Goal: Task Accomplishment & Management: Manage account settings

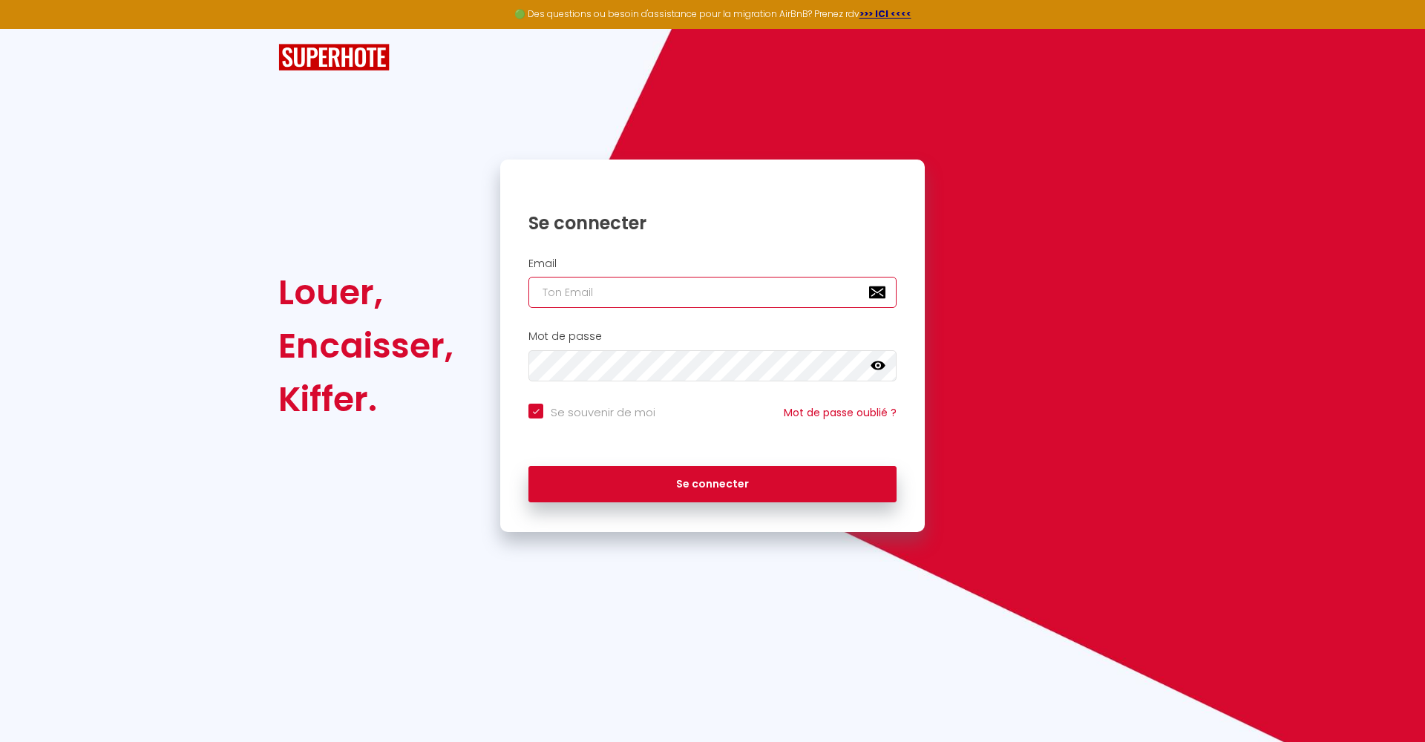
type input "[EMAIL_ADDRESS][DOMAIN_NAME]"
click at [712, 482] on button "Se connecter" at bounding box center [712, 484] width 368 height 37
checkbox input "true"
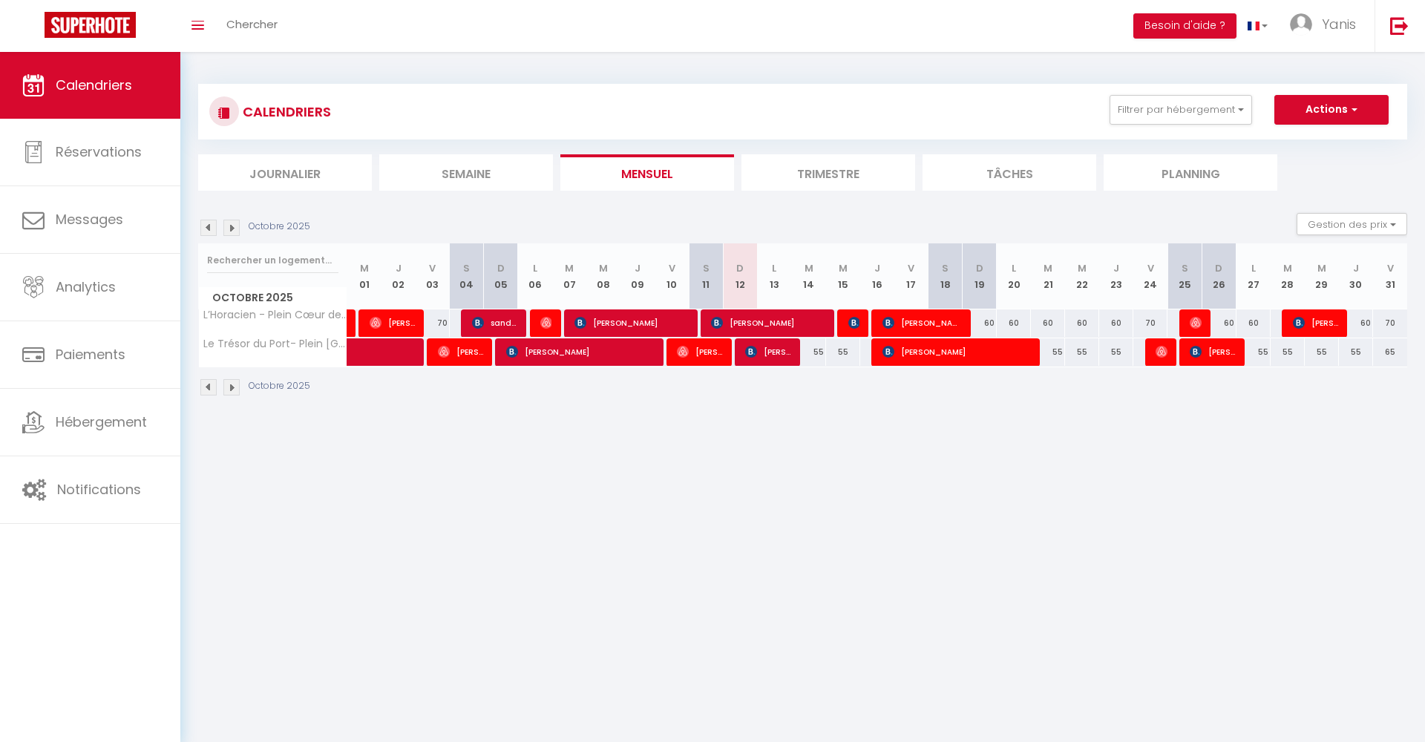
click at [807, 176] on li "Trimestre" at bounding box center [828, 172] width 174 height 36
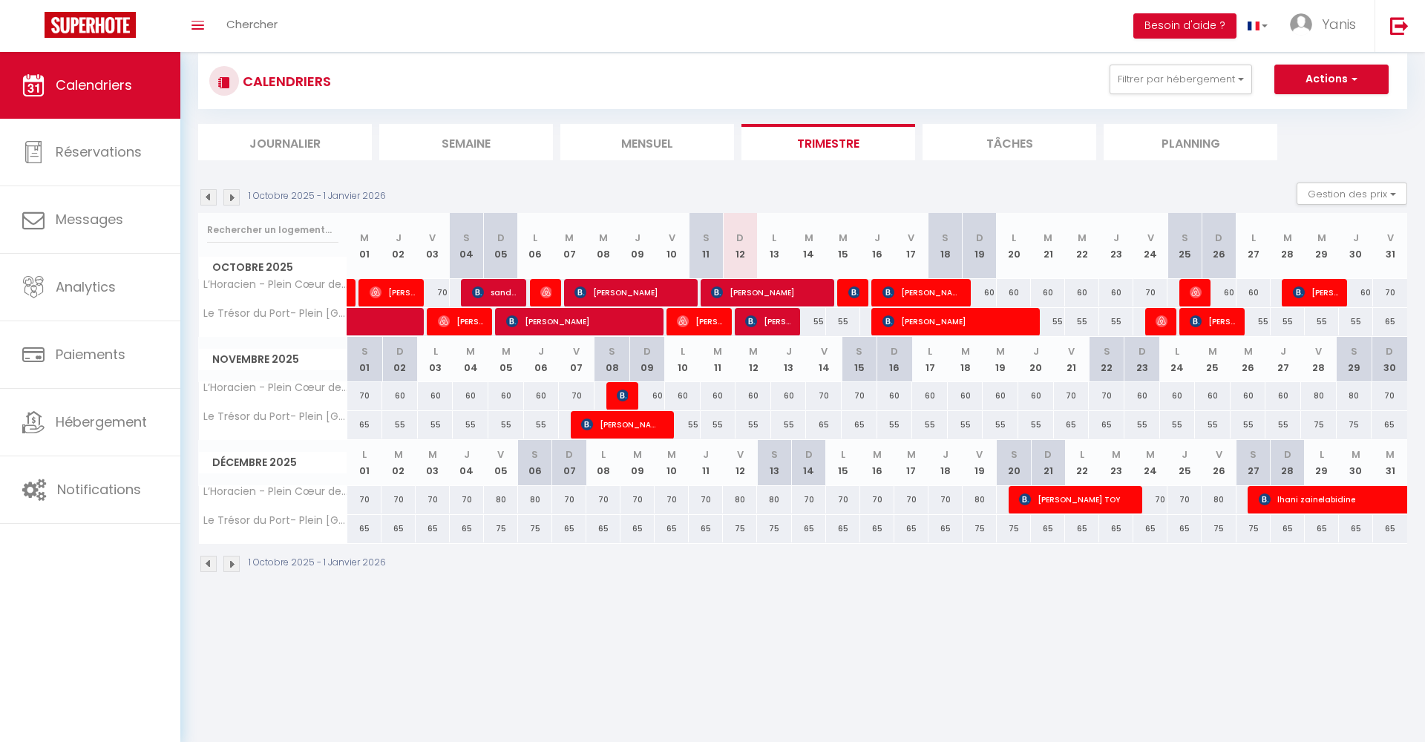
scroll to position [31, 0]
drag, startPoint x: 972, startPoint y: 275, endPoint x: 1242, endPoint y: 303, distance: 272.4
click at [1243, 304] on div "Octobre 2025 M 01 J 02 V 03 S 04 D 05 L 06 M 07 M 08 J 09 V 10 S 11 D 12 L 13 M…" at bounding box center [802, 274] width 1209 height 124
click at [1080, 323] on div "55" at bounding box center [1082, 320] width 34 height 27
type input "55"
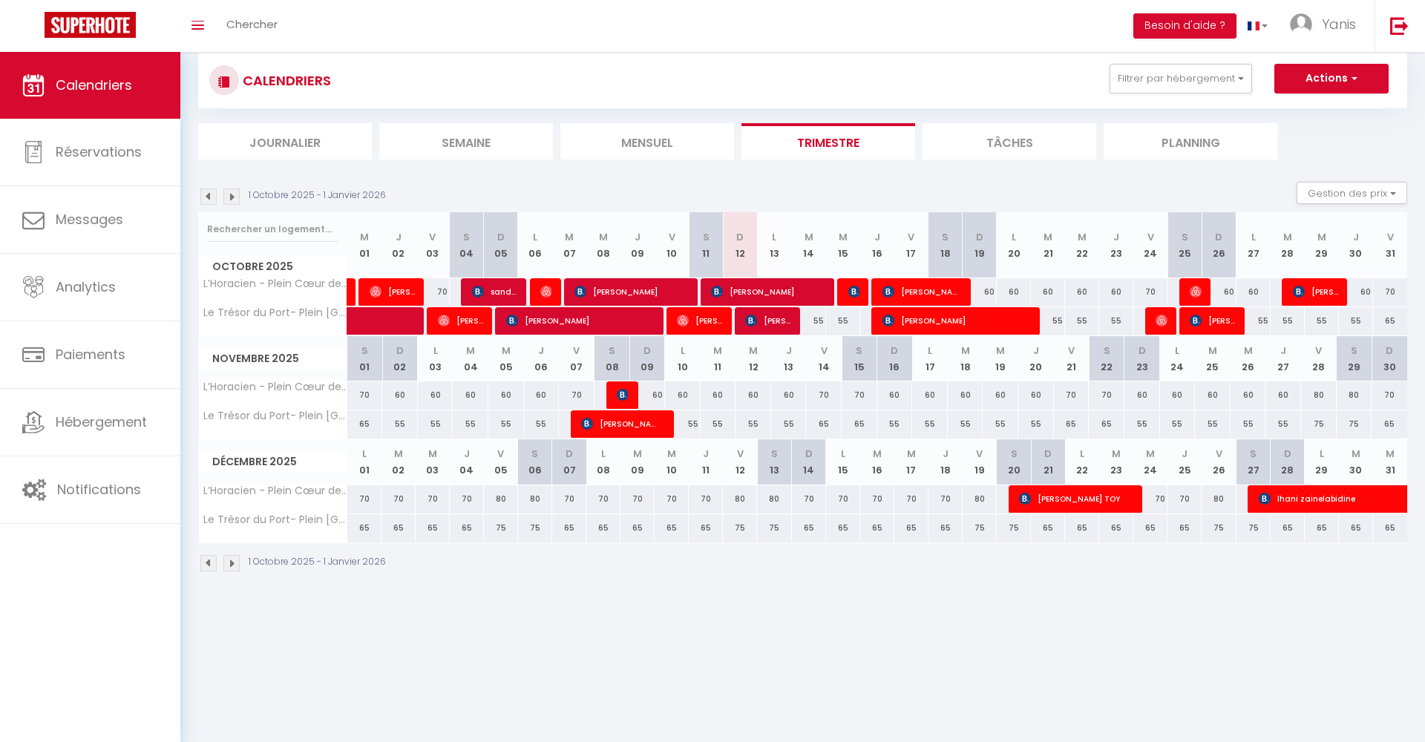
type input "Mer 22 Octobre 2025"
type input "Jeu 23 Octobre 2025"
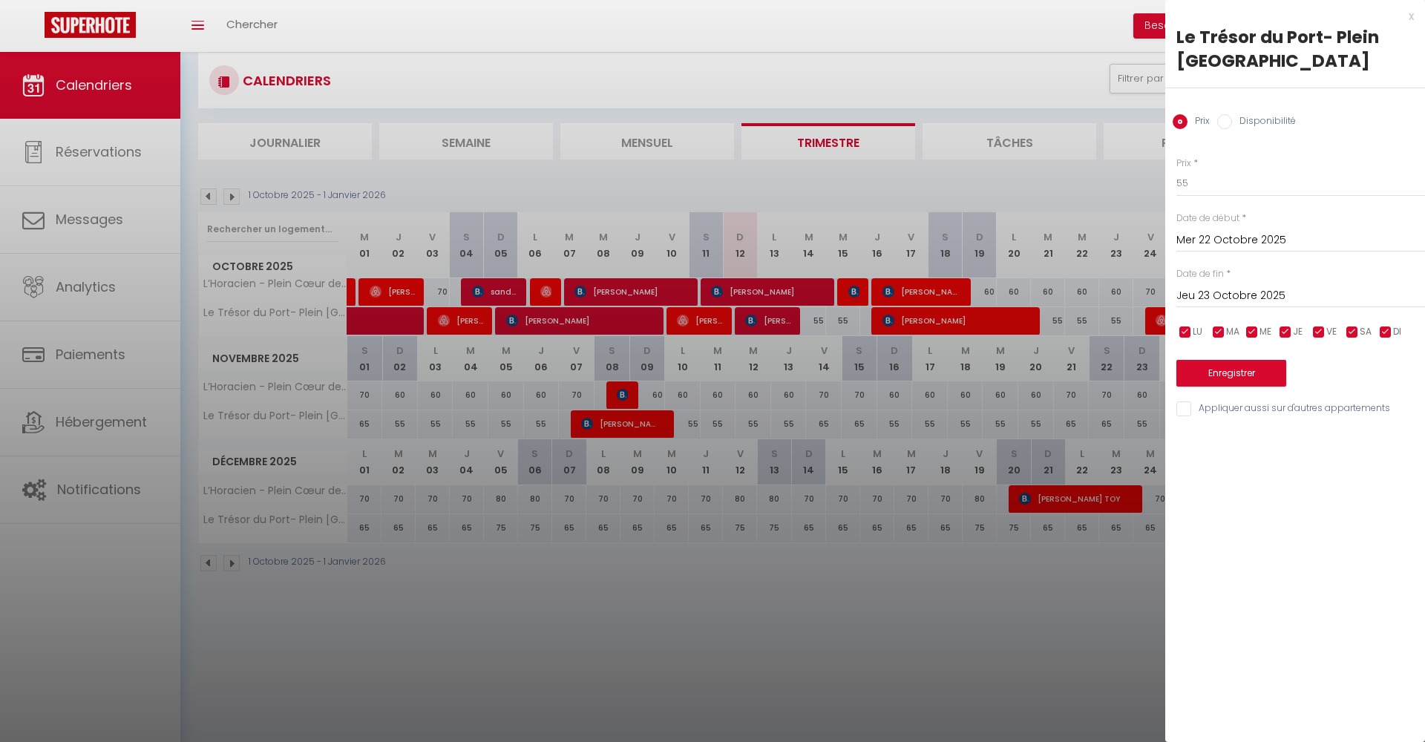
click at [1085, 352] on div at bounding box center [712, 371] width 1425 height 742
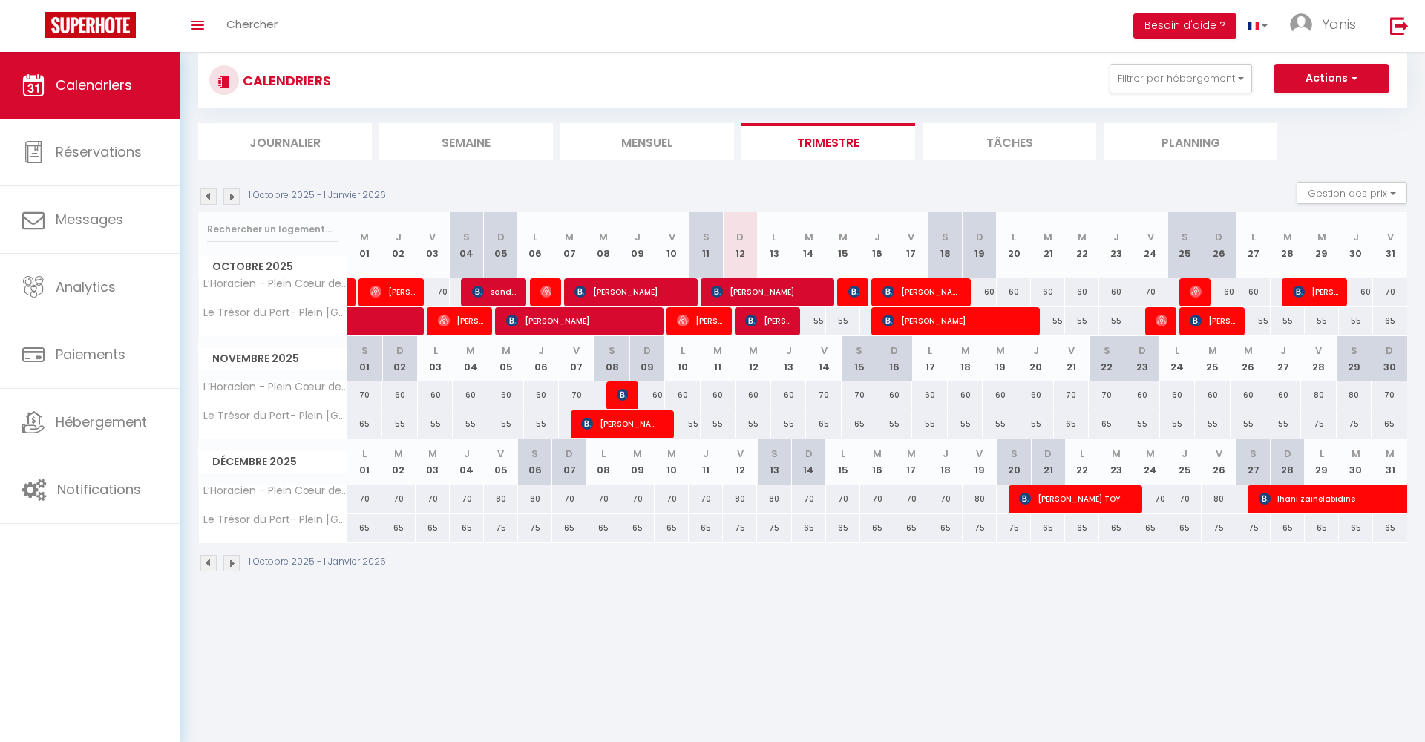
click at [1238, 347] on th "M 26" at bounding box center [1249, 358] width 36 height 45
click at [1209, 364] on th "M 25" at bounding box center [1213, 358] width 36 height 45
click at [201, 195] on img at bounding box center [208, 197] width 16 height 16
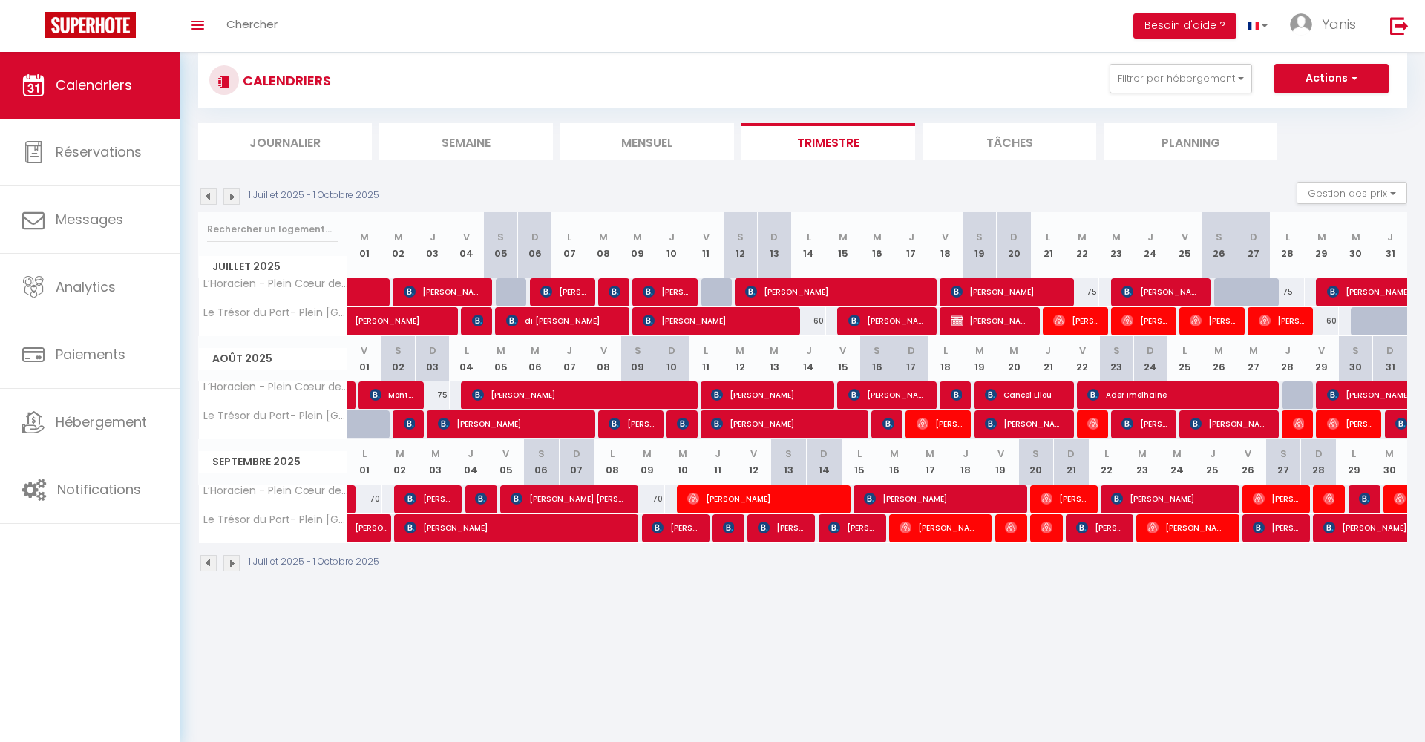
click at [235, 198] on img at bounding box center [231, 197] width 16 height 16
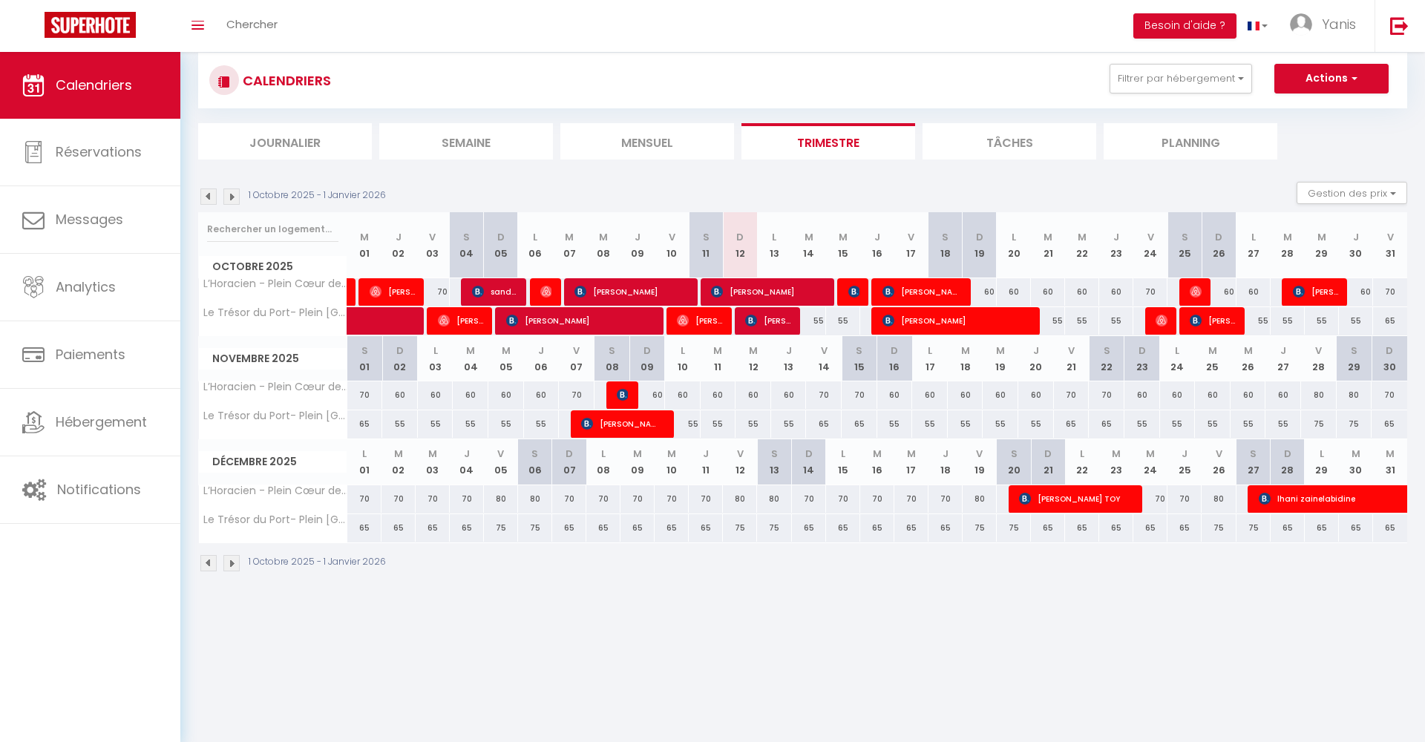
click at [207, 194] on img at bounding box center [208, 197] width 16 height 16
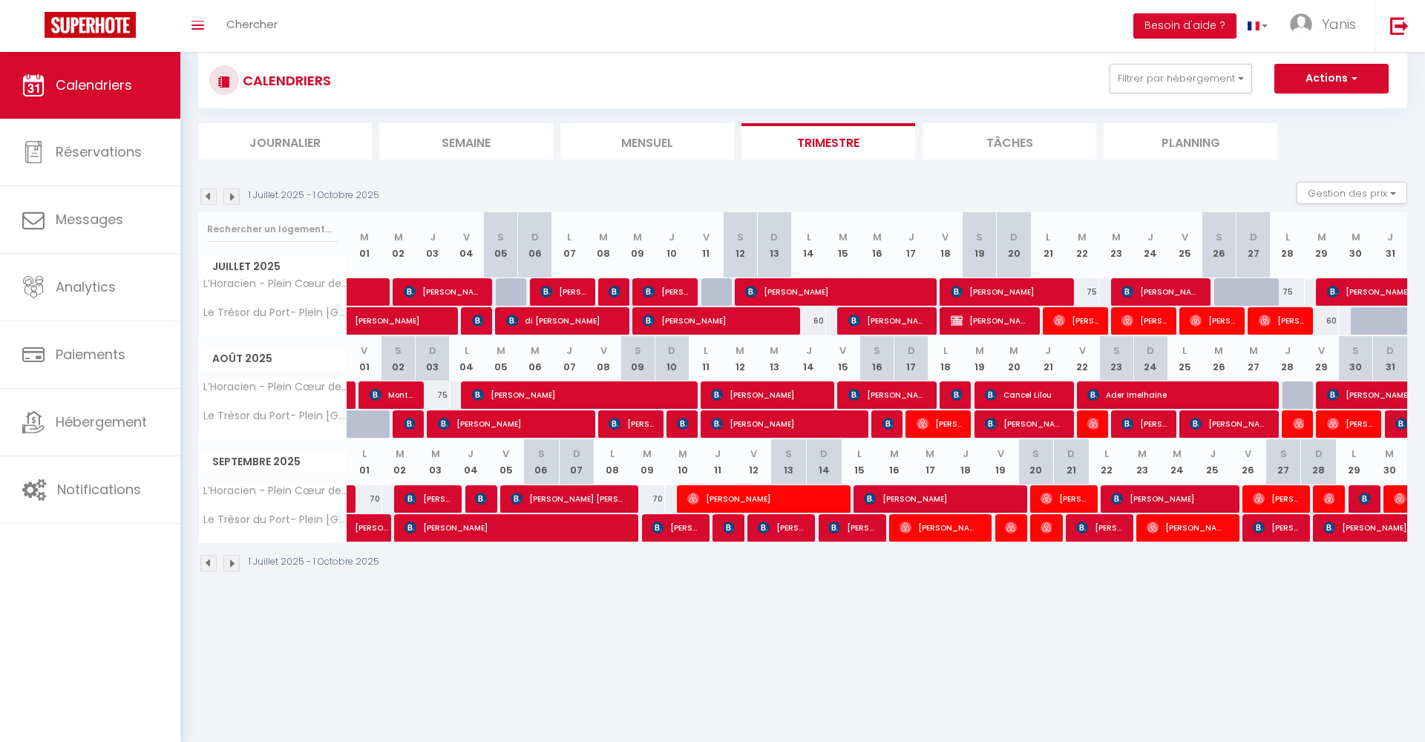
click at [207, 194] on img at bounding box center [208, 197] width 16 height 16
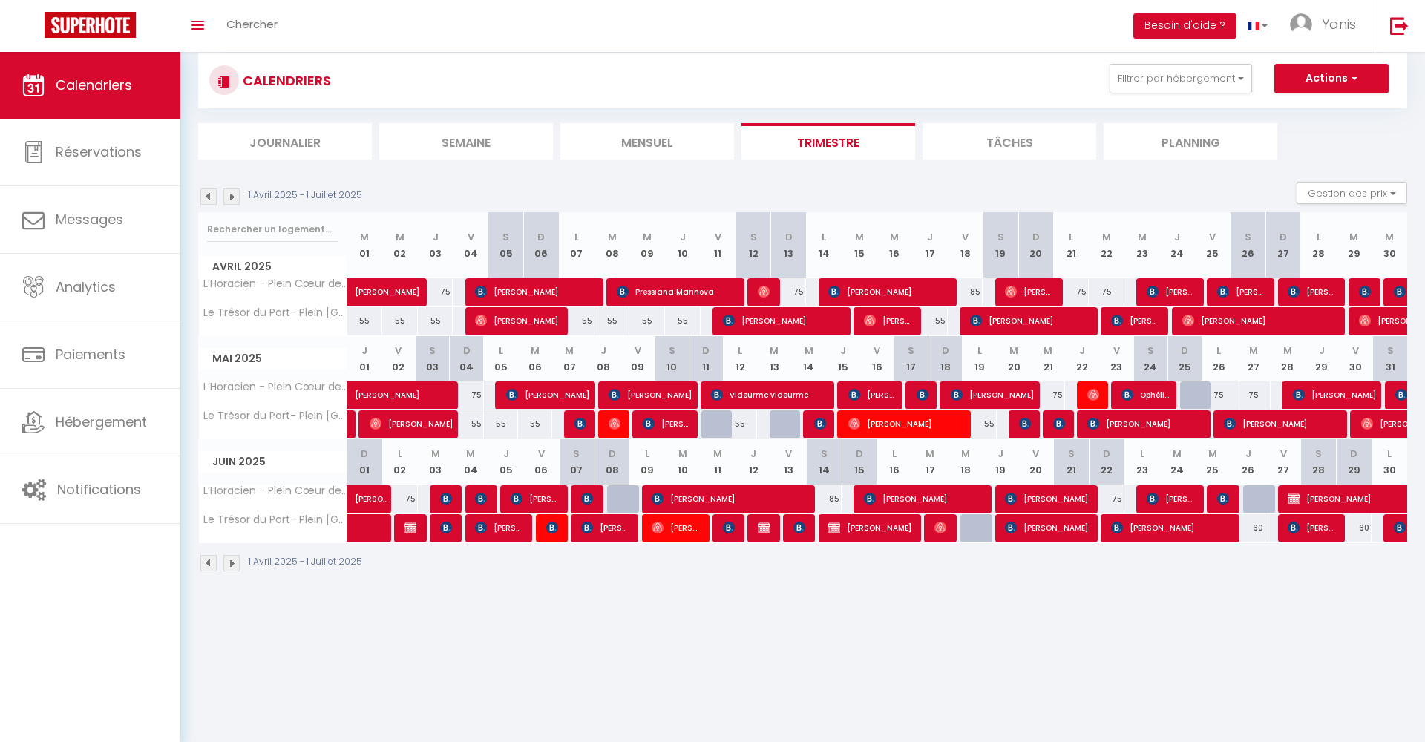
click at [233, 194] on img at bounding box center [231, 197] width 16 height 16
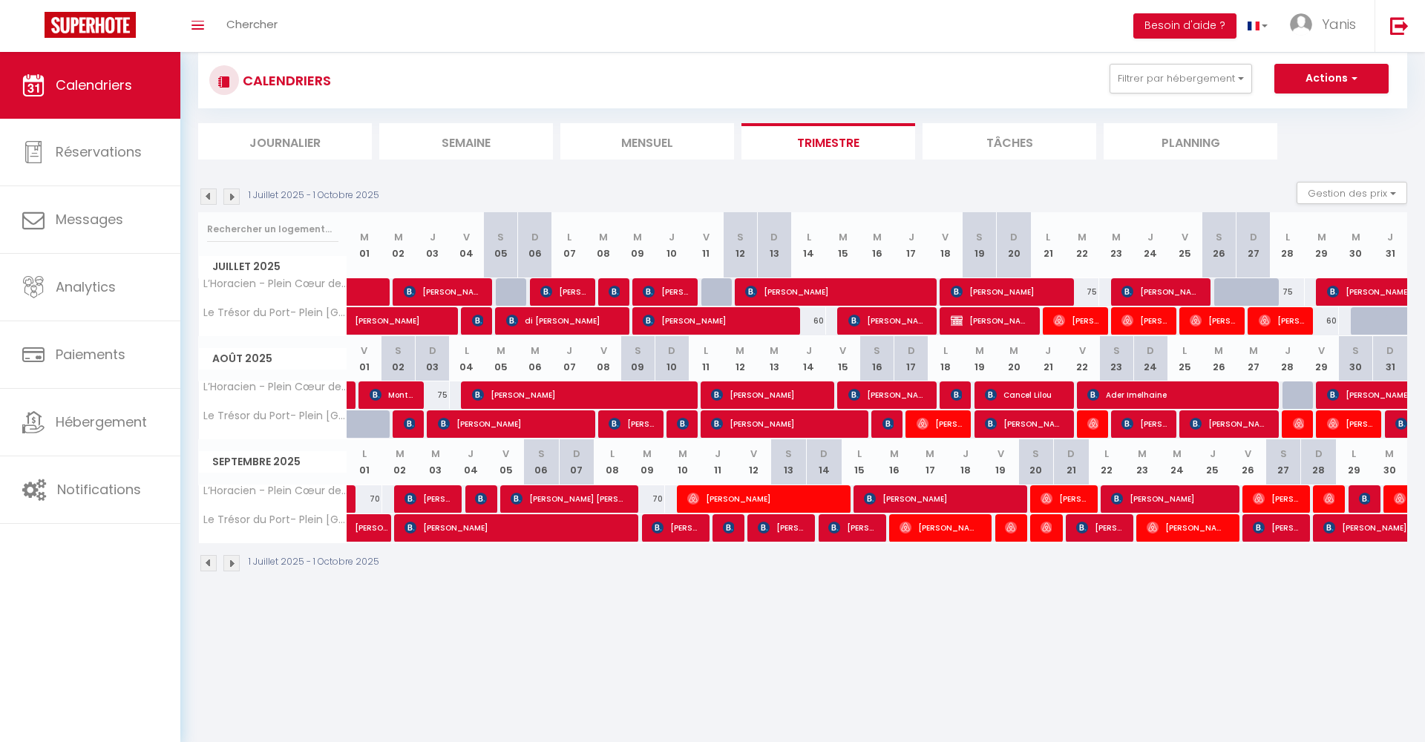
click at [233, 194] on img at bounding box center [231, 197] width 16 height 16
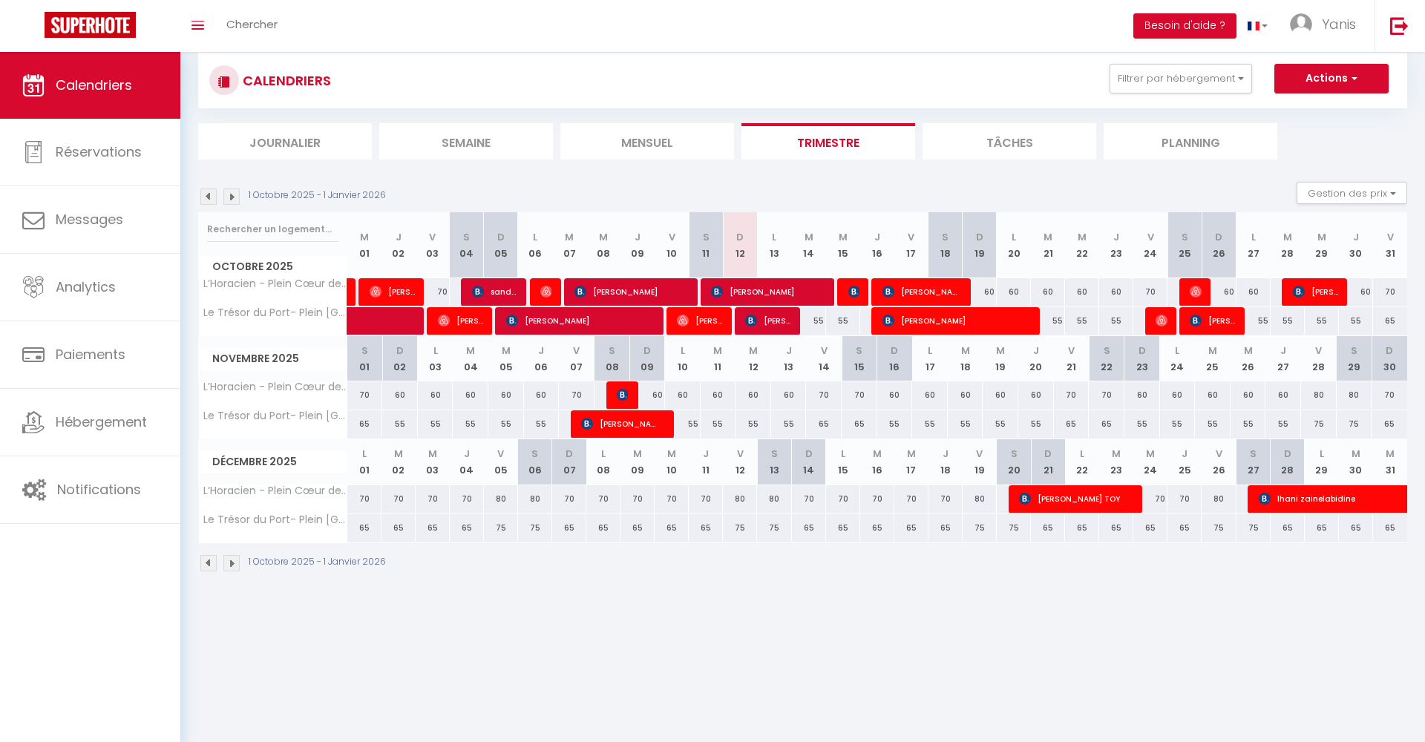
click at [365, 390] on div "70" at bounding box center [365, 394] width 36 height 27
type input "70"
type input "Sam 01 Novembre 2025"
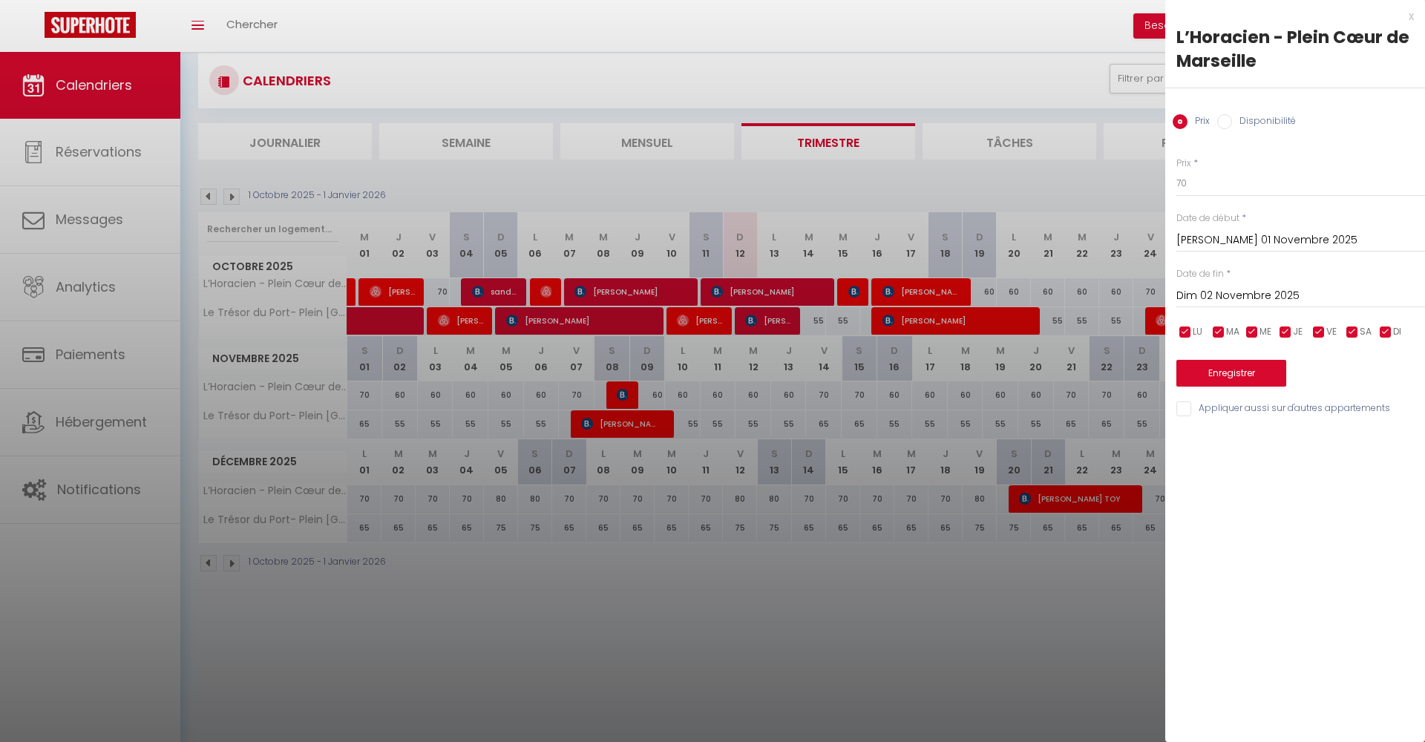
click at [1217, 295] on input "Dim 02 Novembre 2025" at bounding box center [1300, 295] width 249 height 19
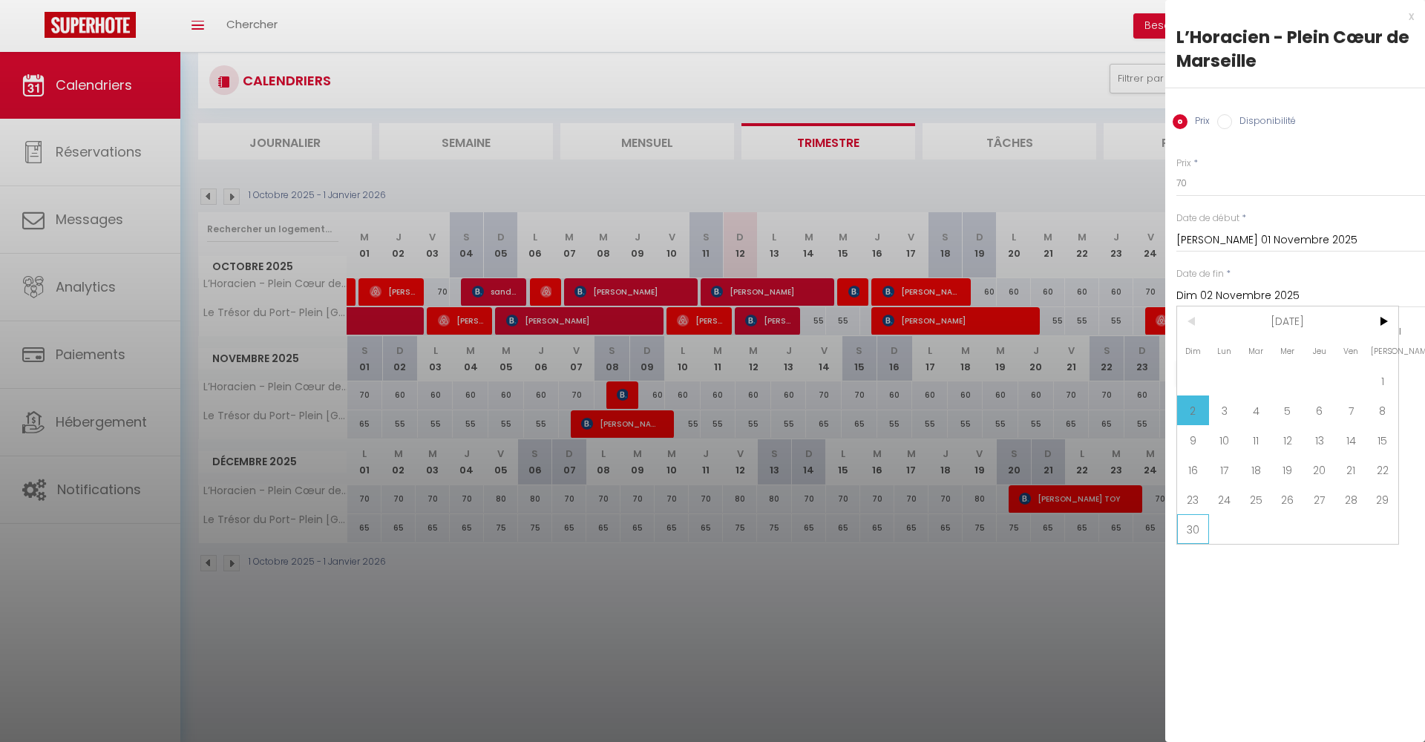
click at [1186, 518] on span "30" at bounding box center [1193, 529] width 32 height 30
type input "Dim 30 Novembre 2025"
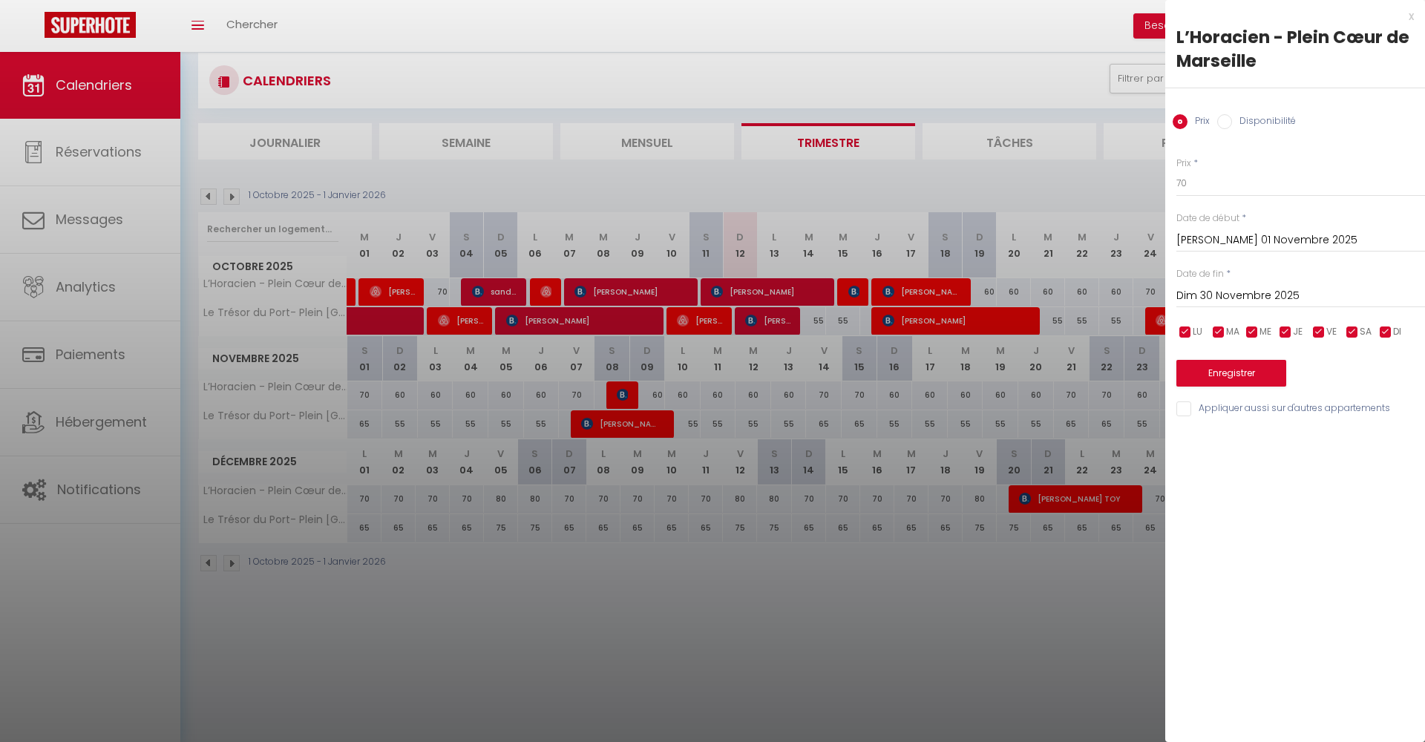
click at [1318, 327] on input "checkbox" at bounding box center [1318, 332] width 15 height 15
checkbox input "false"
click at [1348, 327] on input "checkbox" at bounding box center [1352, 332] width 15 height 15
checkbox input "false"
click at [1216, 186] on input "70" at bounding box center [1300, 183] width 249 height 27
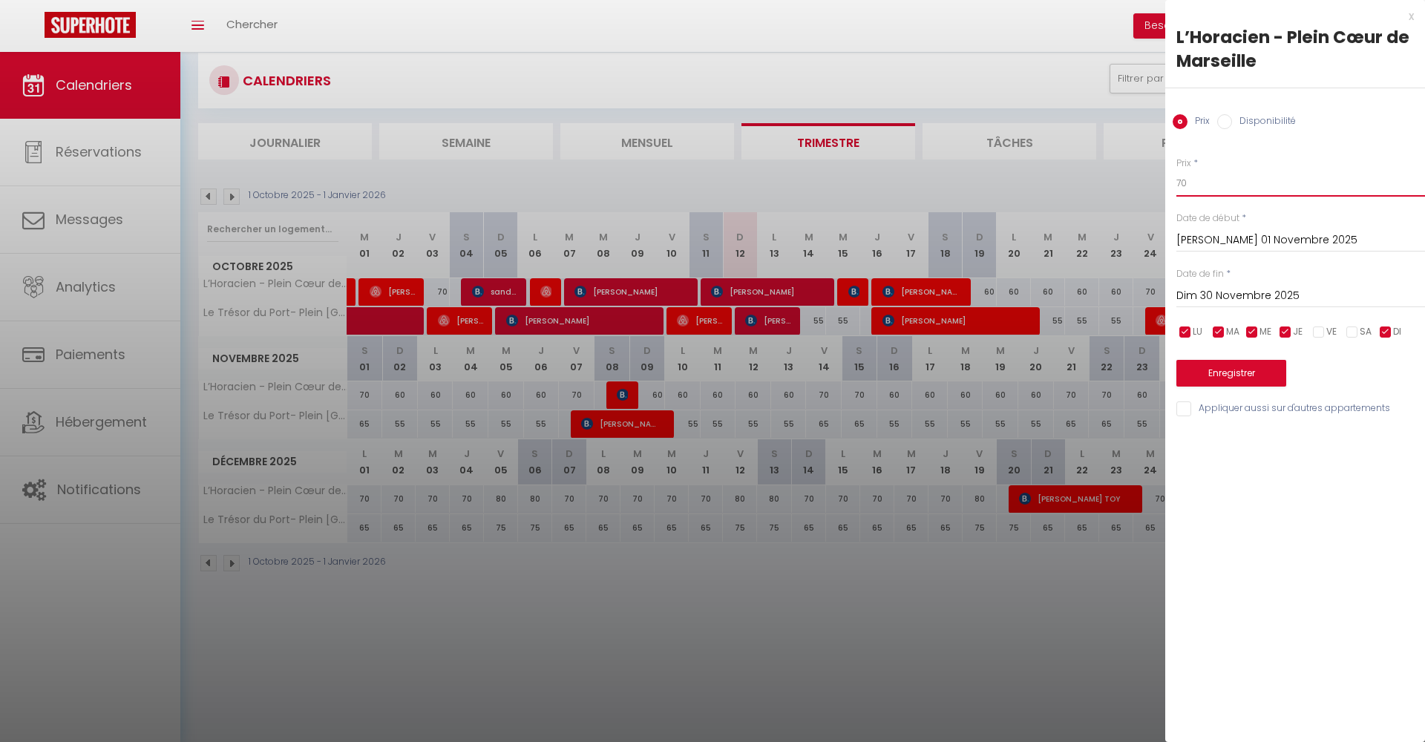
type input "7"
type input "55"
click at [1239, 373] on button "Enregistrer" at bounding box center [1231, 373] width 110 height 27
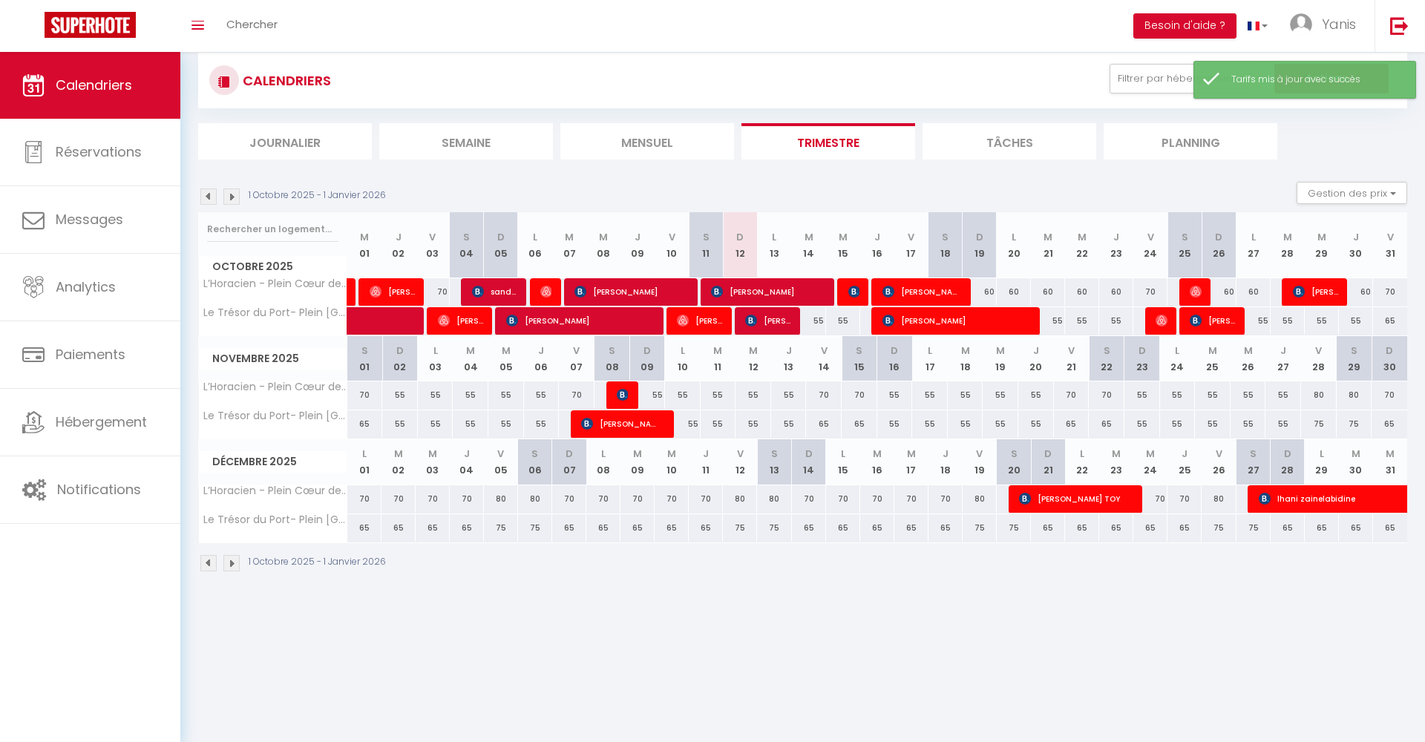
click at [357, 394] on div "70" at bounding box center [365, 394] width 36 height 27
type input "70"
select select "1"
type input "Sam 01 Novembre 2025"
type input "Dim 02 Novembre 2025"
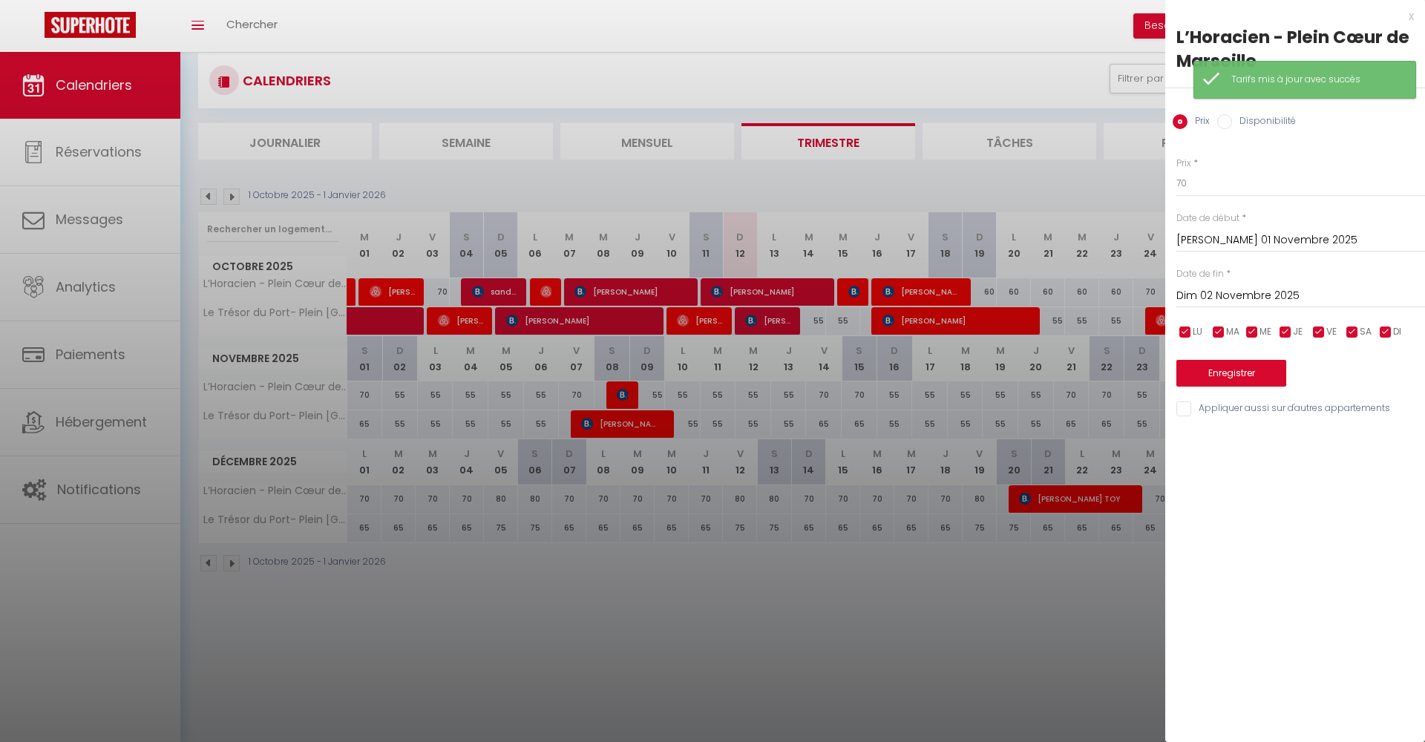
click at [1234, 121] on label "Disponibilité" at bounding box center [1264, 122] width 64 height 16
click at [1232, 121] on input "Disponibilité" at bounding box center [1224, 121] width 15 height 15
radio input "true"
click at [1227, 118] on input "Disponibilité" at bounding box center [1224, 121] width 15 height 15
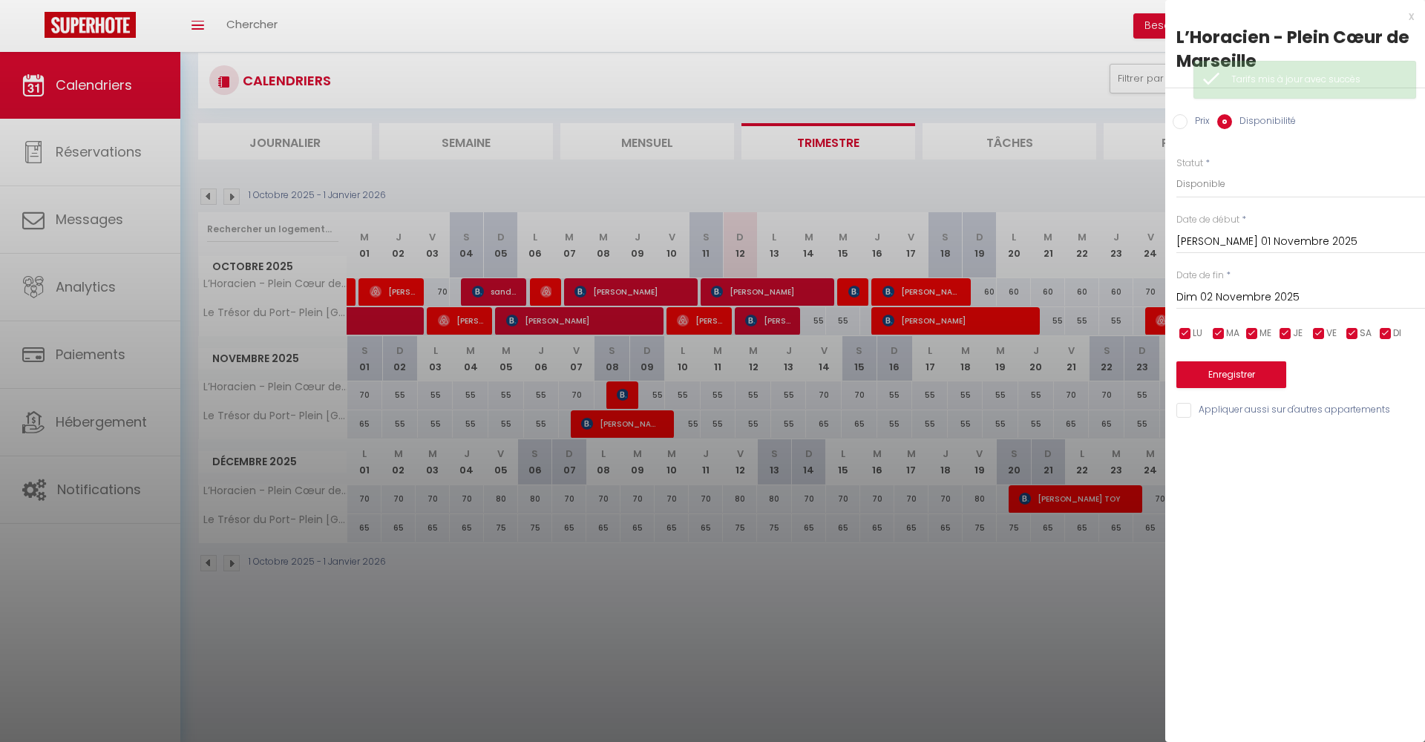
click at [1166, 118] on div "Prix Disponibilité" at bounding box center [1295, 113] width 260 height 50
click at [1187, 118] on label "Prix" at bounding box center [1198, 122] width 22 height 16
click at [1187, 118] on input "Prix" at bounding box center [1180, 121] width 15 height 15
radio input "true"
radio input "false"
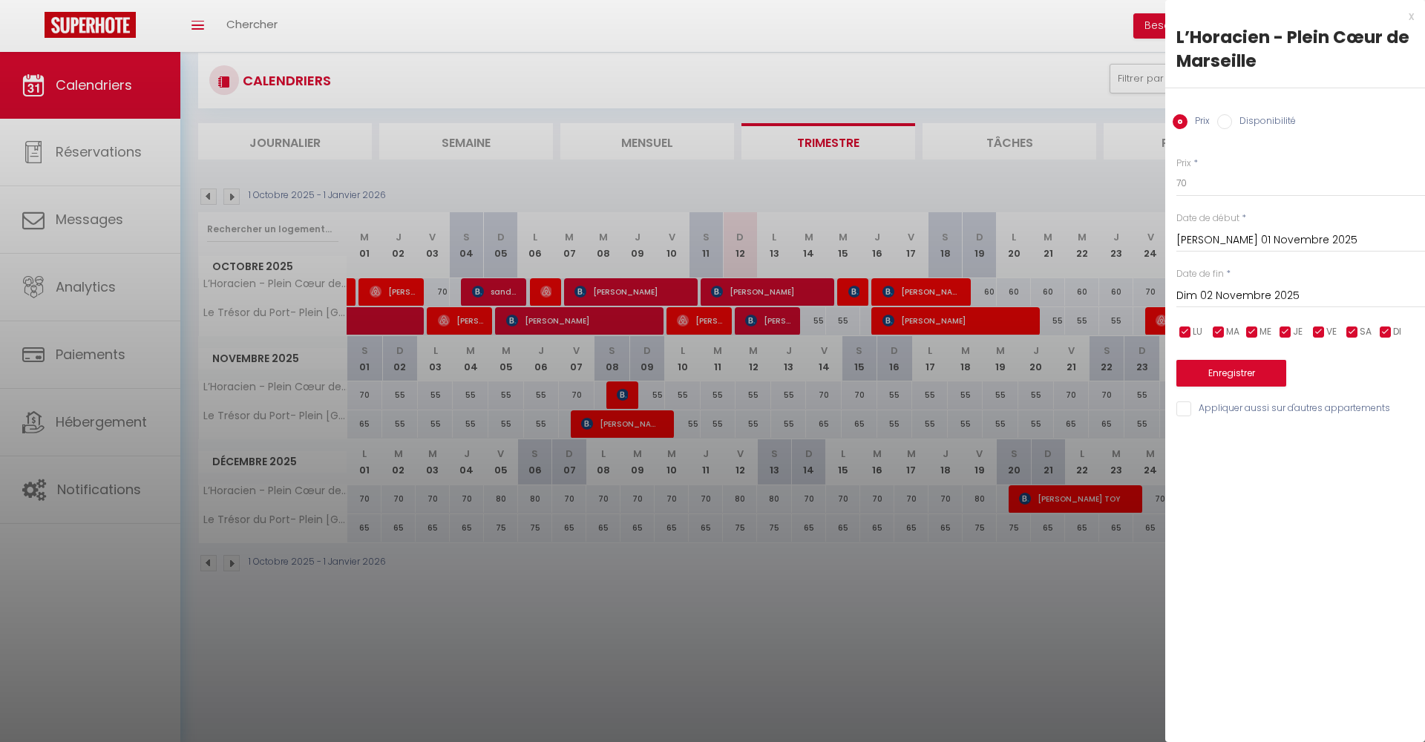
click at [1193, 333] on span "LU" at bounding box center [1198, 332] width 10 height 14
checkbox input "false"
click at [1231, 331] on span "MA" at bounding box center [1232, 332] width 13 height 14
checkbox input "false"
click at [1276, 331] on div "LU MA ME JE VE SA DI" at bounding box center [1301, 332] width 268 height 19
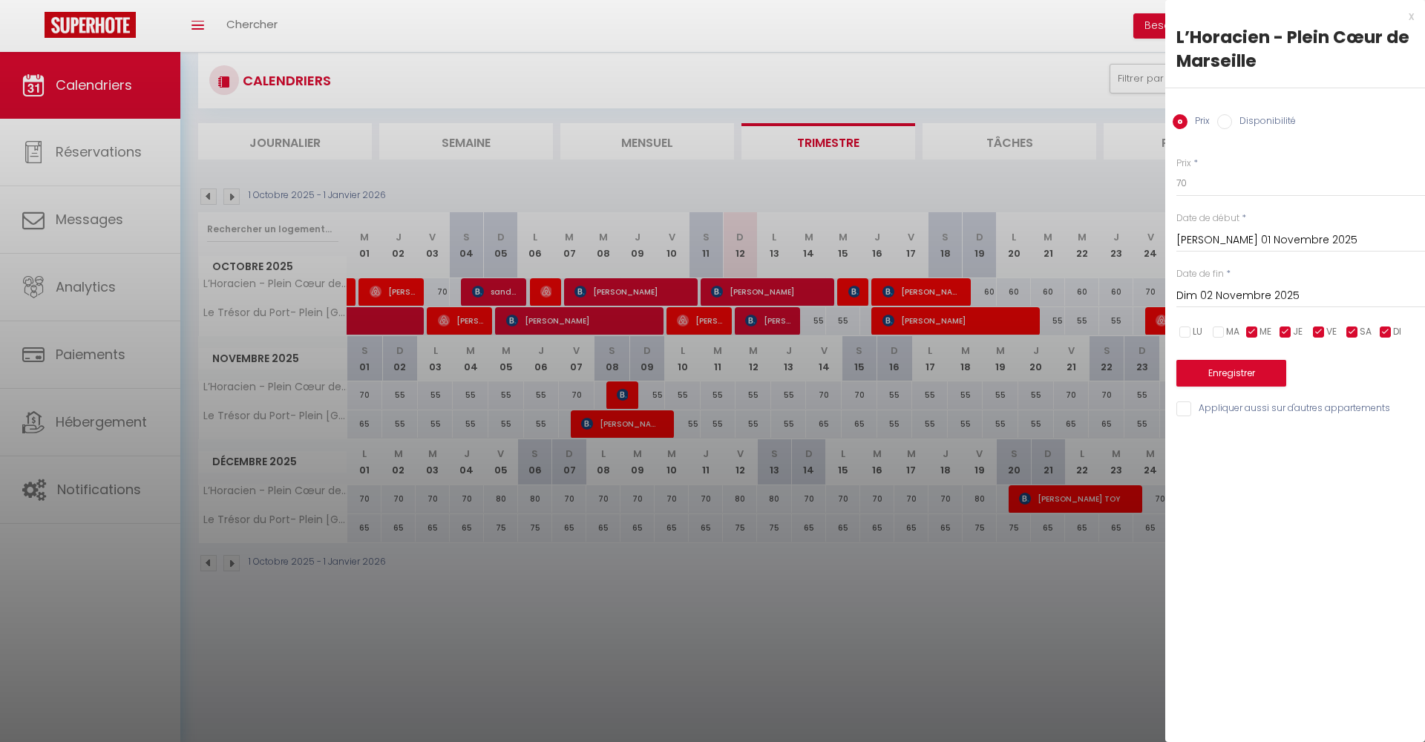
click at [1303, 331] on div "LU MA ME JE VE SA DI" at bounding box center [1301, 332] width 268 height 19
click at [1243, 331] on div "LU MA ME JE VE SA DI" at bounding box center [1301, 332] width 268 height 19
click at [1278, 329] on input "checkbox" at bounding box center [1285, 332] width 15 height 15
checkbox input "false"
click at [1245, 333] on input "checkbox" at bounding box center [1252, 332] width 15 height 15
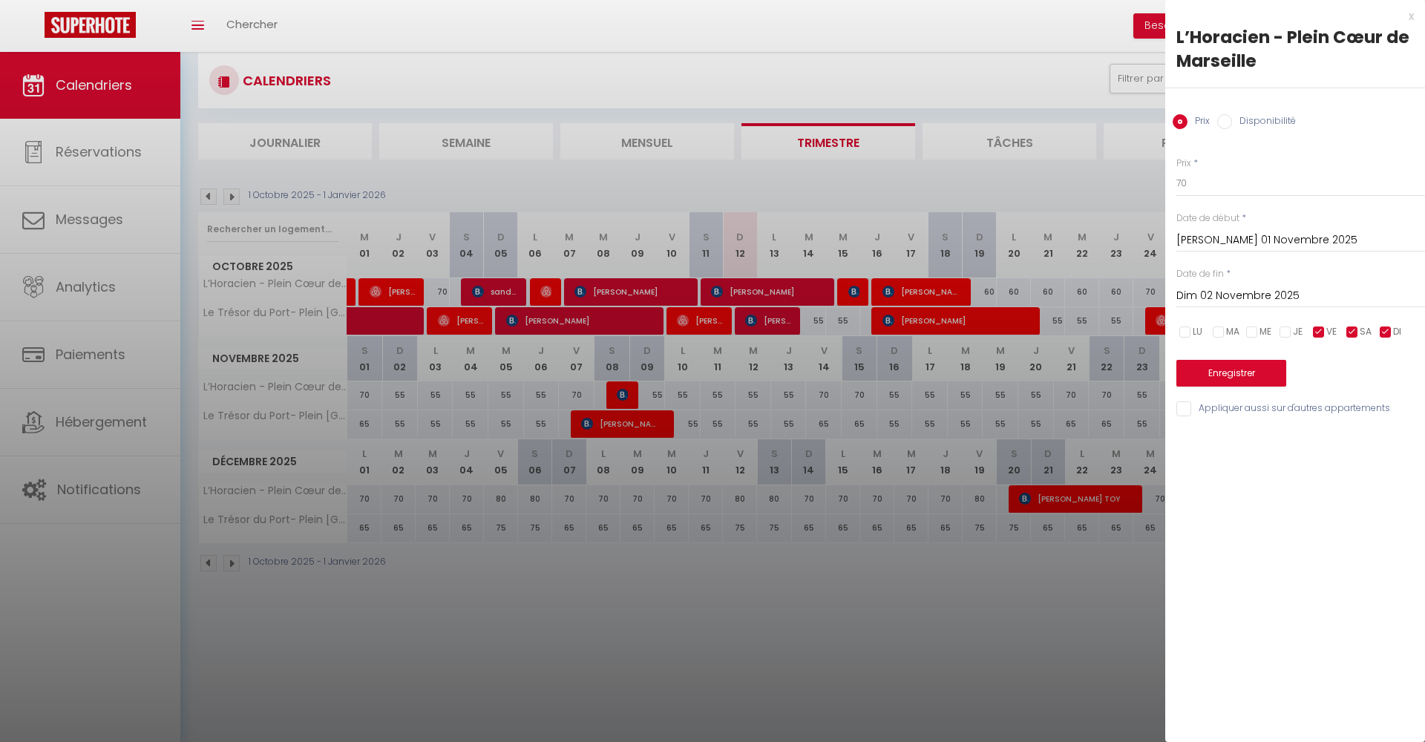
click at [1254, 332] on input "checkbox" at bounding box center [1252, 332] width 15 height 15
checkbox input "true"
click at [1391, 331] on input "checkbox" at bounding box center [1385, 332] width 15 height 15
checkbox input "false"
click at [1260, 329] on span "ME" at bounding box center [1265, 332] width 12 height 14
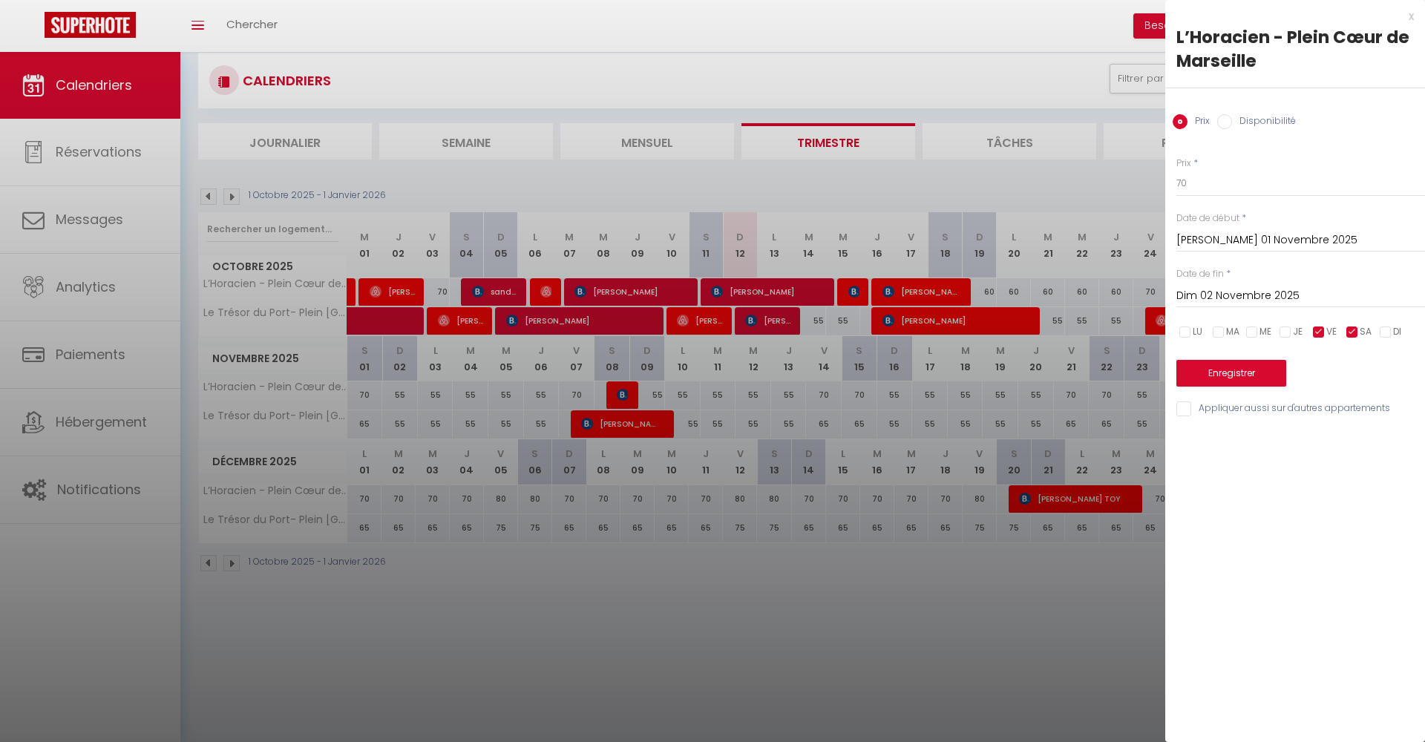
checkbox input "false"
click at [1213, 186] on input "70" at bounding box center [1300, 183] width 249 height 27
type input "65"
click at [1256, 367] on button "Enregistrer" at bounding box center [1231, 373] width 110 height 27
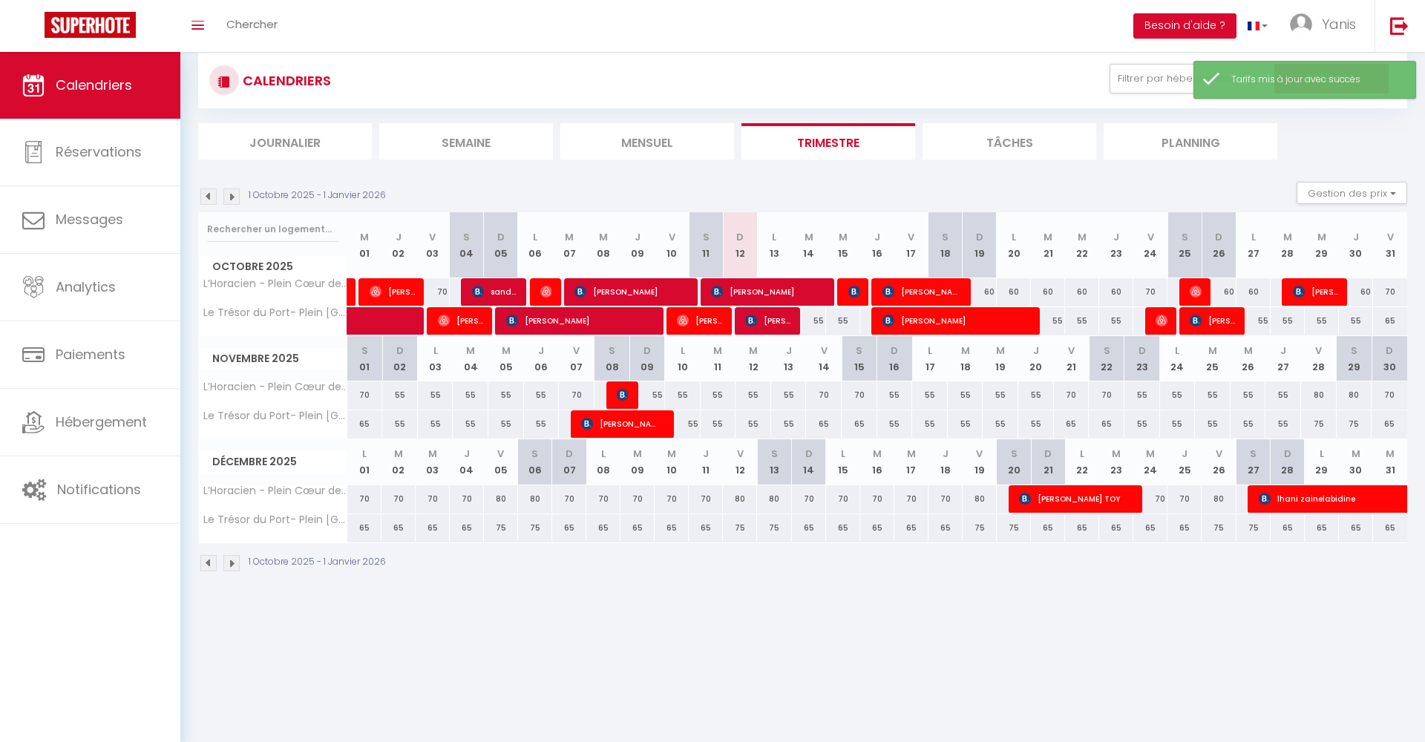
click at [366, 399] on div "70" at bounding box center [365, 394] width 36 height 27
type input "70"
type input "Sam 01 Novembre 2025"
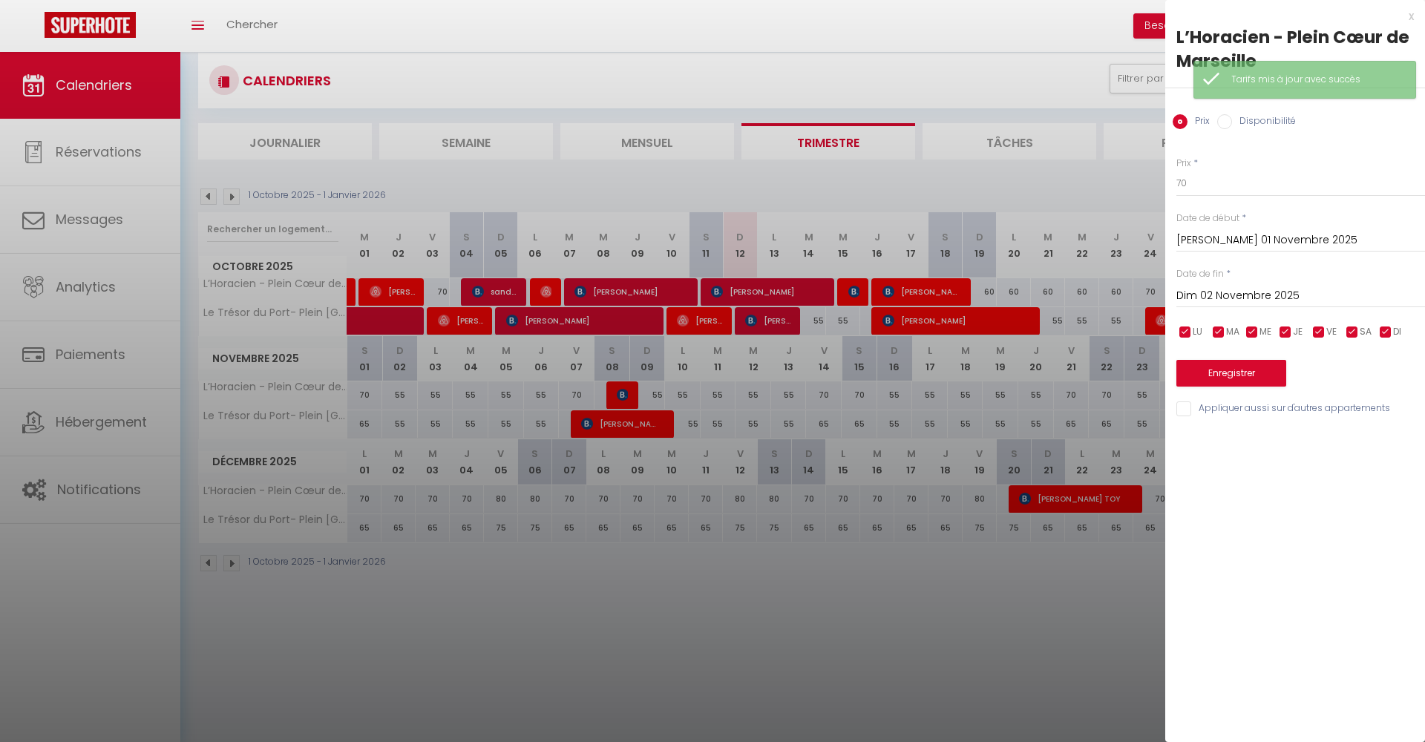
click at [1250, 282] on div "Dim 02 Novembre 2025 < Nov 2025 > Dim Lun Mar Mer Jeu Ven Sam 1 2 3 4 5 6 7 8 9…" at bounding box center [1300, 294] width 249 height 27
click at [1250, 293] on input "Dim 02 Novembre 2025" at bounding box center [1300, 295] width 249 height 19
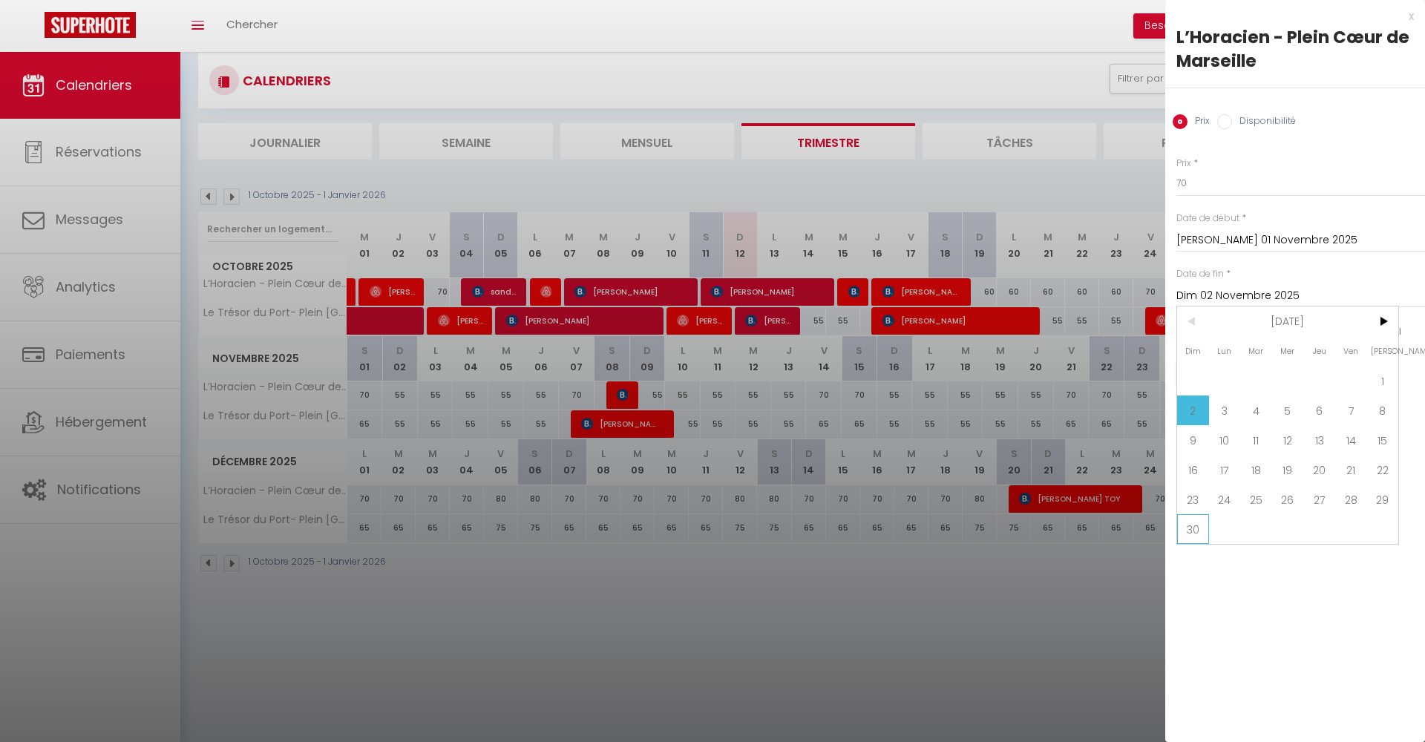
click at [1189, 518] on span "30" at bounding box center [1193, 529] width 32 height 30
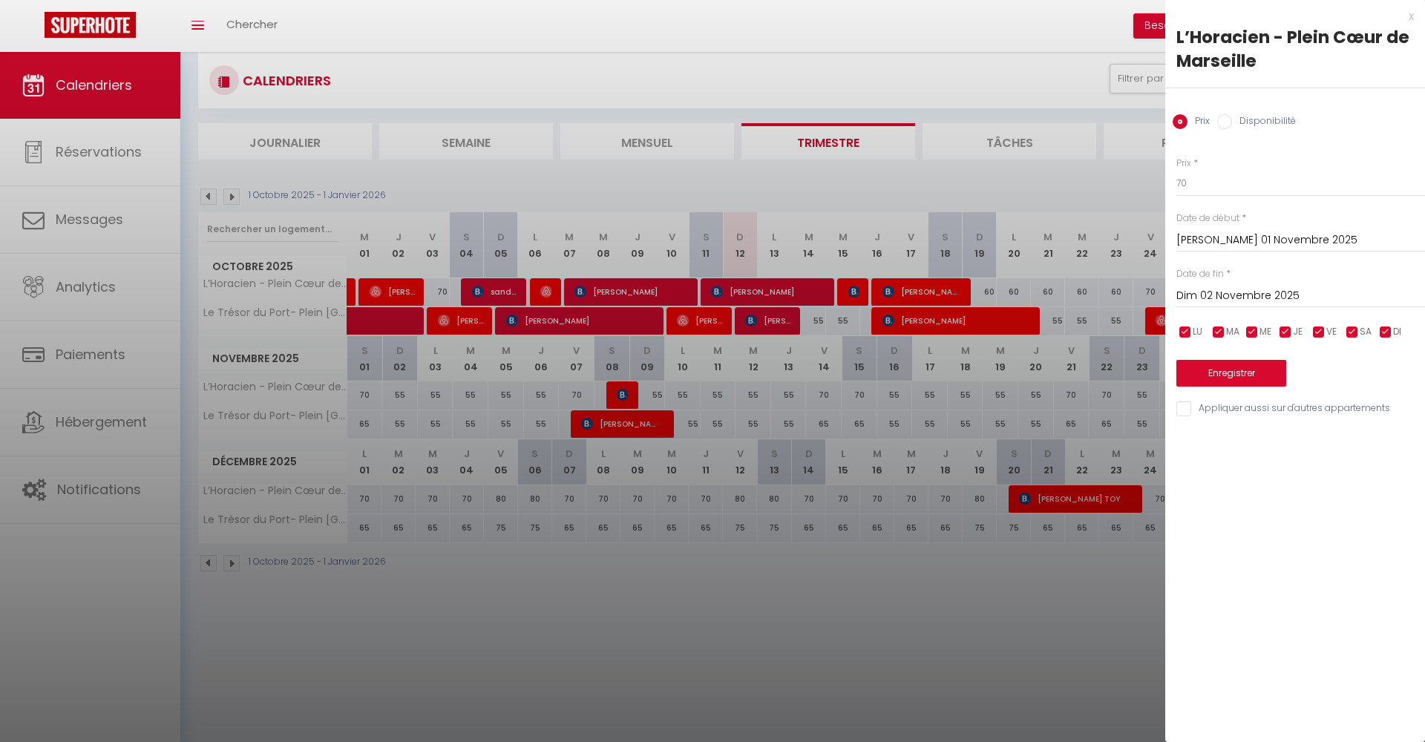
type input "Dim 30 Novembre 2025"
click at [1293, 327] on span "JE" at bounding box center [1298, 332] width 10 height 14
checkbox input "false"
click at [1262, 327] on span "ME" at bounding box center [1265, 332] width 12 height 14
checkbox input "false"
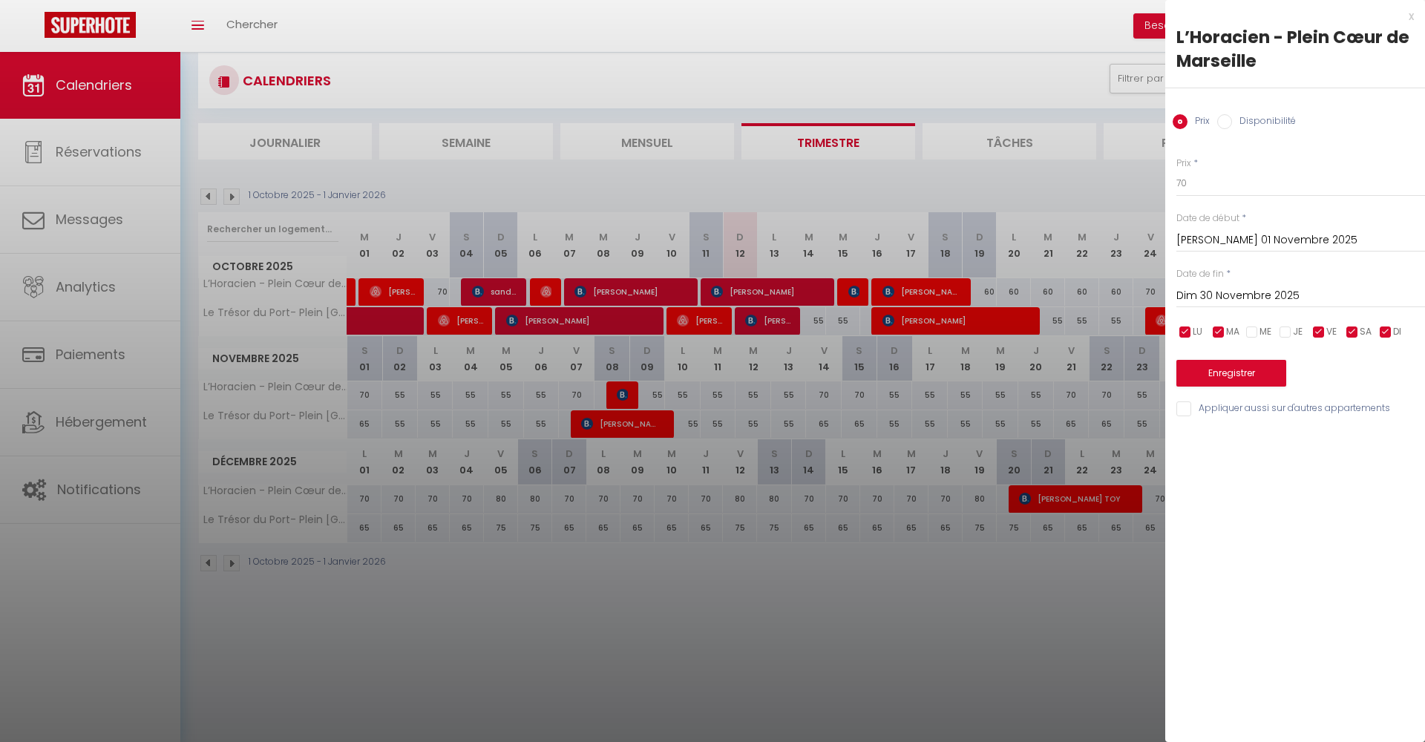
click at [1234, 325] on span "MA" at bounding box center [1232, 332] width 13 height 14
checkbox input "false"
click at [1201, 325] on span "LU" at bounding box center [1198, 332] width 10 height 14
checkbox input "false"
click at [1383, 332] on input "checkbox" at bounding box center [1385, 332] width 15 height 15
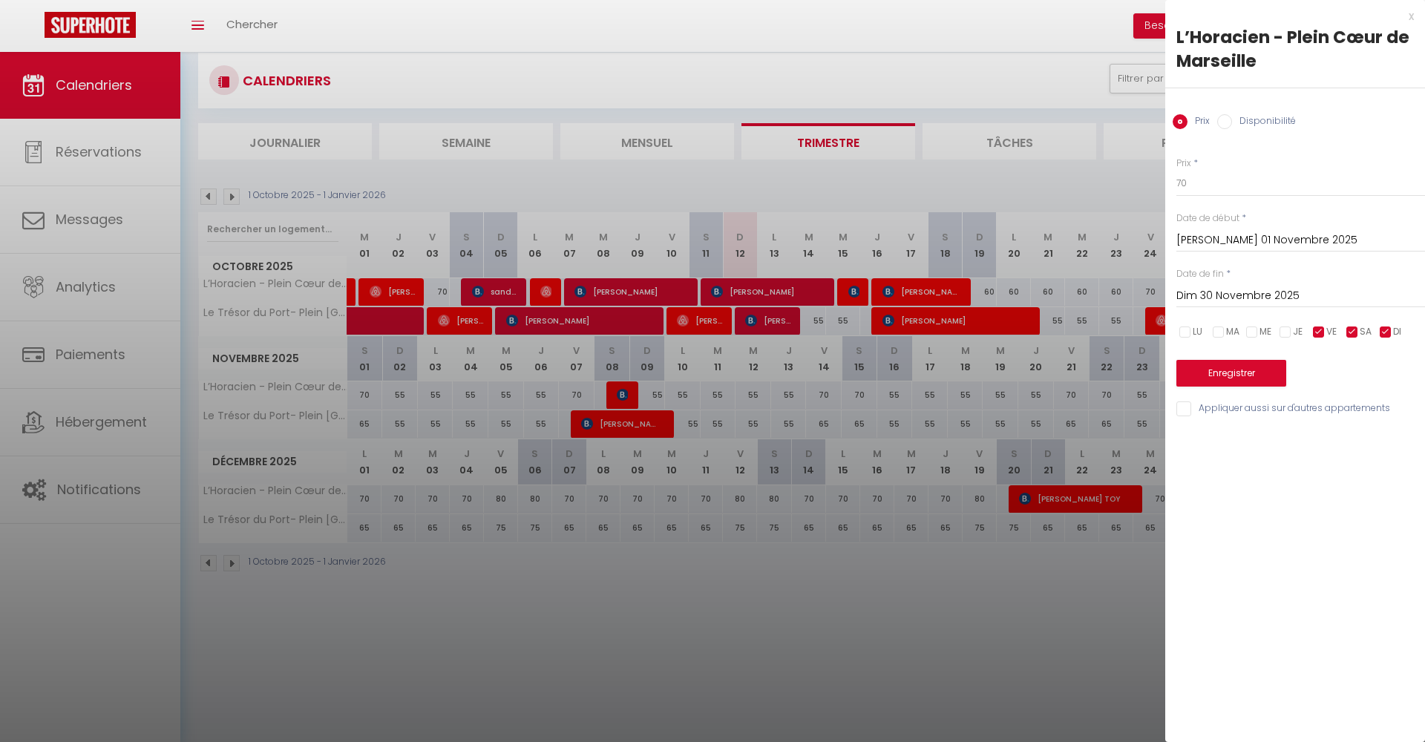
checkbox input "false"
click at [1249, 181] on input "70" at bounding box center [1300, 183] width 249 height 27
type input "65"
click at [1247, 367] on button "Enregistrer" at bounding box center [1231, 373] width 110 height 27
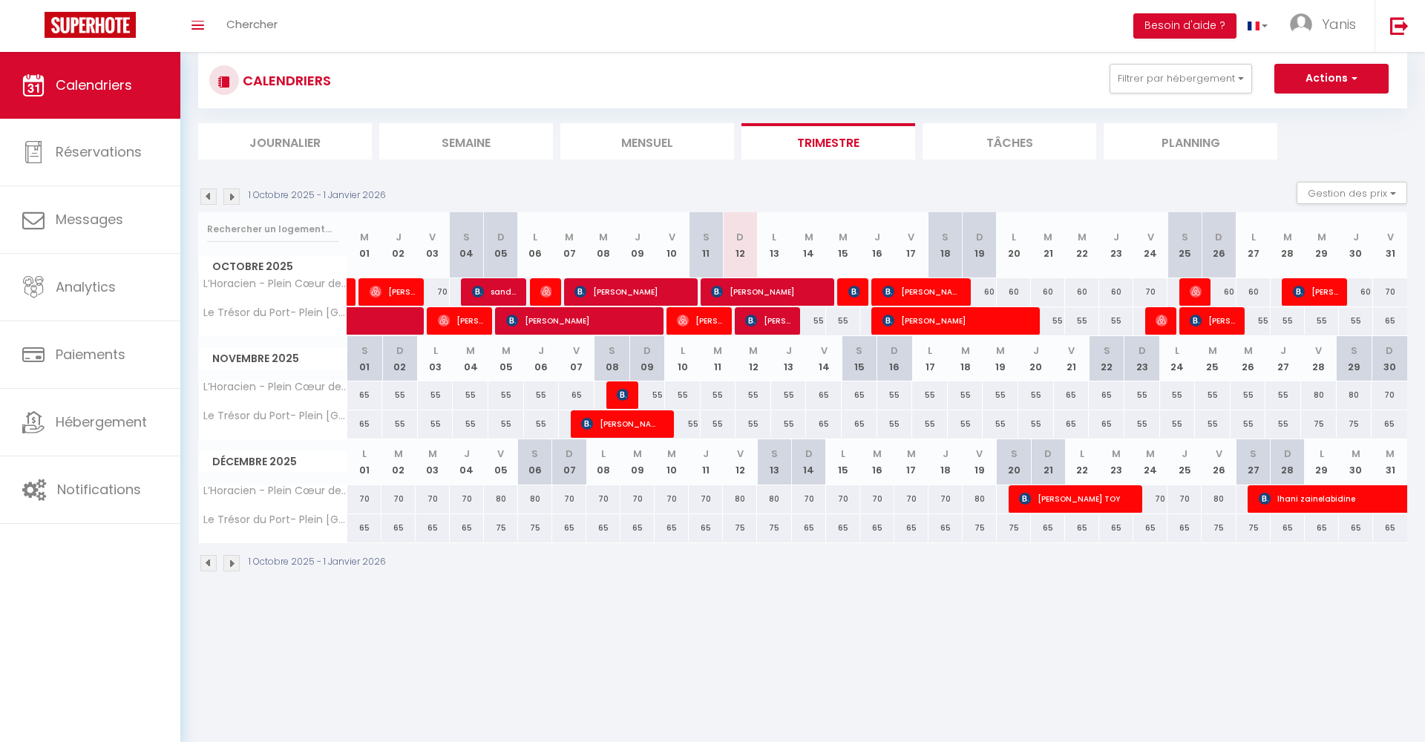
click at [365, 422] on div "65" at bounding box center [365, 423] width 36 height 27
type input "65"
type input "Sam 01 Novembre 2025"
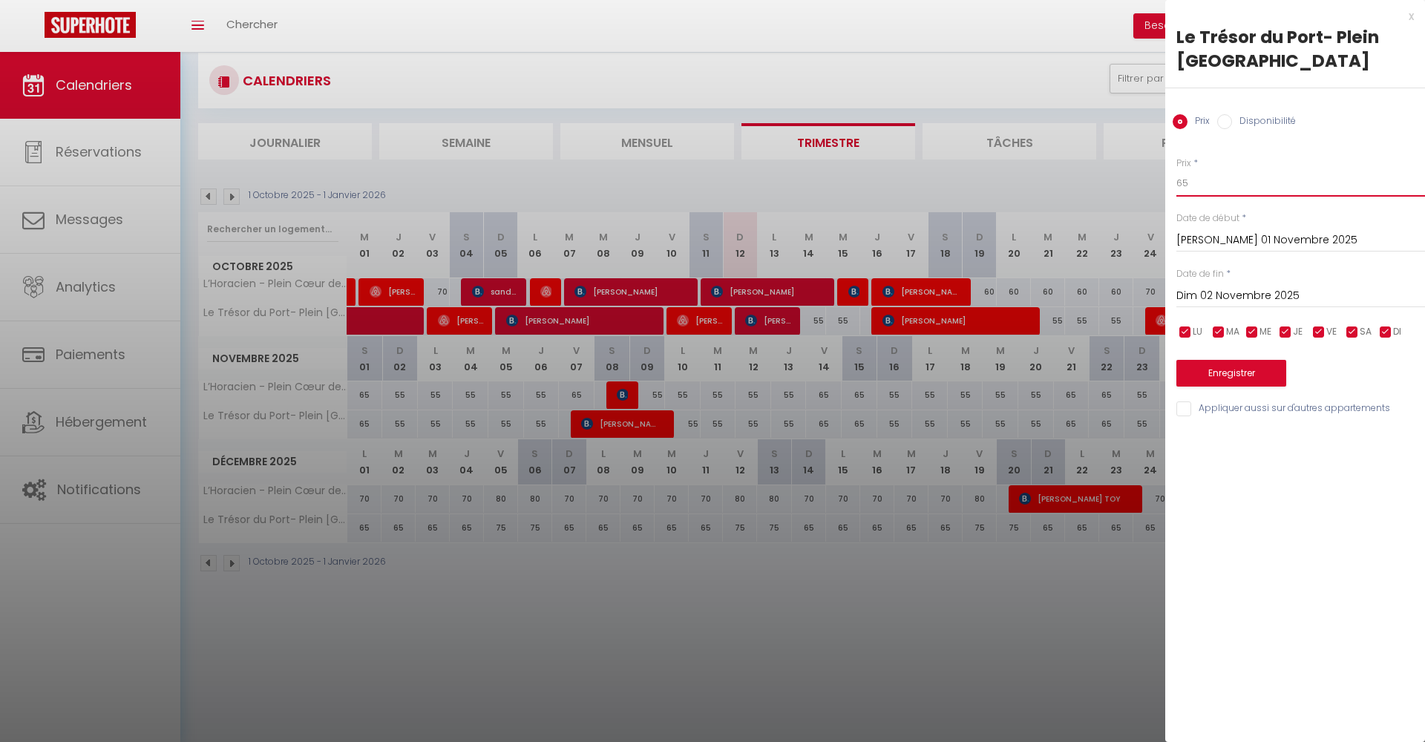
click at [1202, 180] on input "65" at bounding box center [1300, 183] width 249 height 27
click at [1229, 289] on input "Dim 02 Novembre 2025" at bounding box center [1300, 295] width 249 height 19
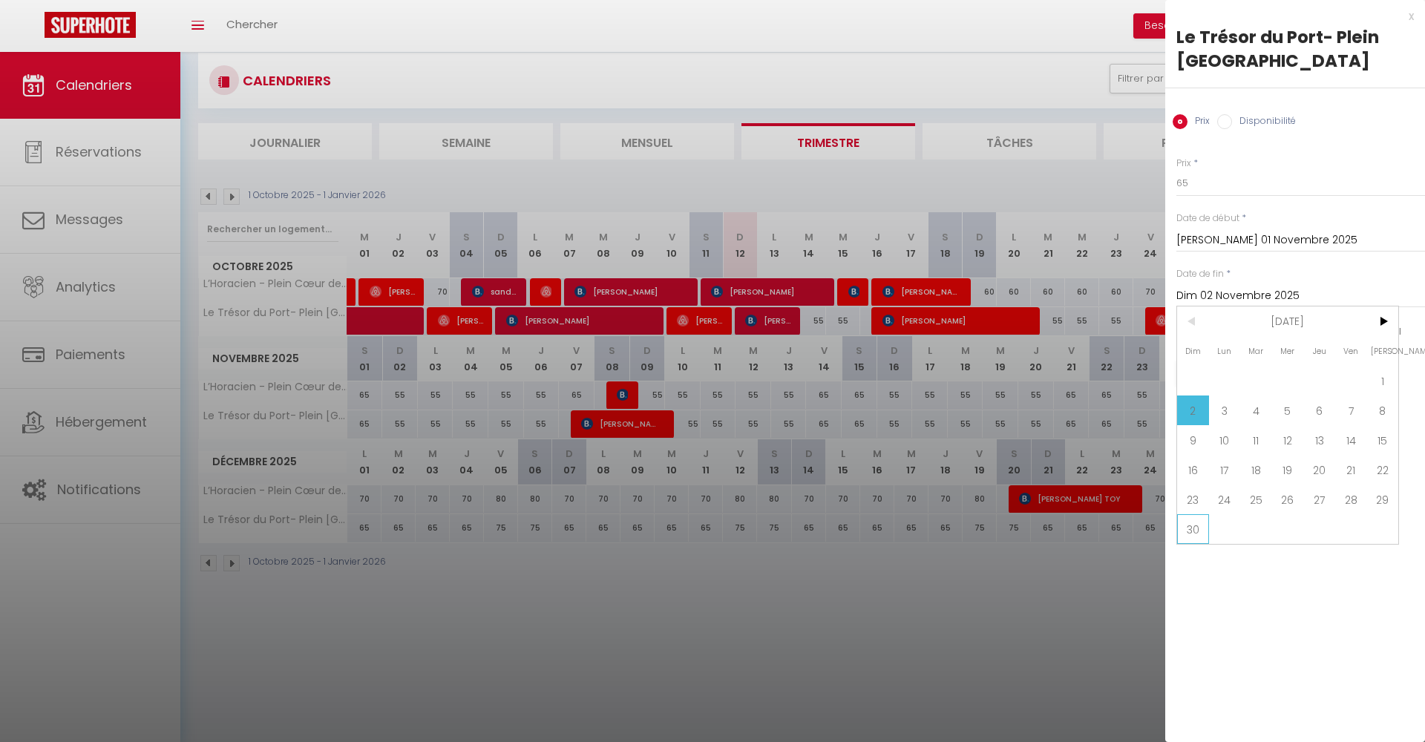
click at [1185, 520] on span "30" at bounding box center [1193, 529] width 32 height 30
type input "Dim 30 Novembre 2025"
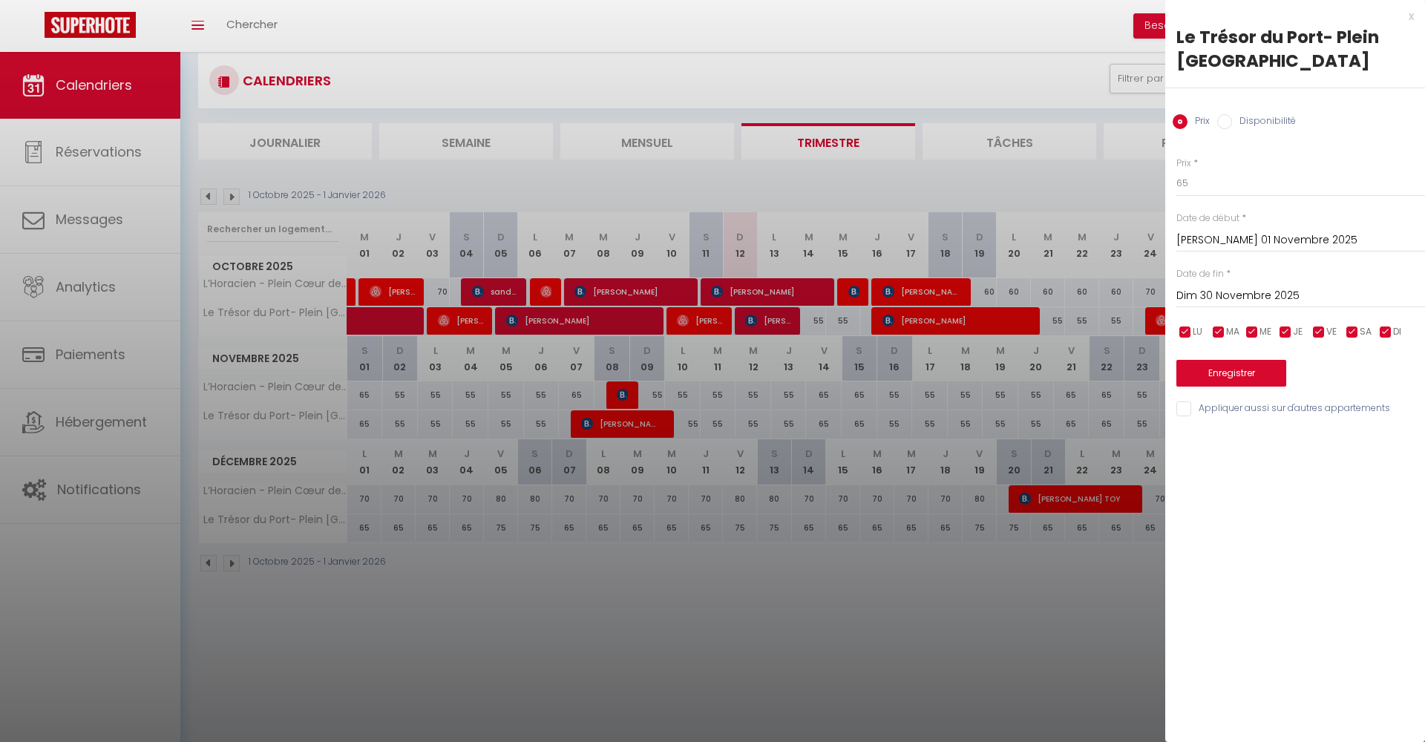
click at [1326, 330] on input "checkbox" at bounding box center [1318, 332] width 15 height 15
checkbox input "false"
click at [1362, 330] on span "SA" at bounding box center [1366, 332] width 12 height 14
checkbox input "false"
click at [1225, 189] on input "65" at bounding box center [1300, 183] width 249 height 27
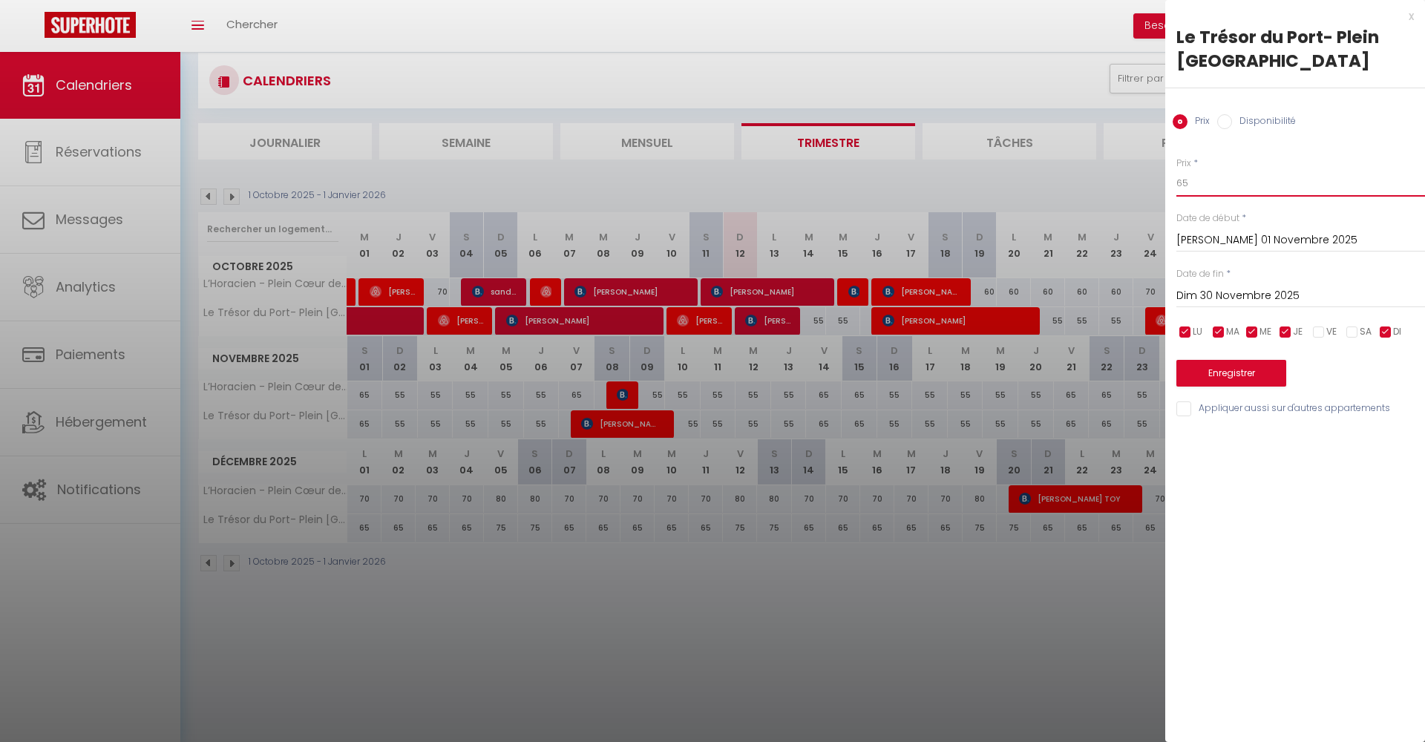
click at [1225, 189] on input "65" at bounding box center [1300, 183] width 249 height 27
type input "50"
click at [1199, 375] on button "Enregistrer" at bounding box center [1231, 373] width 110 height 27
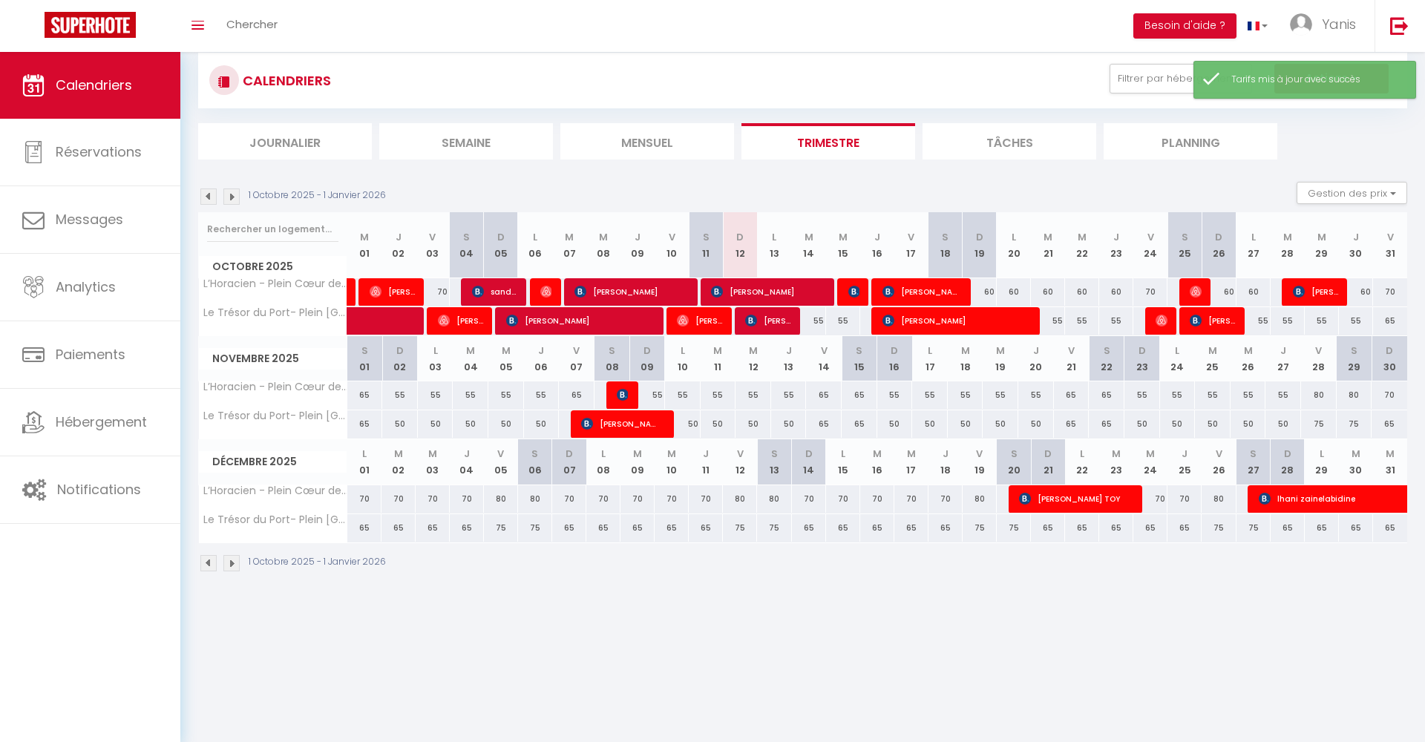
click at [360, 429] on div "65" at bounding box center [365, 423] width 36 height 27
type input "65"
type input "Sam 01 Novembre 2025"
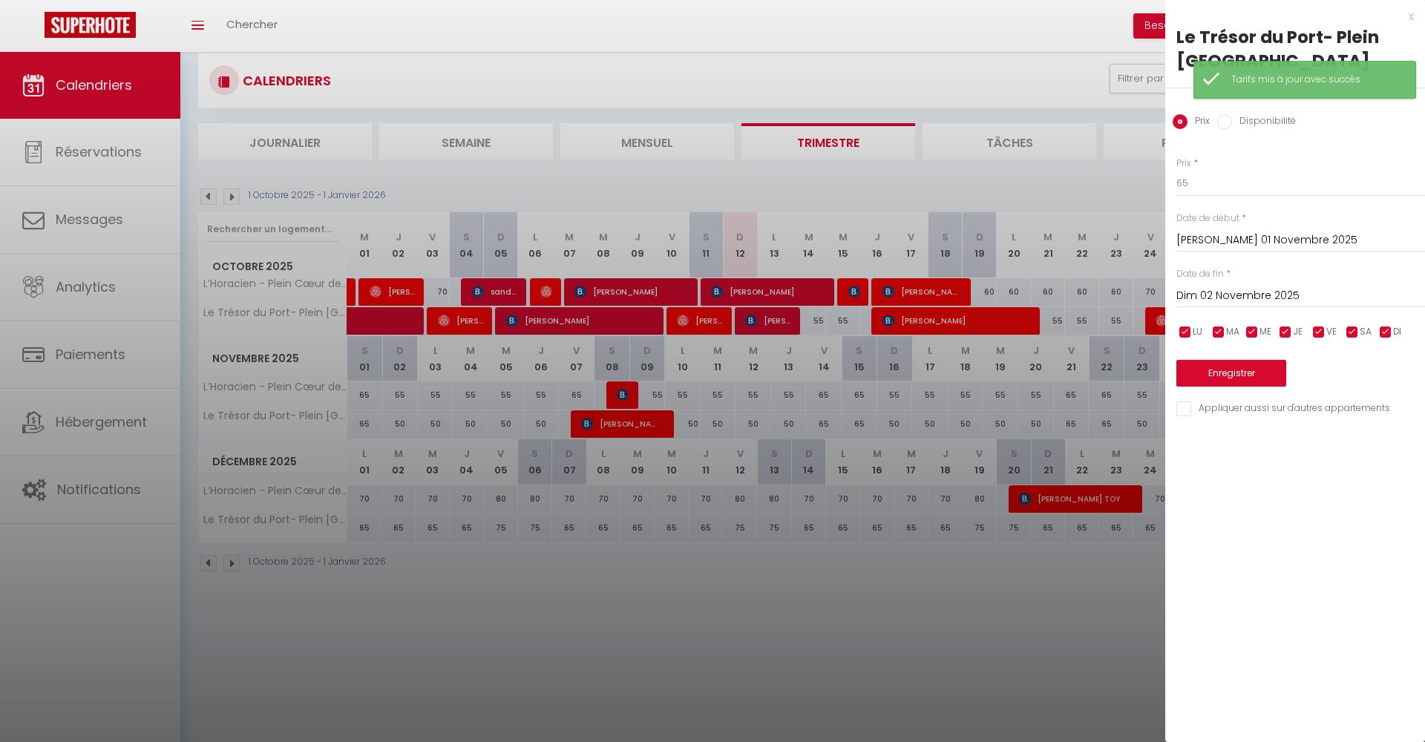
click at [1228, 301] on input "Dim 02 Novembre 2025" at bounding box center [1300, 295] width 249 height 19
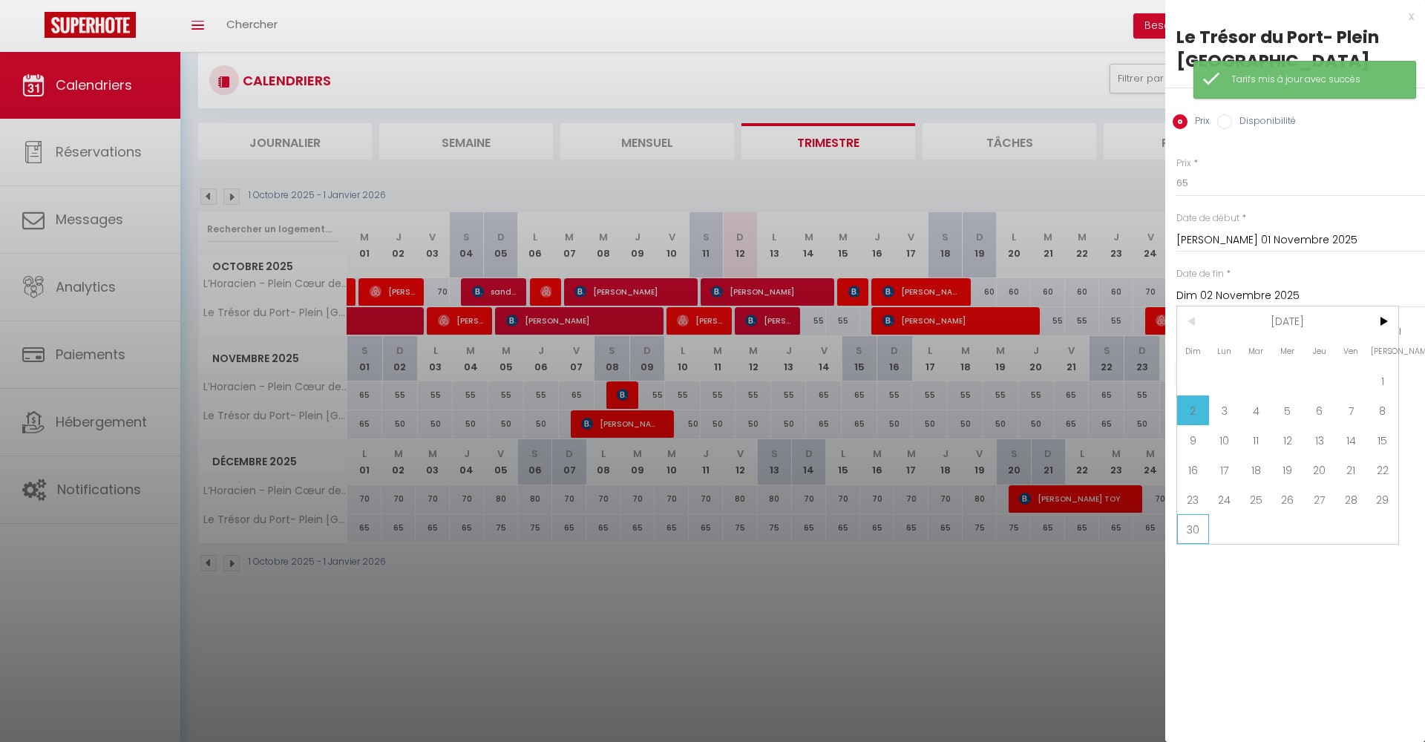
click at [1191, 537] on span "30" at bounding box center [1193, 529] width 32 height 30
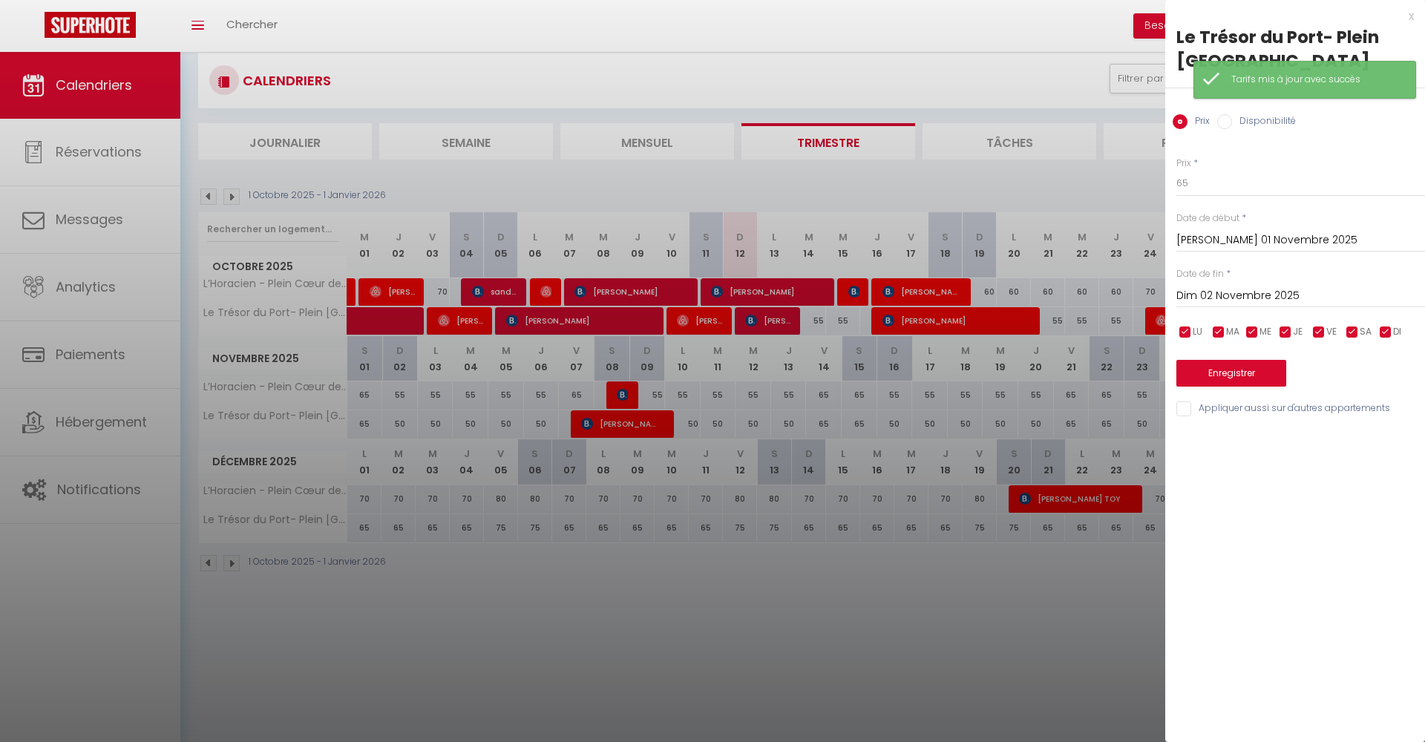
type input "Dim 30 Novembre 2025"
click at [1251, 341] on div "Enregistrer" at bounding box center [1300, 363] width 249 height 45
click at [1288, 326] on input "checkbox" at bounding box center [1285, 332] width 15 height 15
checkbox input "false"
click at [1254, 326] on input "checkbox" at bounding box center [1252, 332] width 15 height 15
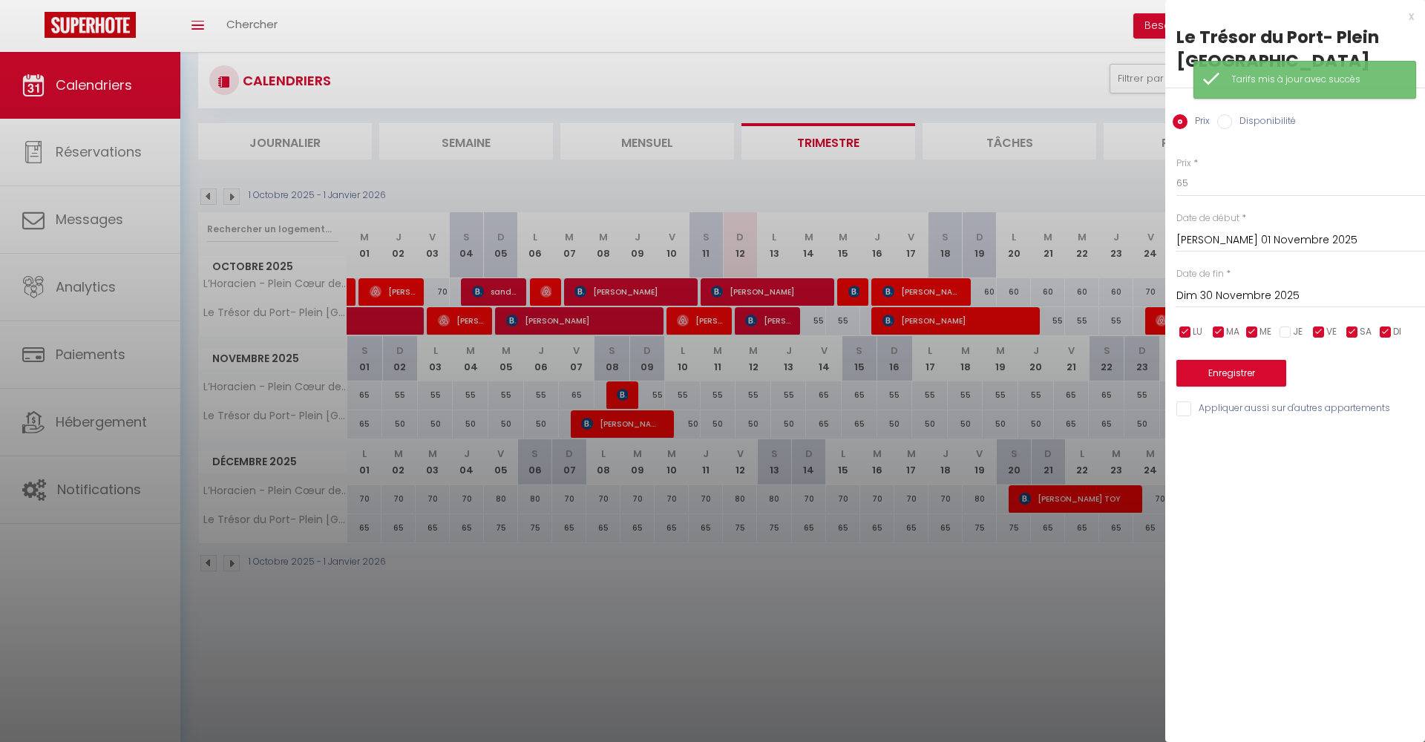
checkbox input "false"
click at [1236, 326] on span "MA" at bounding box center [1232, 332] width 13 height 14
checkbox input "false"
click at [1183, 326] on input "checkbox" at bounding box center [1185, 332] width 15 height 15
checkbox input "false"
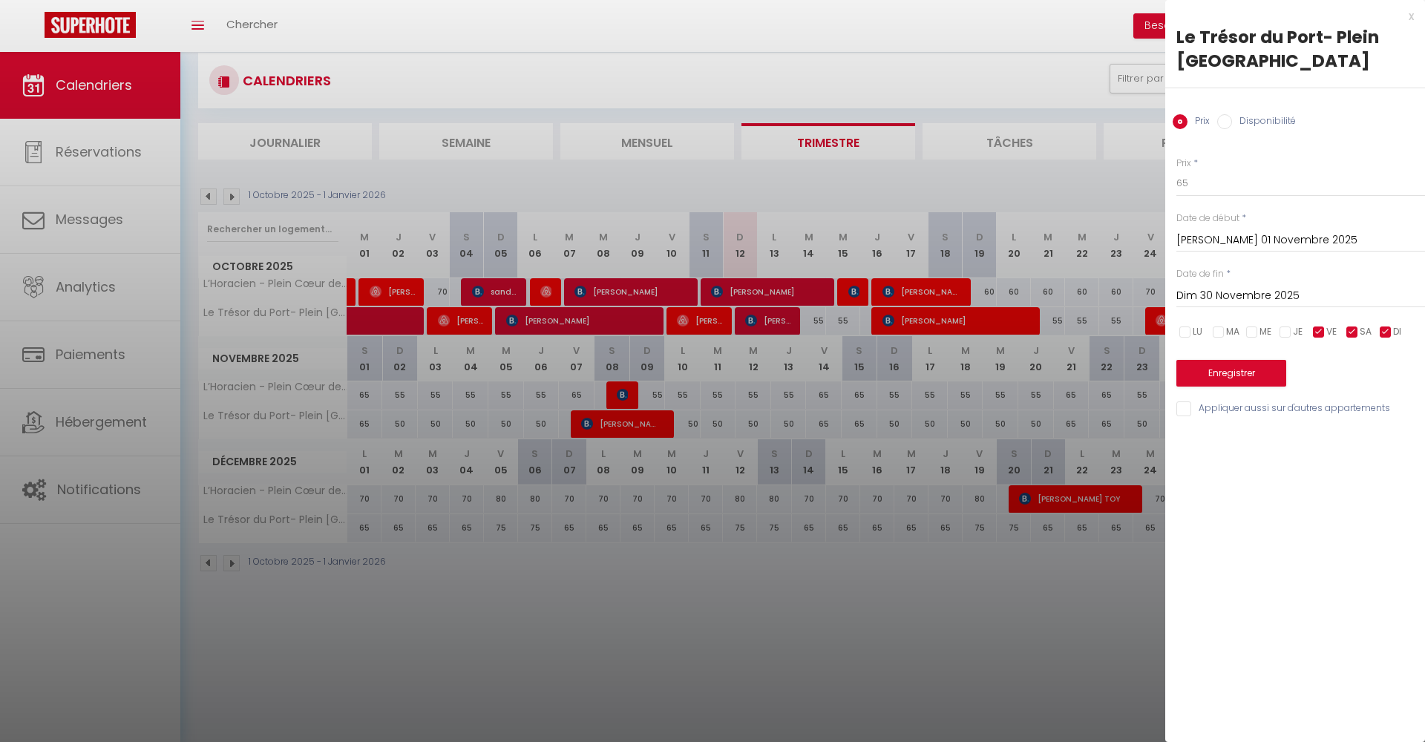
click at [1383, 327] on input "checkbox" at bounding box center [1385, 332] width 15 height 15
checkbox input "false"
click at [1251, 189] on input "65" at bounding box center [1300, 183] width 249 height 27
type input "60"
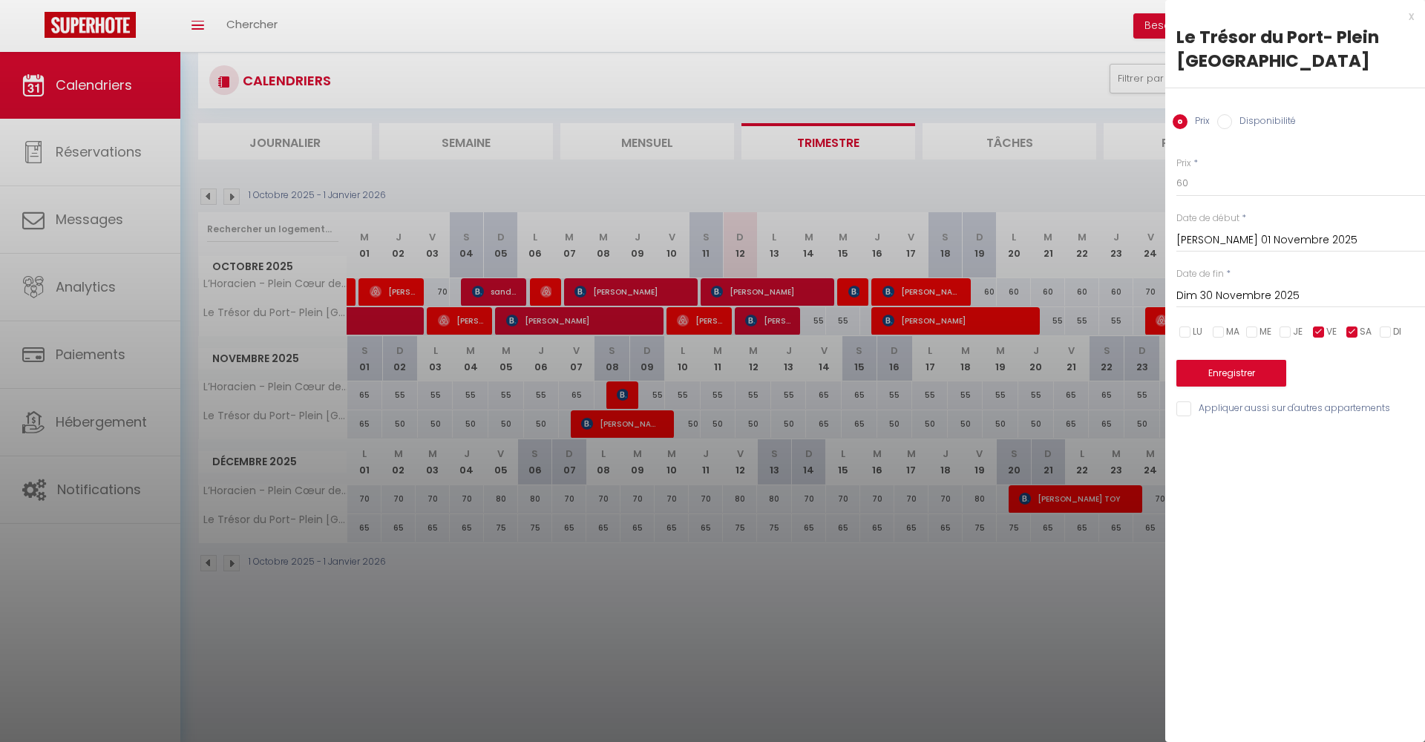
click at [1255, 379] on button "Enregistrer" at bounding box center [1231, 373] width 110 height 27
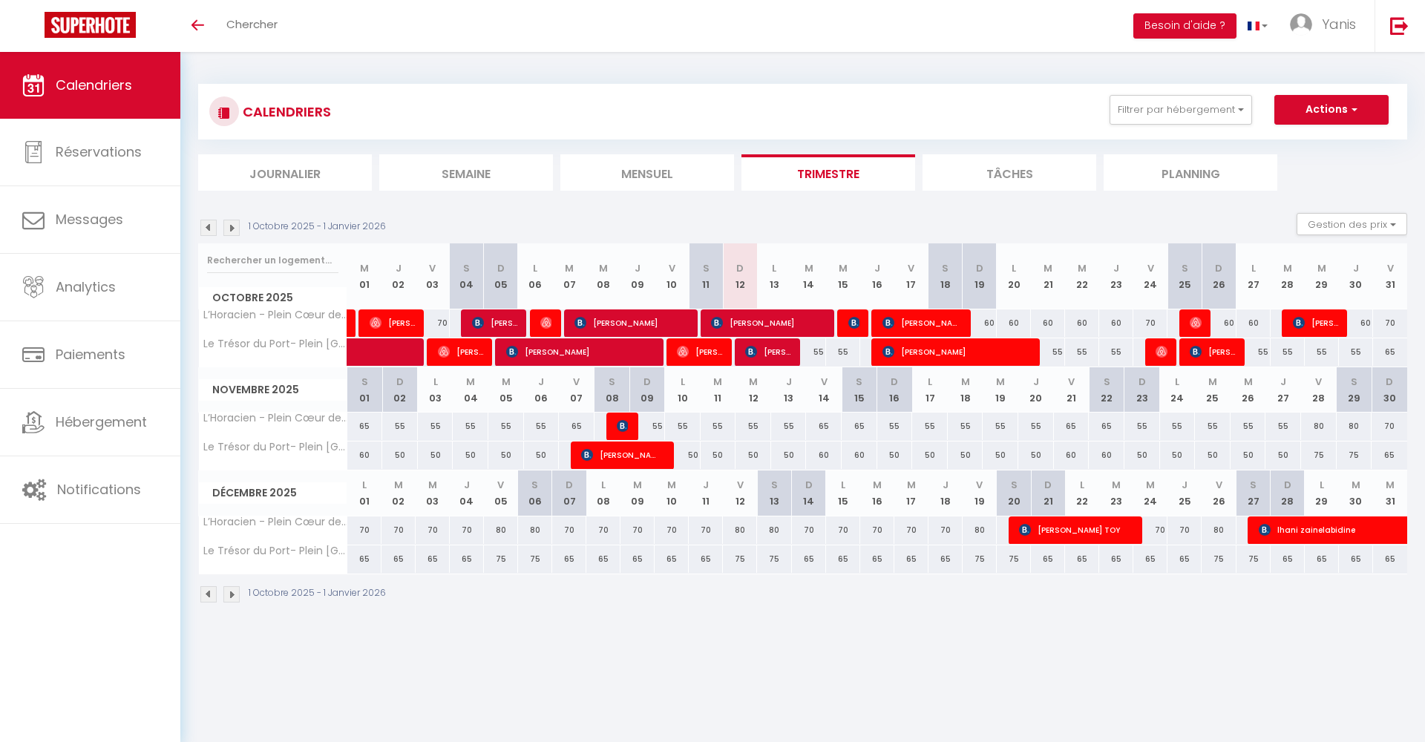
click at [1313, 425] on div "80" at bounding box center [1319, 426] width 36 height 27
type input "80"
type input "Ven 28 Novembre 2025"
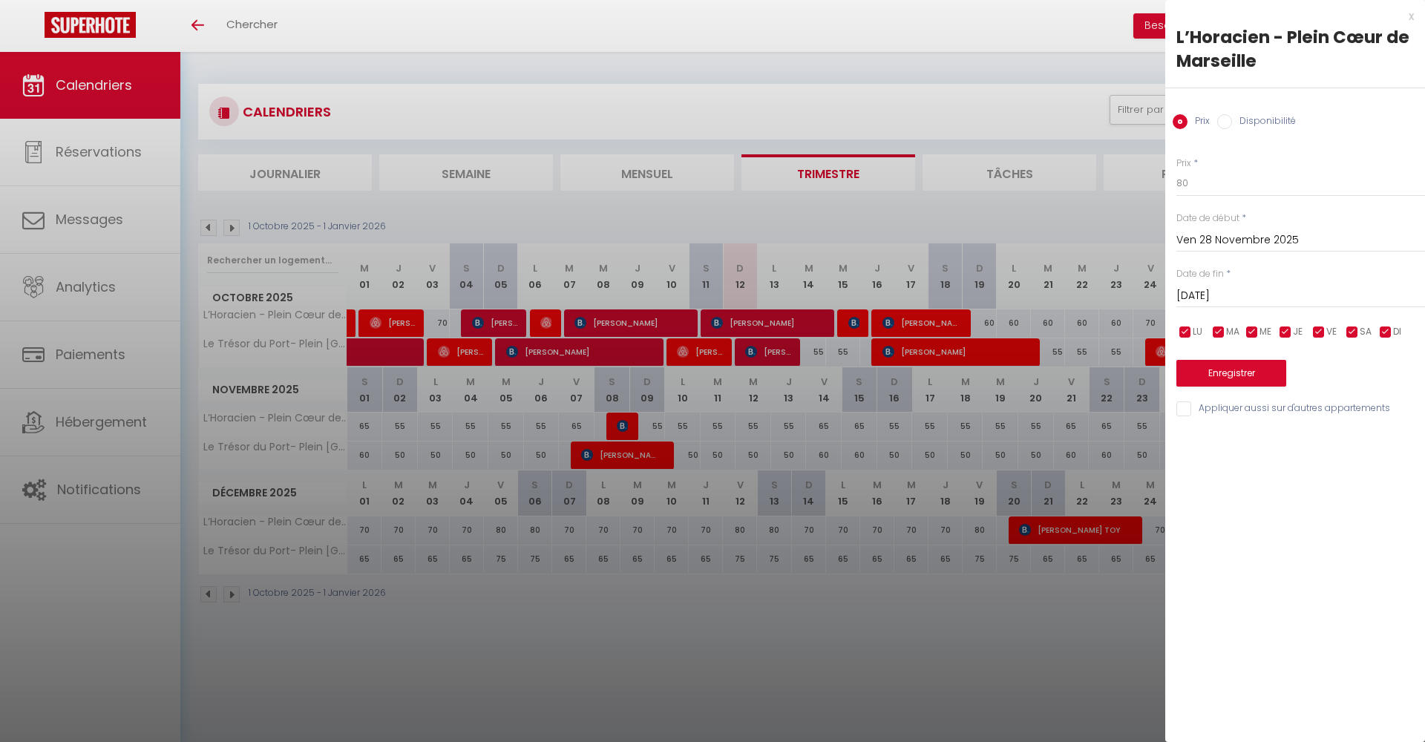
click at [1260, 286] on input "[DATE]" at bounding box center [1300, 295] width 249 height 19
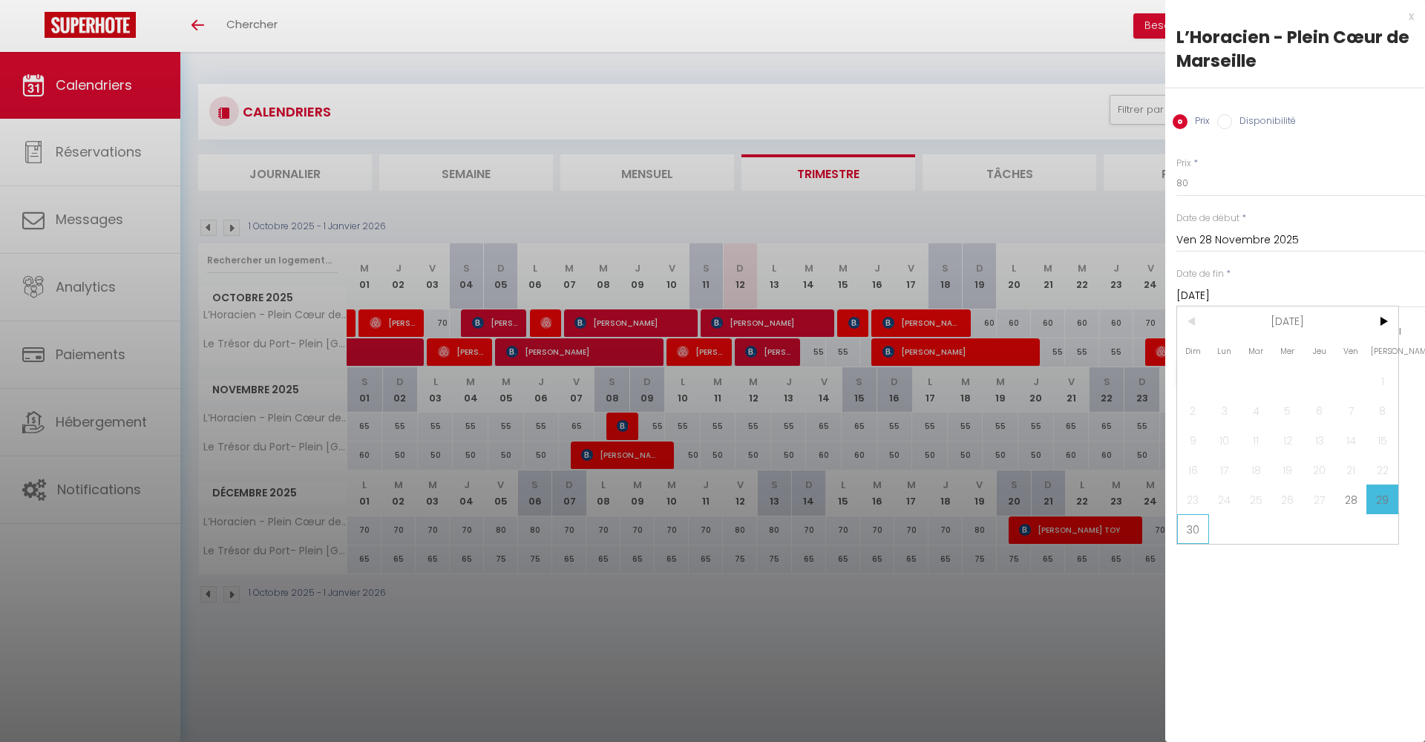
click at [1205, 529] on span "30" at bounding box center [1193, 529] width 32 height 30
type input "Dim 30 Novembre 2025"
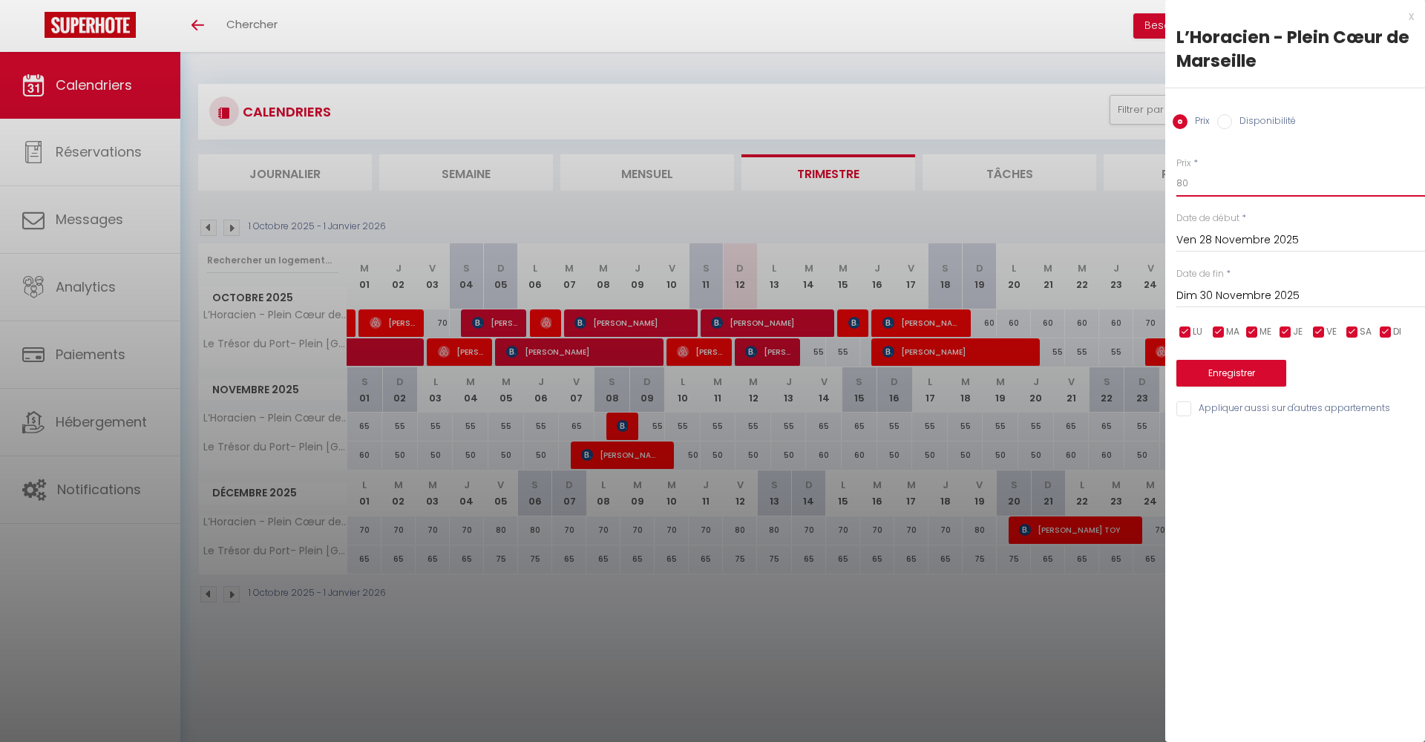
click at [1209, 189] on input "80" at bounding box center [1300, 183] width 249 height 27
click at [1285, 329] on input "checkbox" at bounding box center [1285, 332] width 15 height 15
checkbox input "false"
click at [1255, 328] on input "checkbox" at bounding box center [1252, 332] width 15 height 15
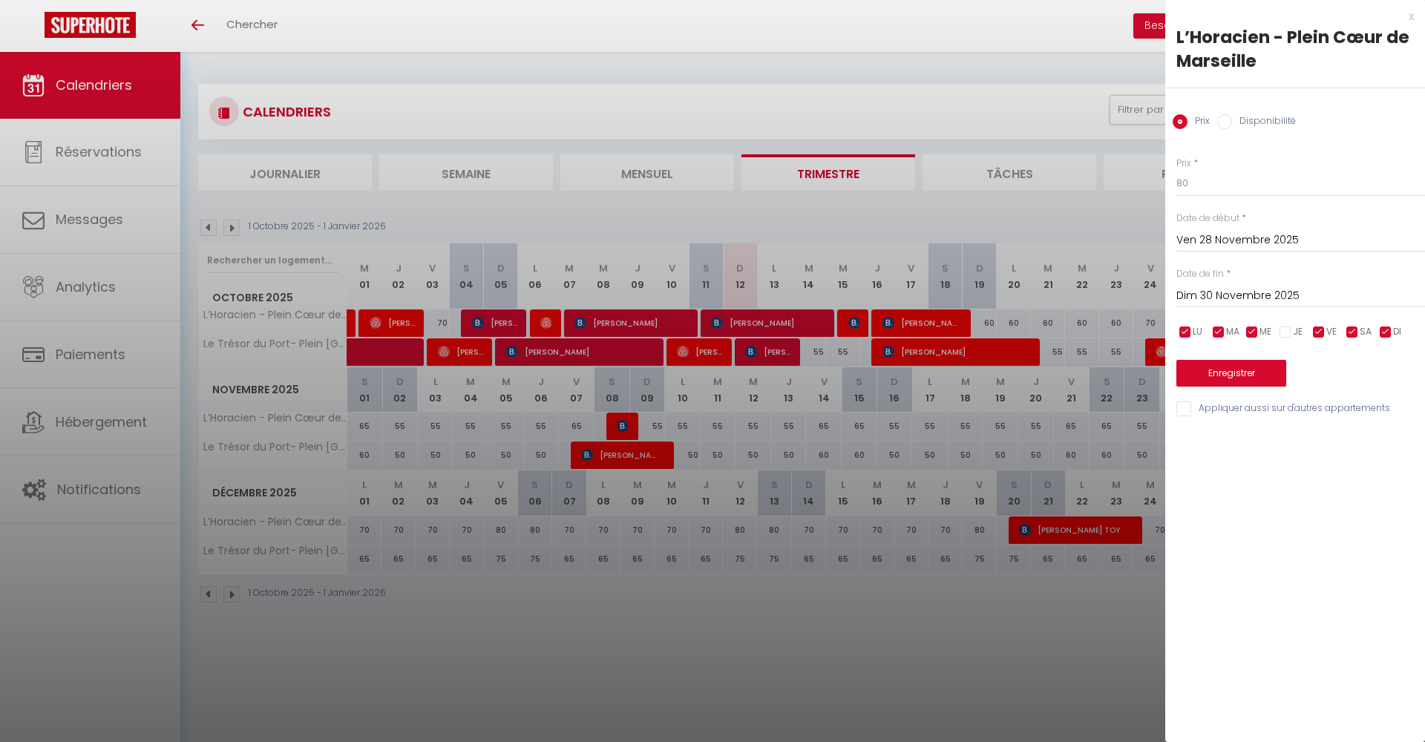
checkbox input "false"
click at [1228, 328] on span "MA" at bounding box center [1232, 332] width 13 height 14
checkbox input "false"
click at [1205, 328] on div "LU MA ME JE VE SA DI" at bounding box center [1301, 332] width 268 height 19
click at [1405, 329] on div "LU MA ME JE VE SA DI" at bounding box center [1301, 332] width 268 height 19
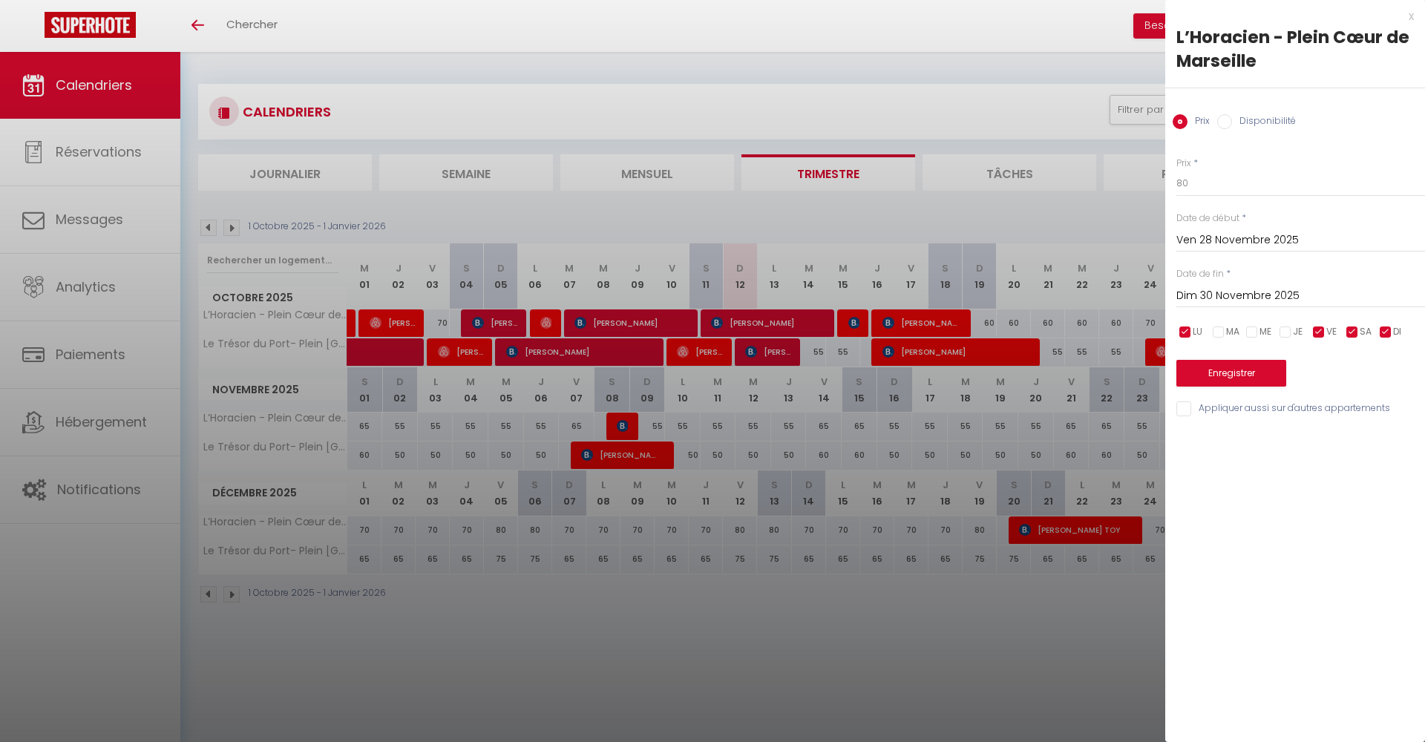
click at [1398, 333] on span "DI" at bounding box center [1397, 332] width 8 height 14
checkbox input "false"
click at [1204, 328] on div "LU MA ME JE VE SA DI" at bounding box center [1301, 332] width 268 height 19
click at [1193, 327] on span "LU" at bounding box center [1198, 332] width 10 height 14
checkbox input "false"
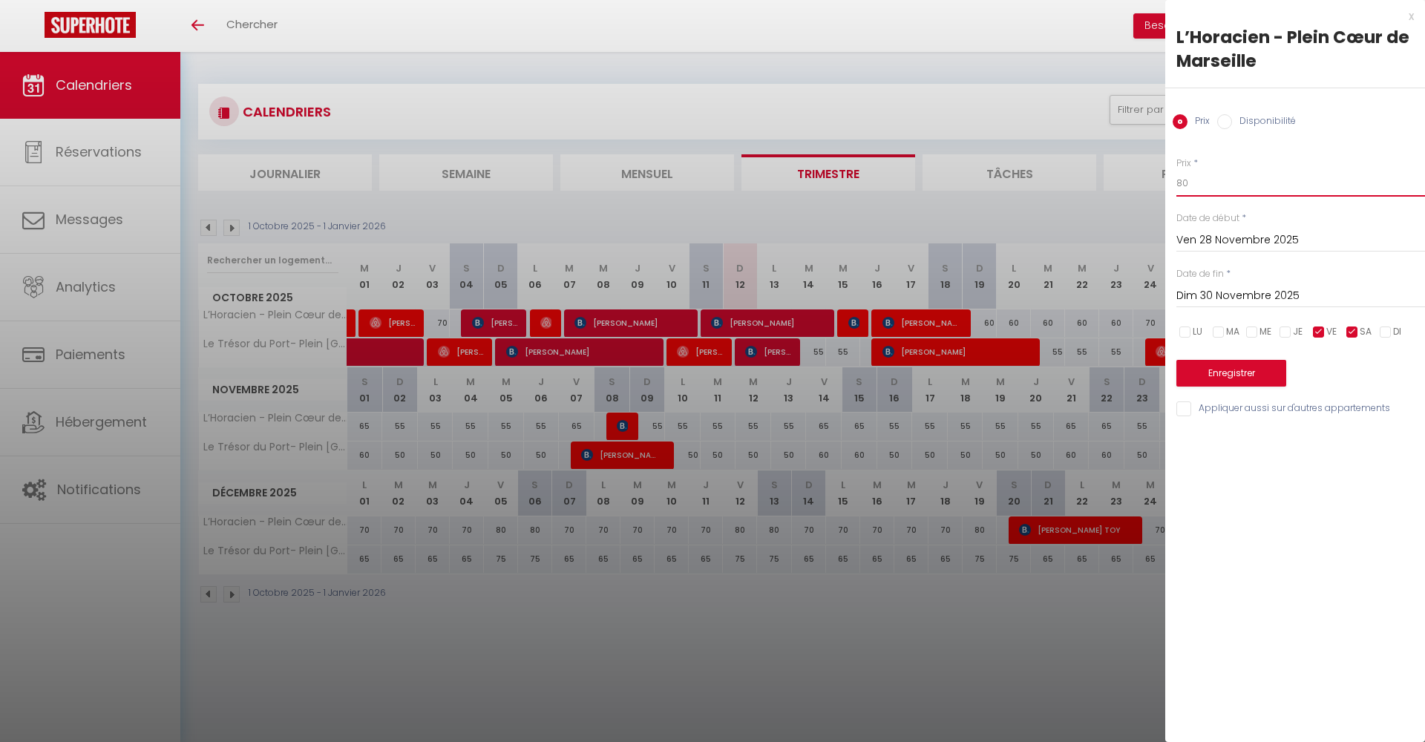
click at [1245, 170] on input "80" at bounding box center [1300, 183] width 249 height 27
click at [1245, 174] on input "80" at bounding box center [1300, 183] width 249 height 27
click at [1245, 186] on input "80" at bounding box center [1300, 183] width 249 height 27
type input "65"
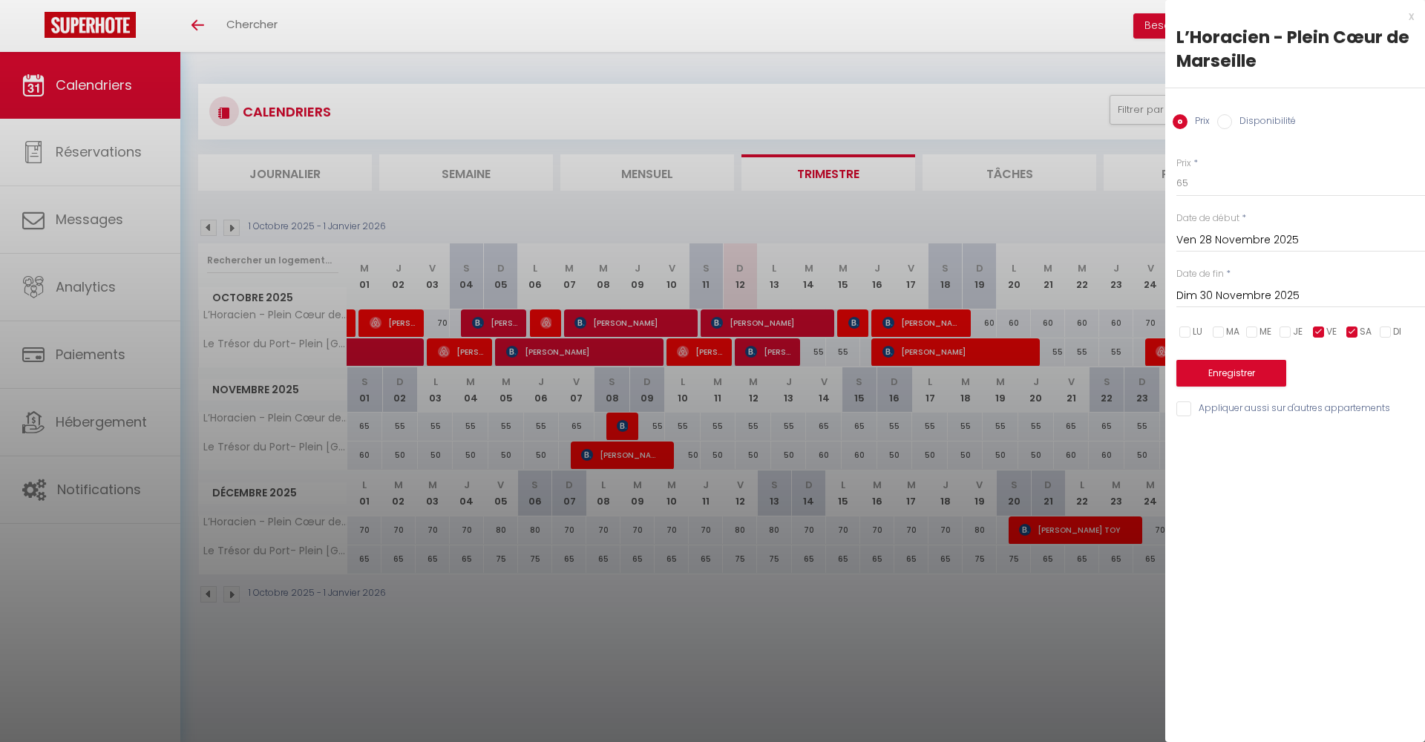
click at [1230, 368] on button "Enregistrer" at bounding box center [1231, 373] width 110 height 27
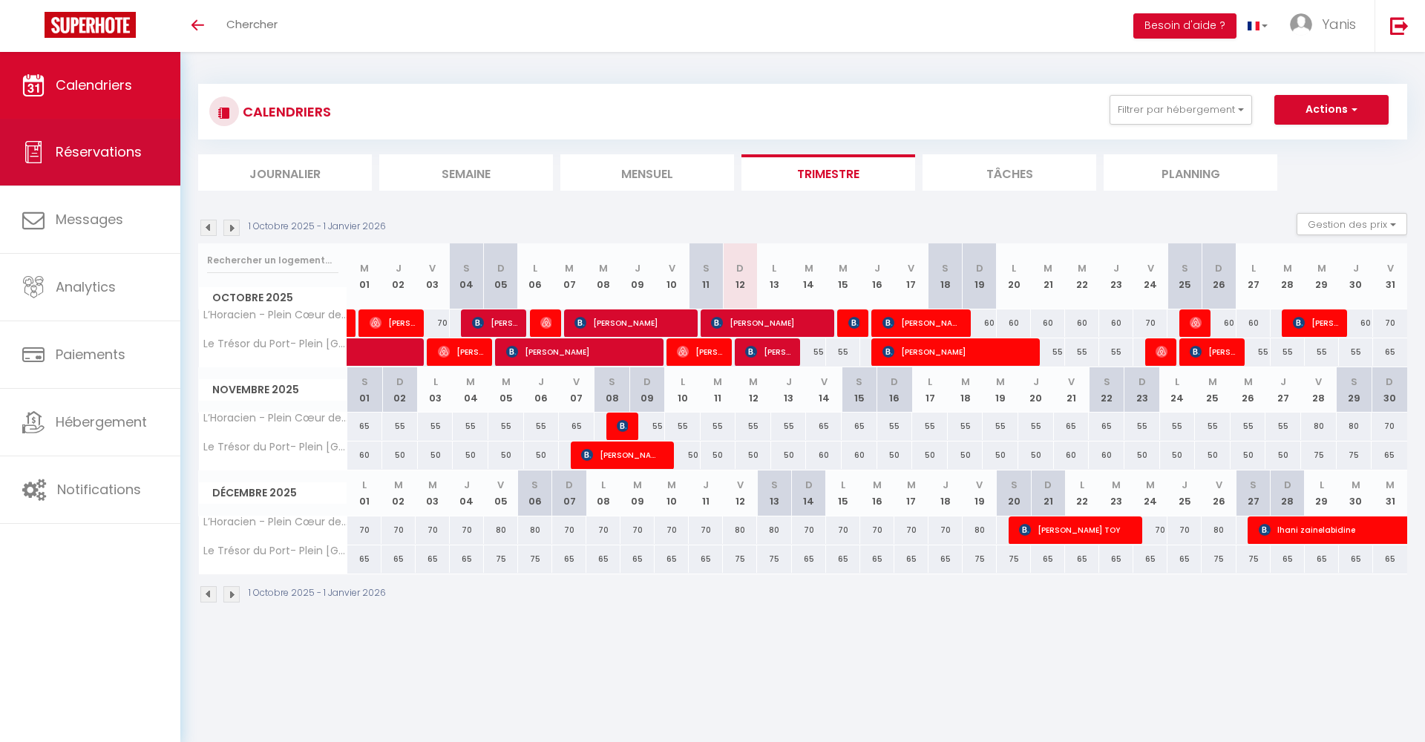
click at [112, 151] on span "Réservations" at bounding box center [99, 151] width 86 height 19
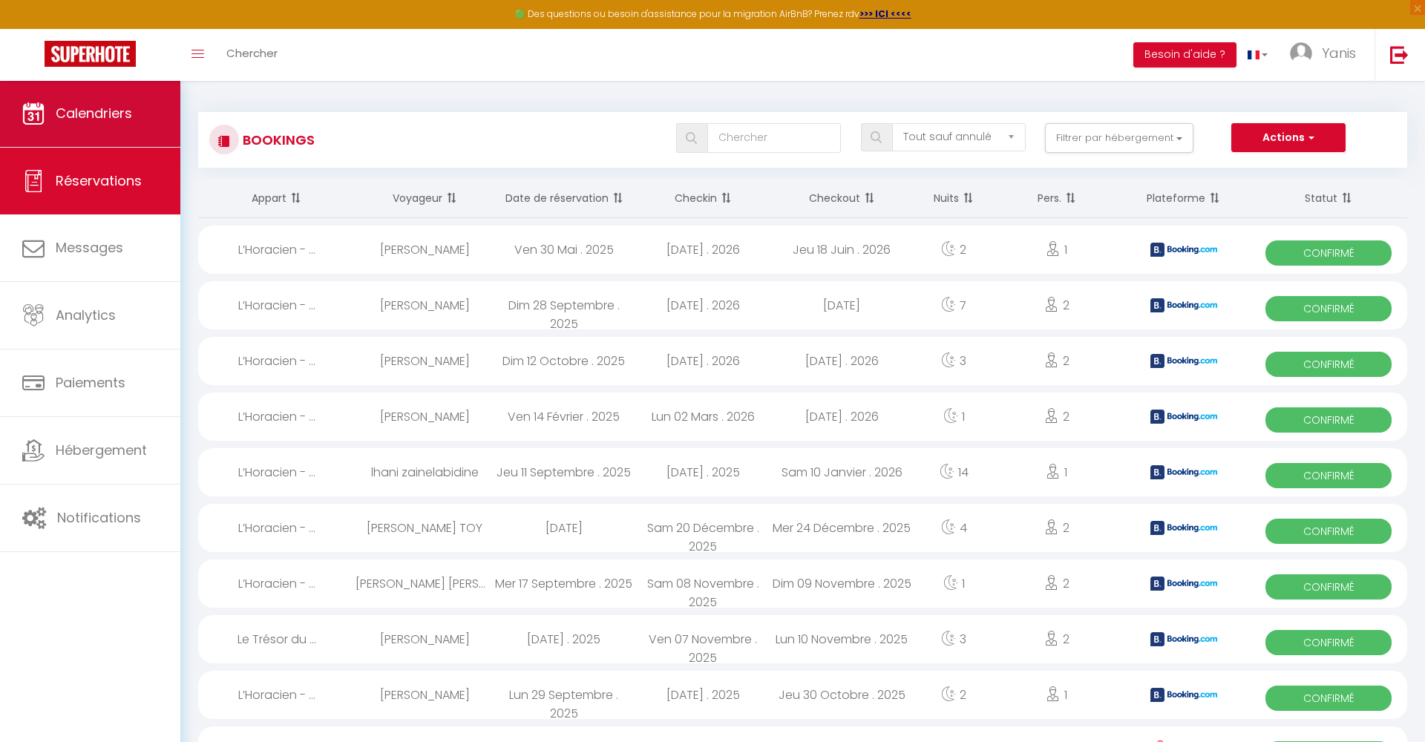
click at [110, 94] on link "Calendriers" at bounding box center [90, 113] width 180 height 67
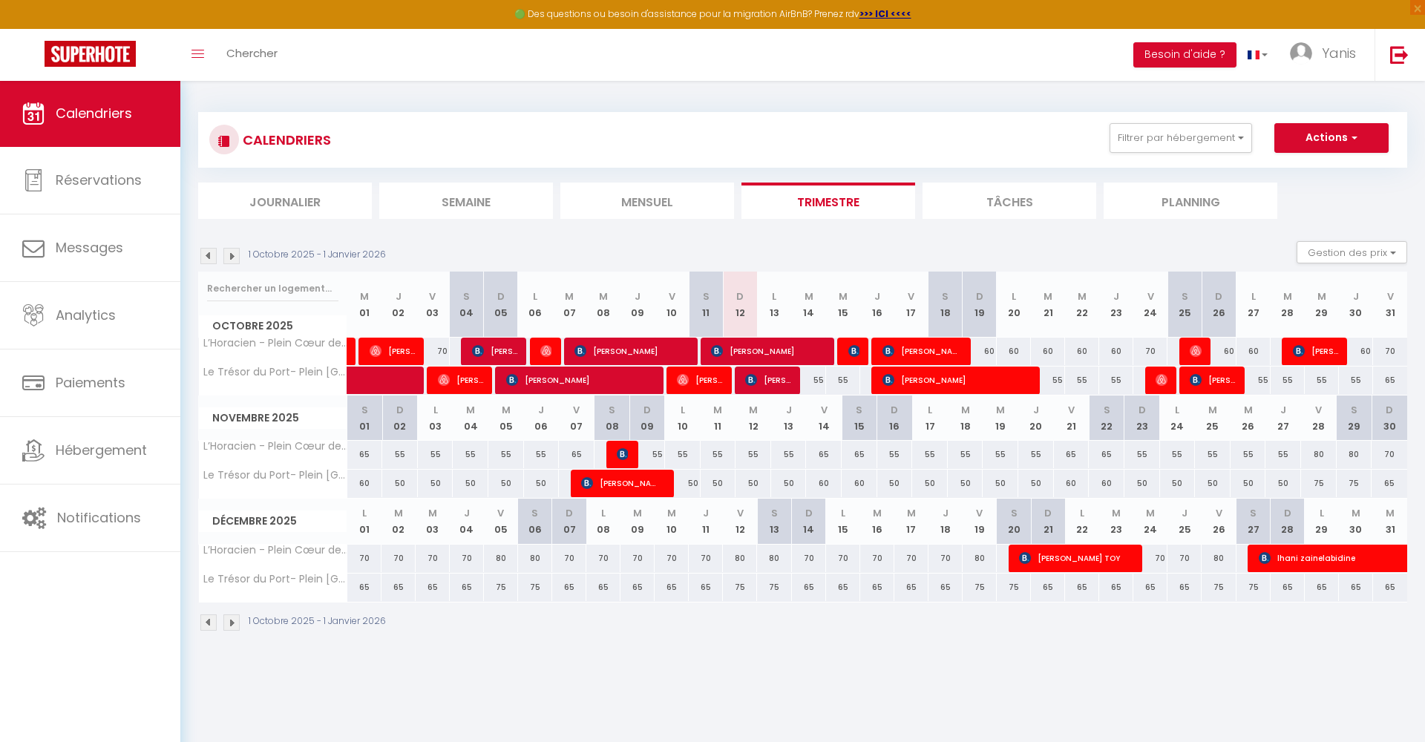
click at [1351, 422] on th "S 29" at bounding box center [1355, 418] width 36 height 45
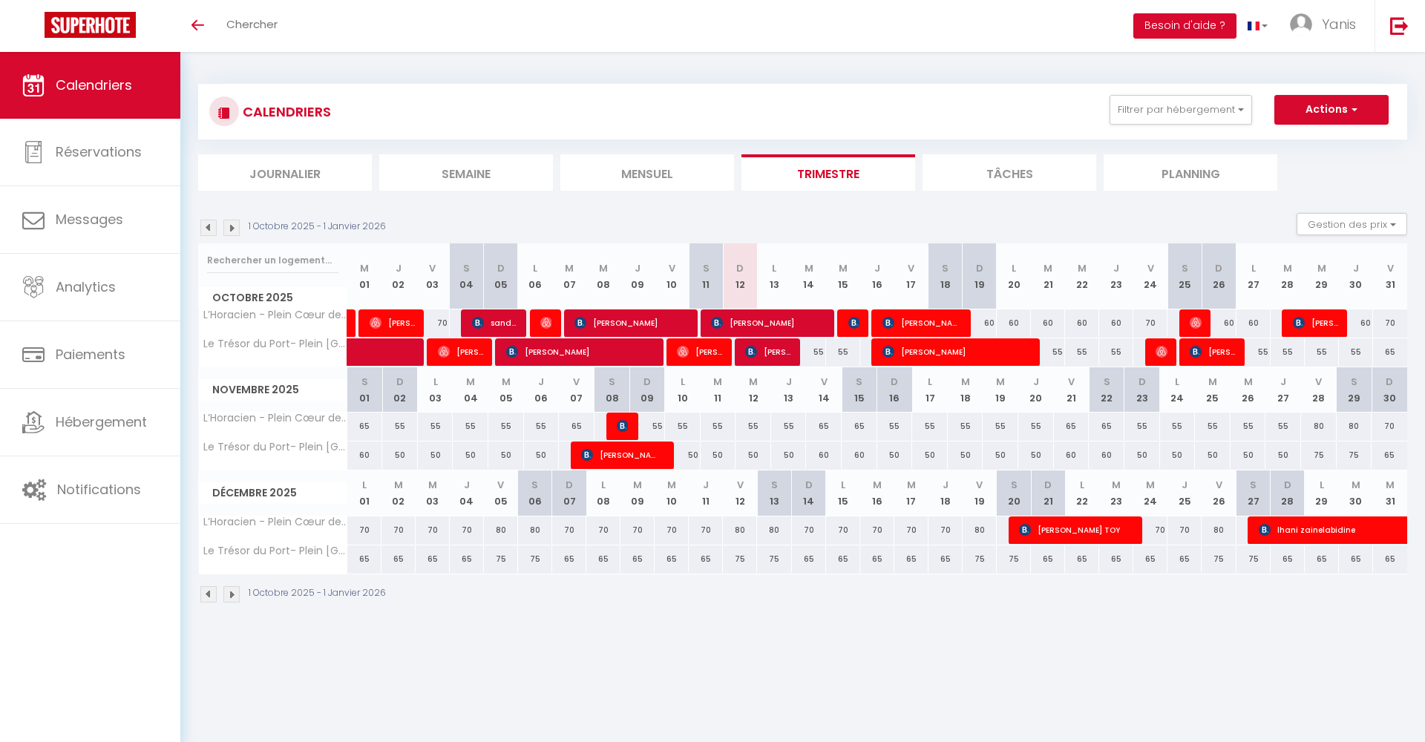
click at [1320, 423] on div "80" at bounding box center [1319, 426] width 36 height 27
type input "80"
type input "Ven 28 Novembre 2025"
type input "[DATE]"
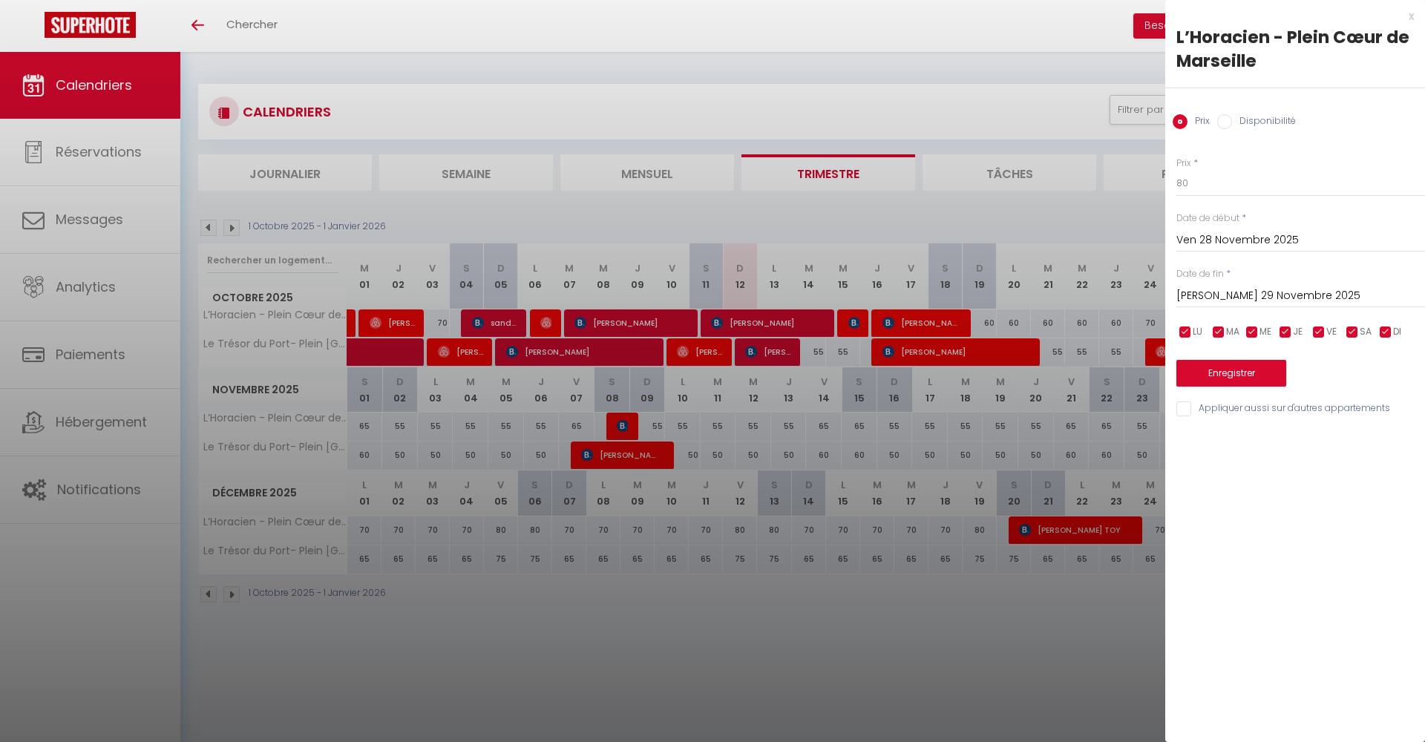
click at [1241, 299] on input "[DATE]" at bounding box center [1300, 295] width 249 height 19
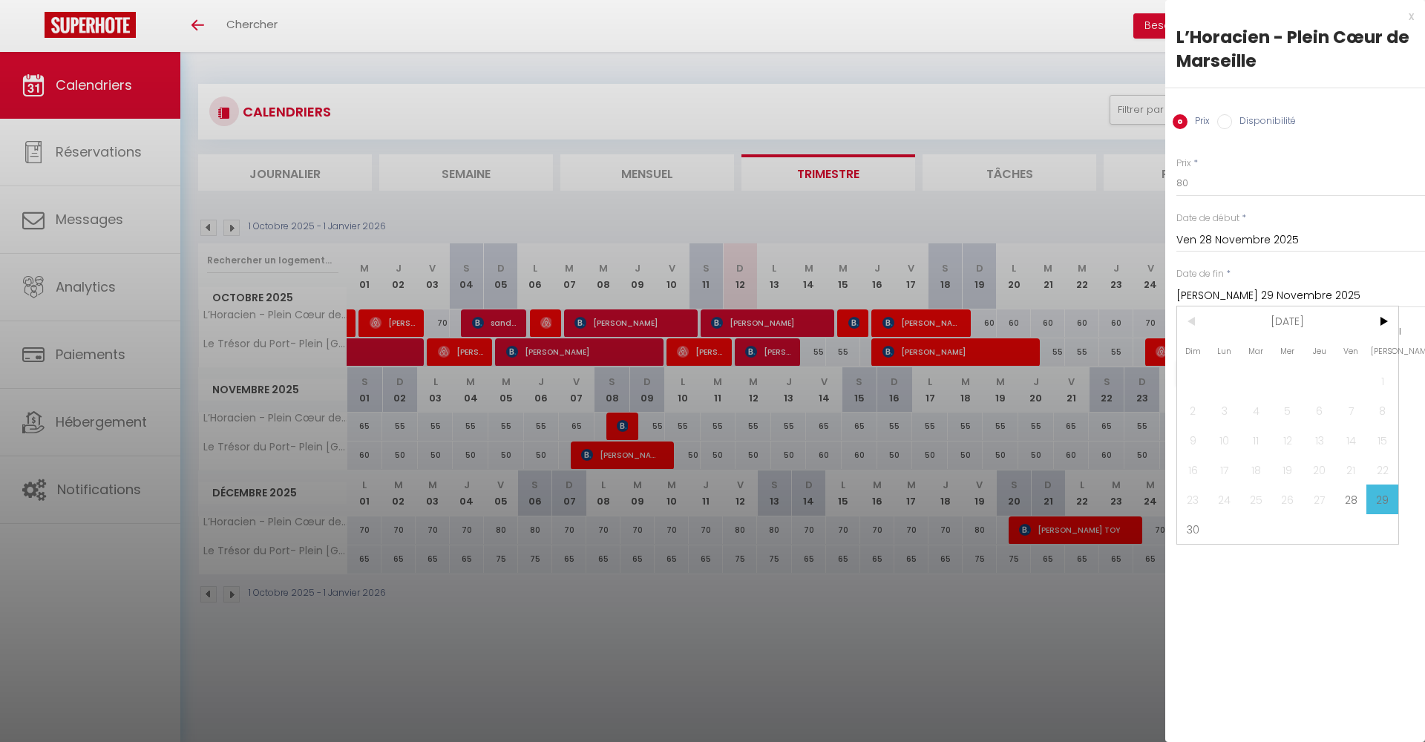
click at [1220, 558] on div "x L’Horacien - Plein Cœur de Marseille Prix Disponibilité Prix * 80 Statut * Di…" at bounding box center [1295, 371] width 260 height 742
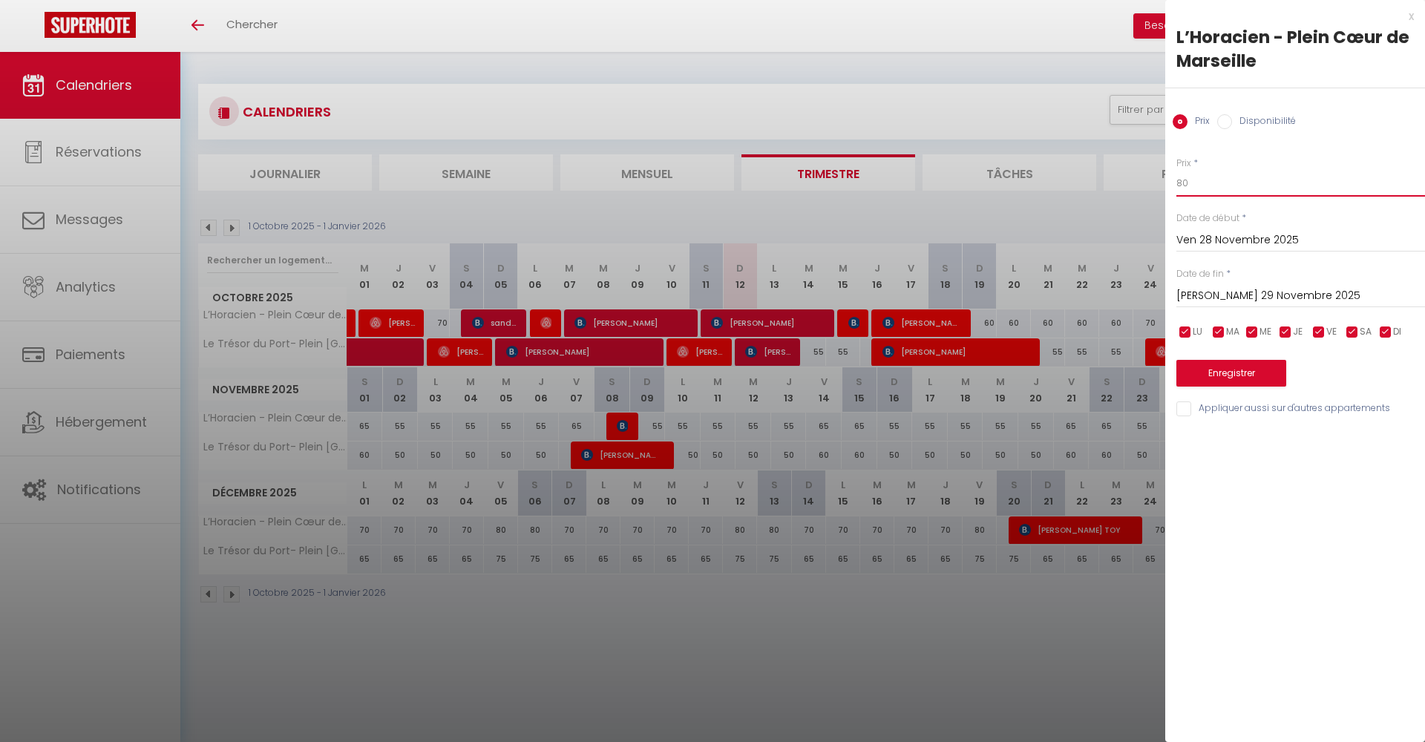
click at [1233, 177] on input "80" at bounding box center [1300, 183] width 249 height 27
type input "65"
click at [1225, 371] on button "Enregistrer" at bounding box center [1231, 373] width 110 height 27
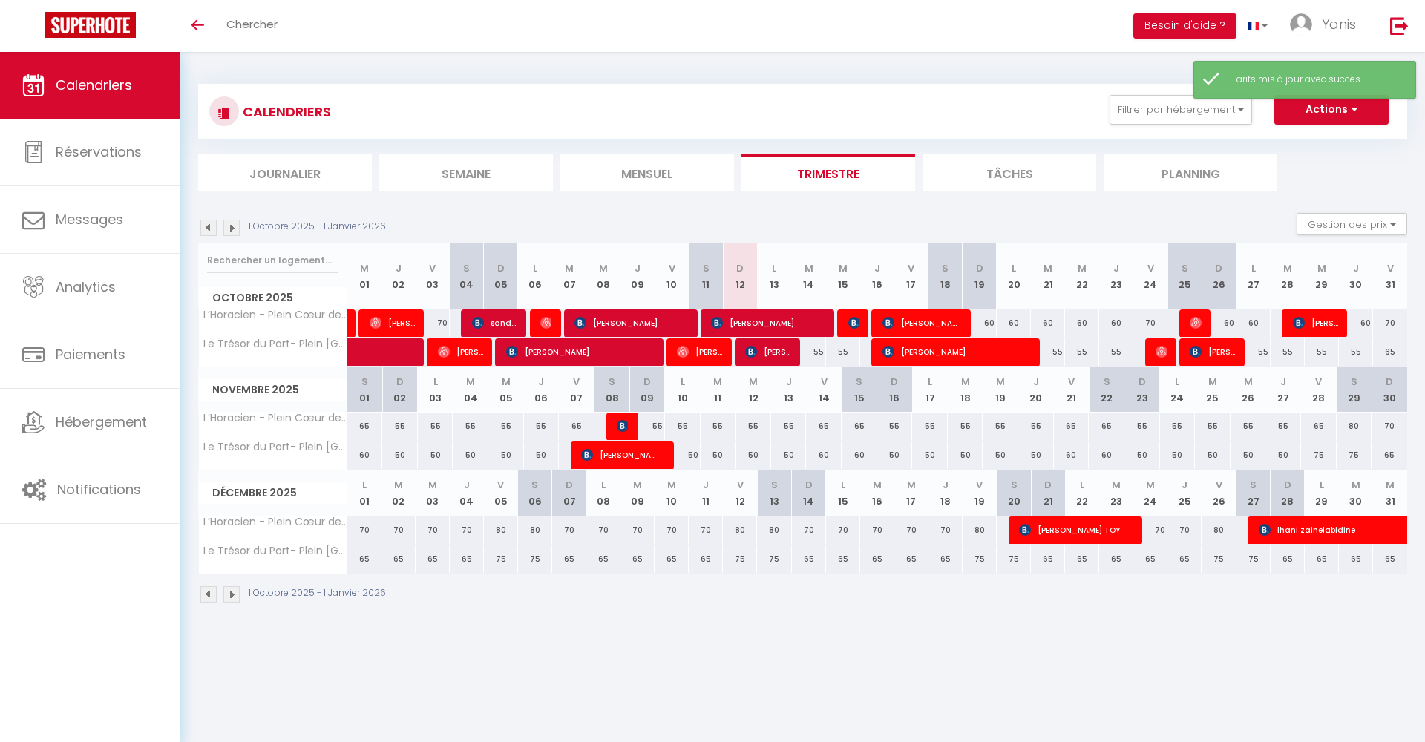
click at [1360, 427] on div "80" at bounding box center [1355, 426] width 36 height 27
type input "80"
type input "[DATE]"
type input "Dim 30 Novembre 2025"
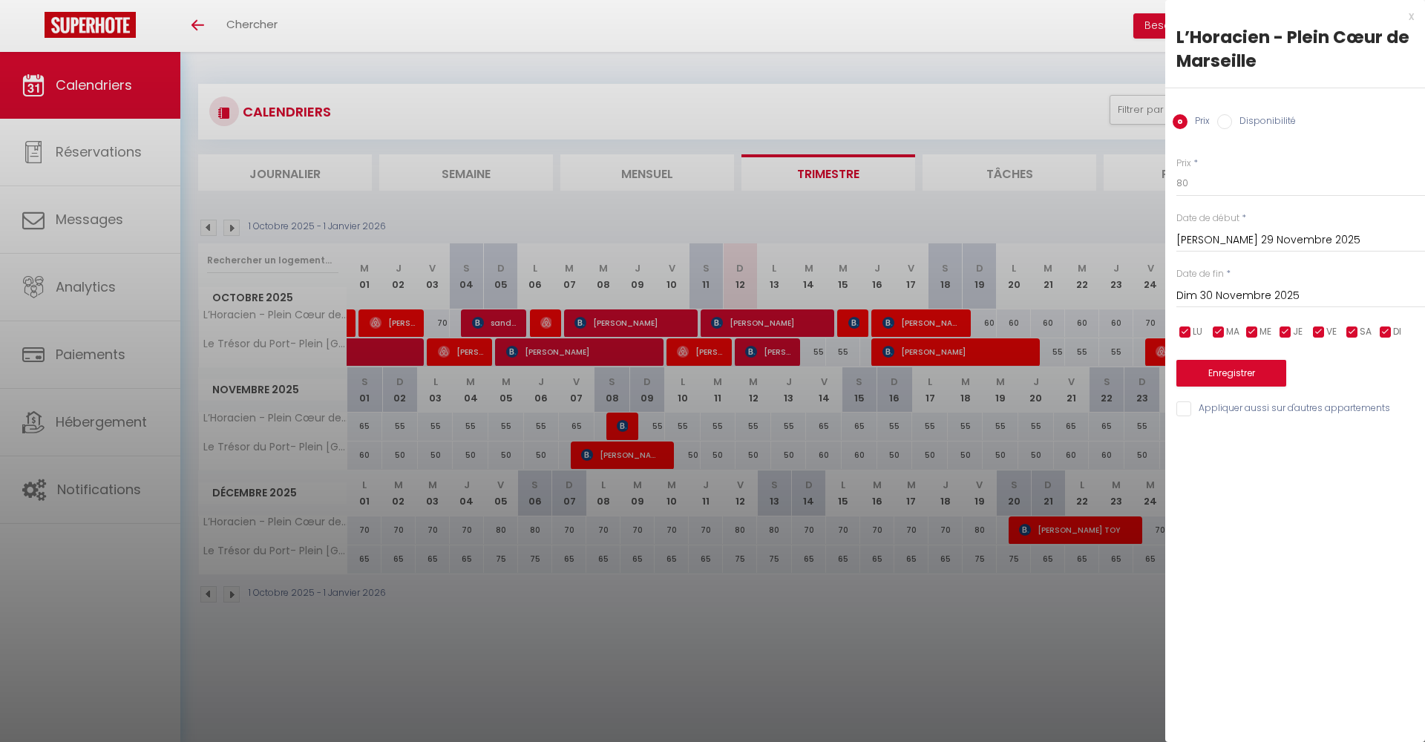
click at [1211, 198] on div "Prix * 80 Statut * Disponible Indisponible Date de début * Sam 29 Novembre 2025…" at bounding box center [1295, 278] width 260 height 281
click at [1211, 185] on input "80" at bounding box center [1300, 183] width 249 height 27
type input "65"
click at [1252, 367] on button "Enregistrer" at bounding box center [1231, 373] width 110 height 27
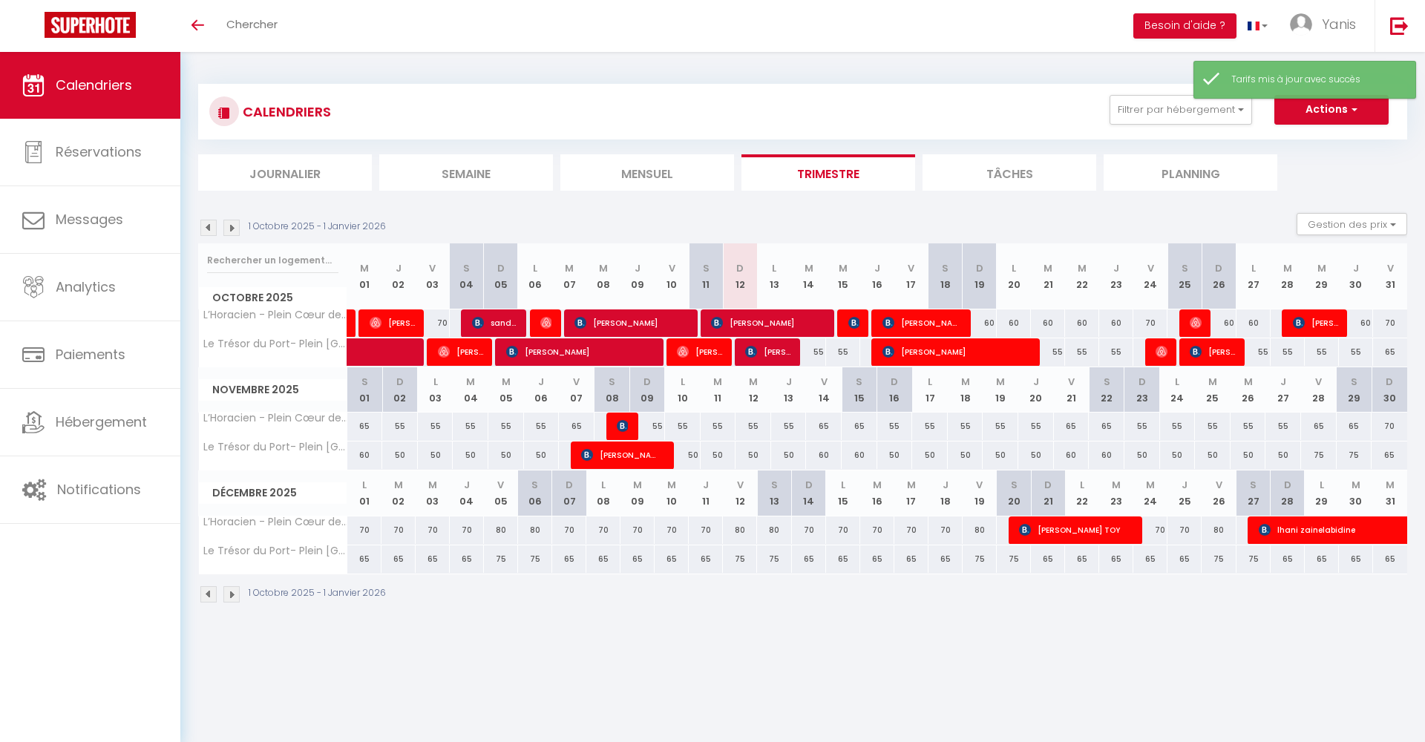
click at [1316, 458] on div "75" at bounding box center [1319, 455] width 36 height 27
type input "75"
type input "Ven 28 Novembre 2025"
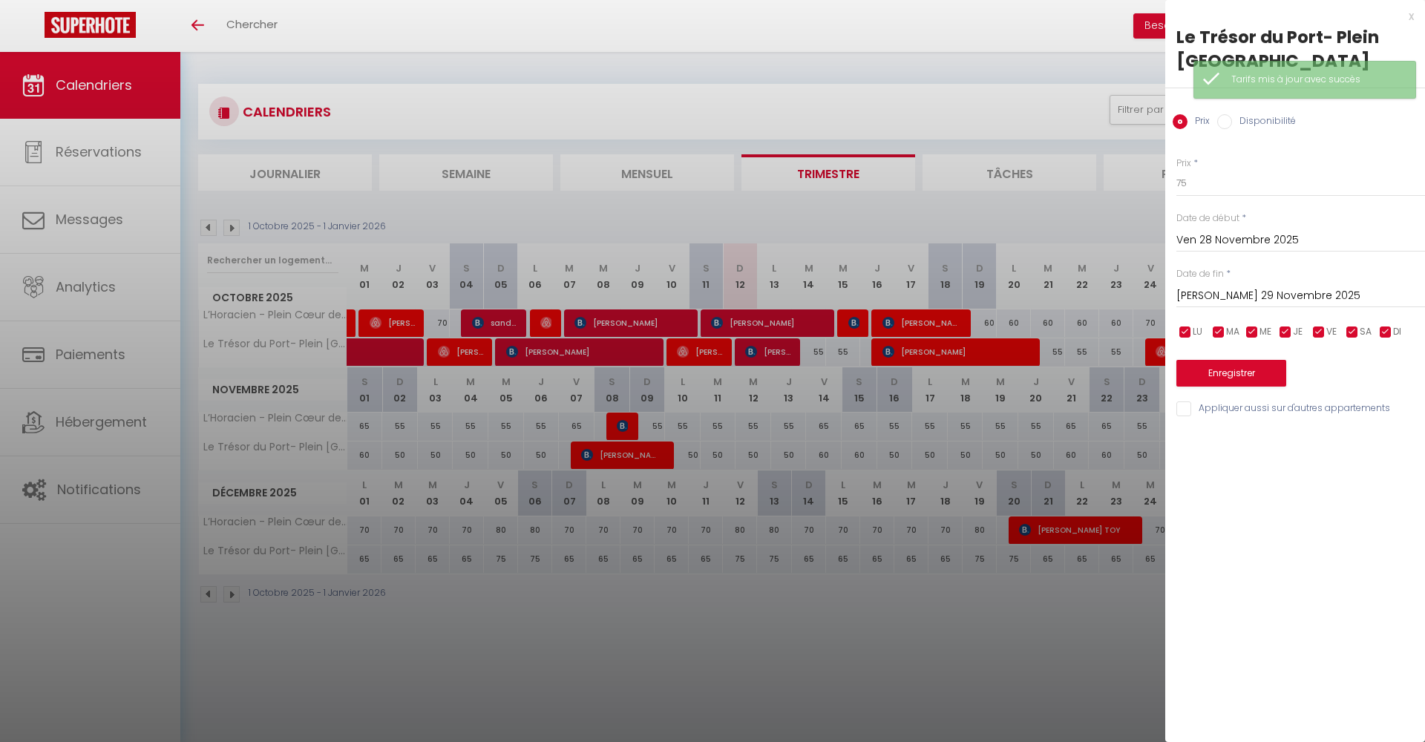
click at [1218, 299] on input "[DATE]" at bounding box center [1300, 295] width 249 height 19
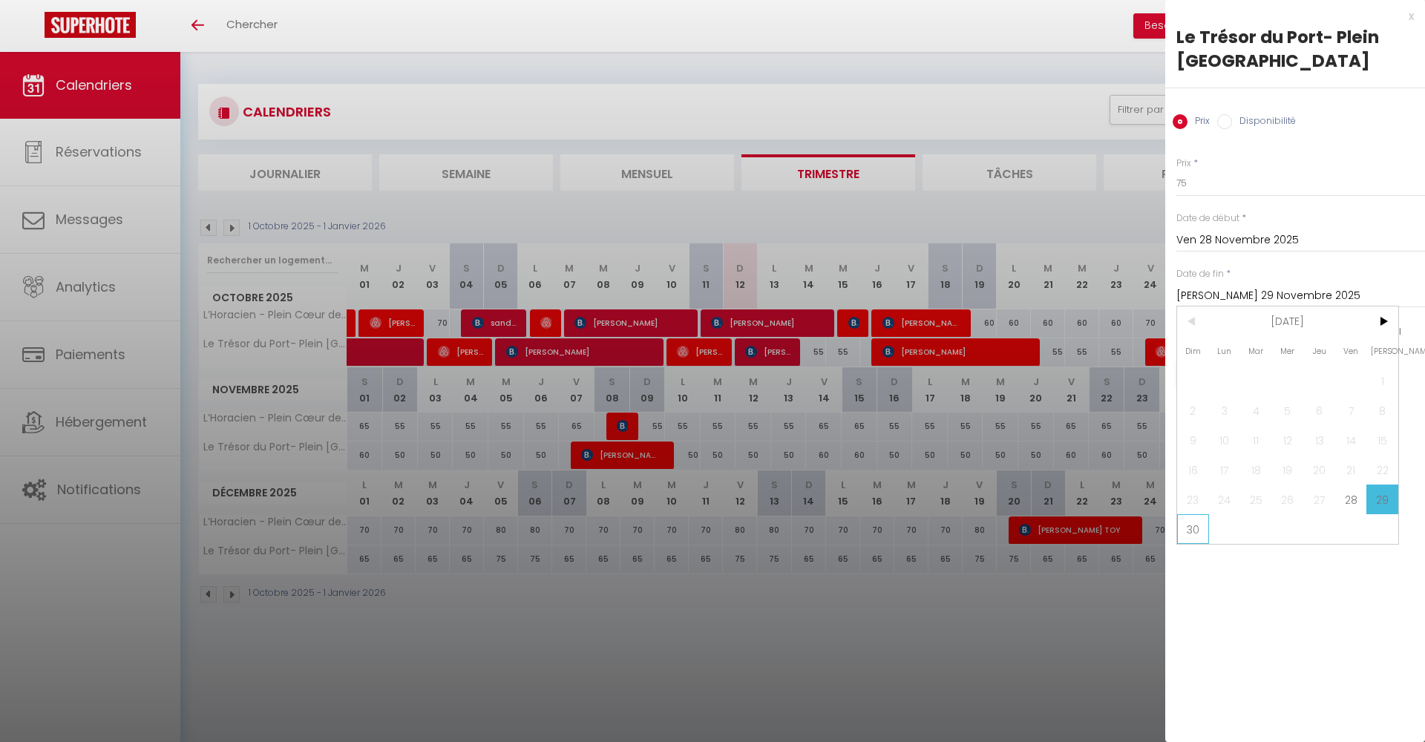
click at [1196, 526] on span "30" at bounding box center [1193, 529] width 32 height 30
type input "Dim 30 Novembre 2025"
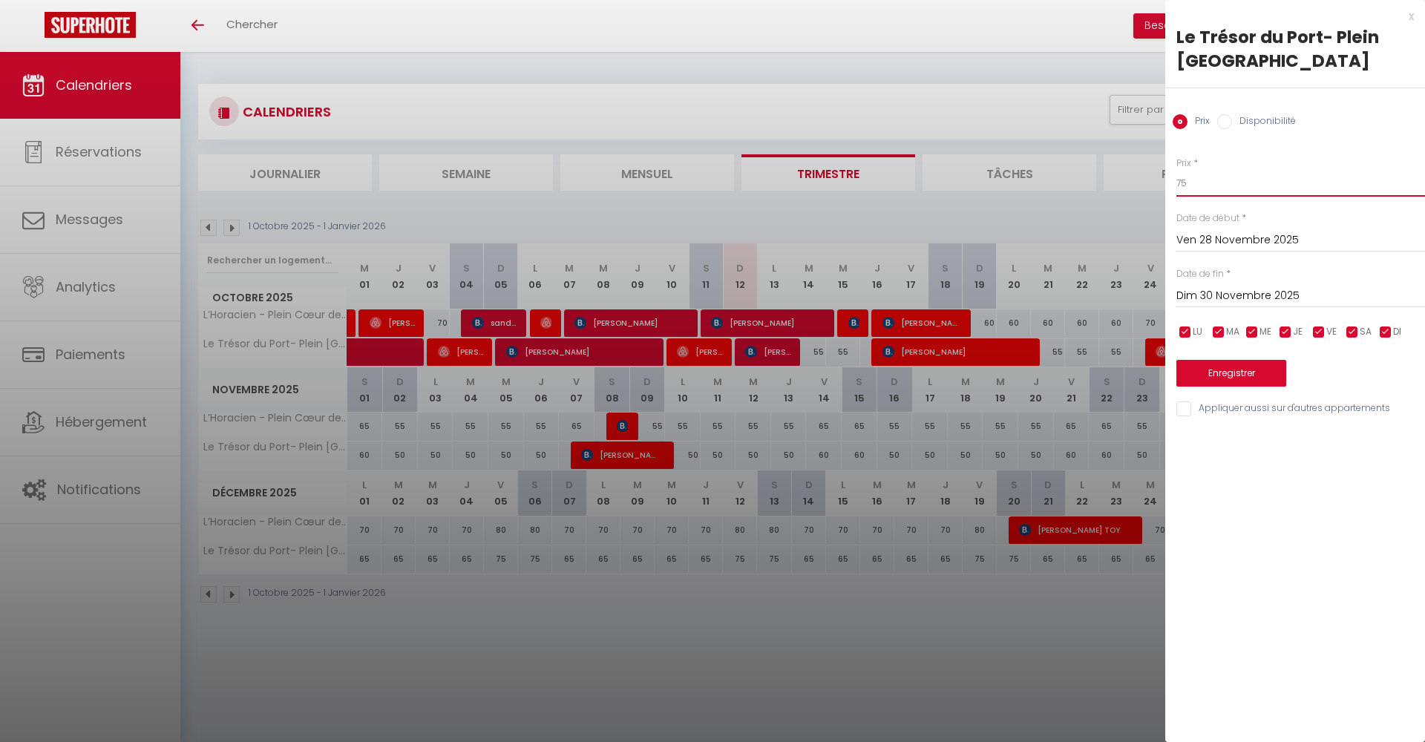
click at [1219, 177] on input "75" at bounding box center [1300, 183] width 249 height 27
type input "60"
click at [1190, 366] on button "Enregistrer" at bounding box center [1231, 373] width 110 height 27
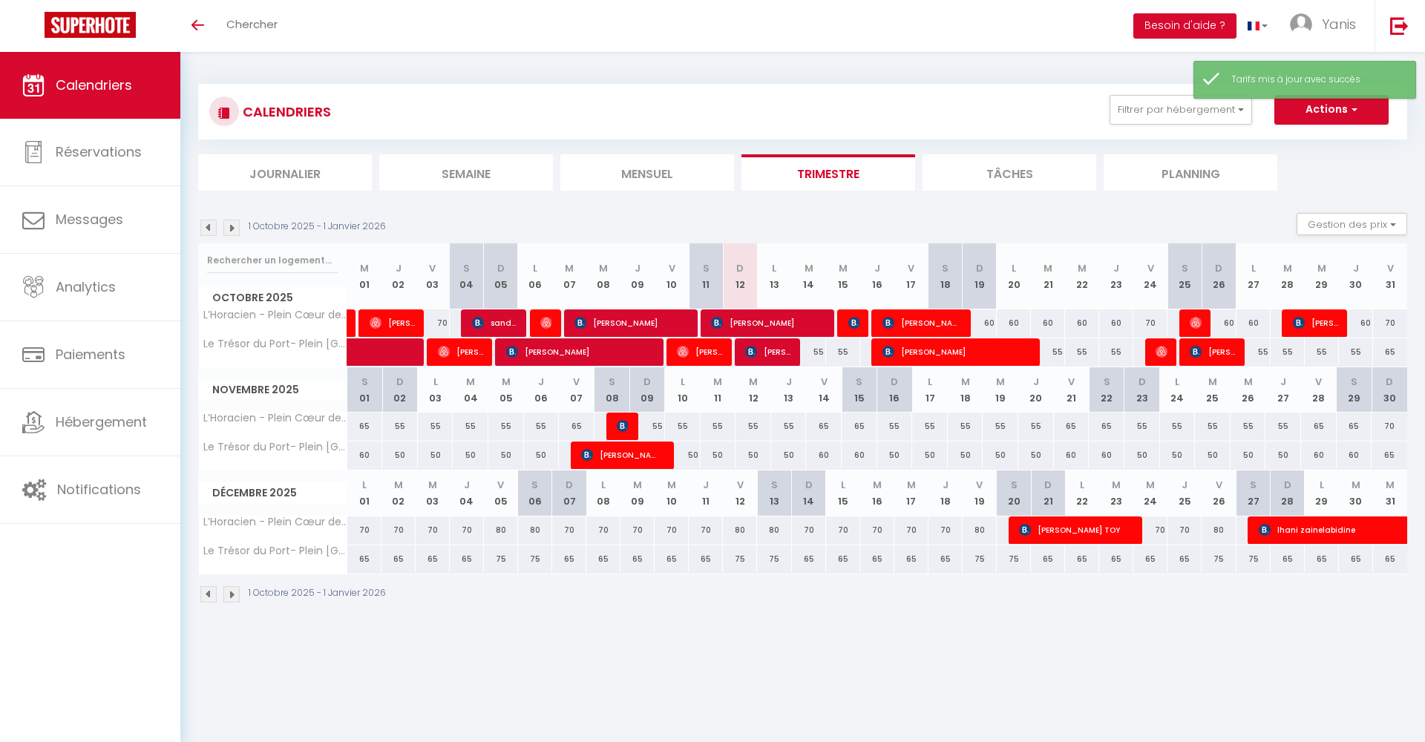
click at [1390, 421] on div "70" at bounding box center [1390, 426] width 36 height 27
type input "70"
type input "Dim 30 Novembre 2025"
type input "Lun 01 Décembre 2025"
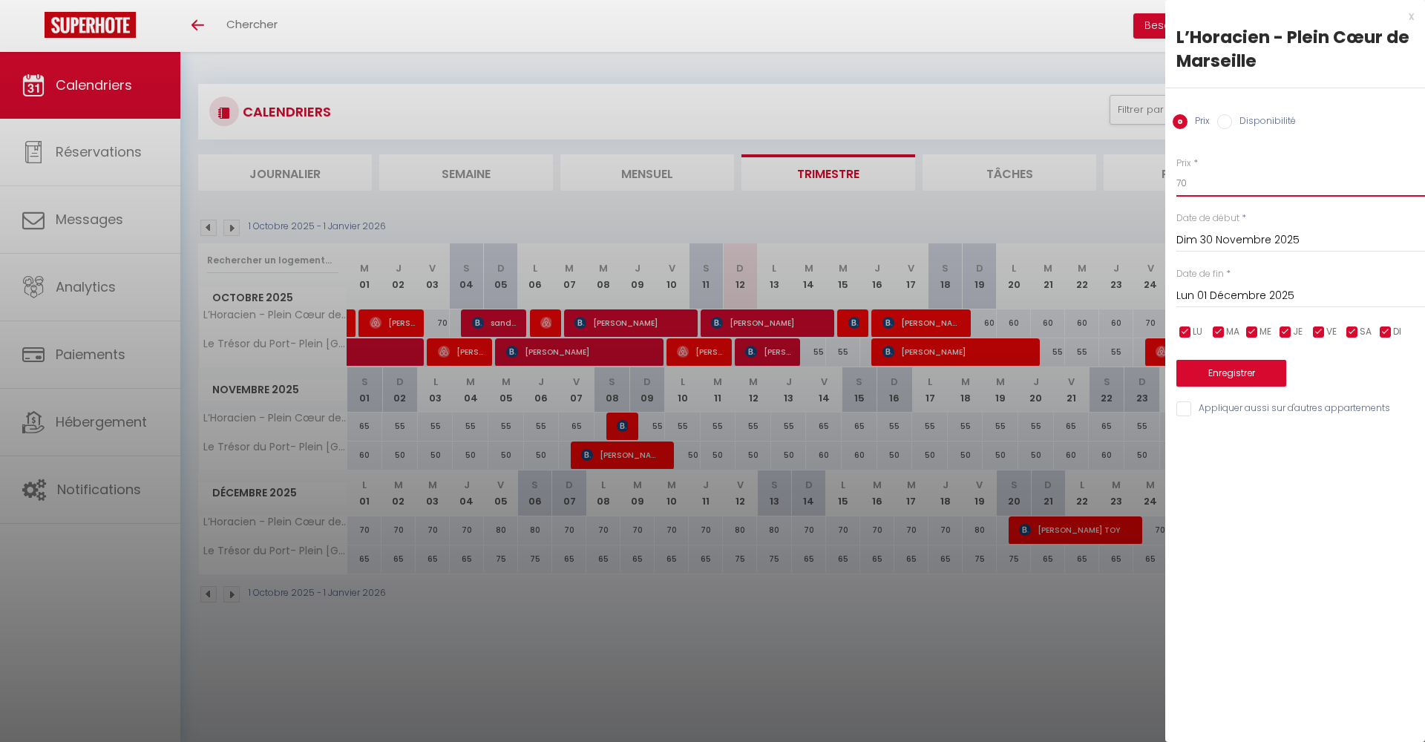
click at [1219, 191] on input "70" at bounding box center [1300, 183] width 249 height 27
type input "55"
click at [1229, 373] on button "Enregistrer" at bounding box center [1231, 373] width 110 height 27
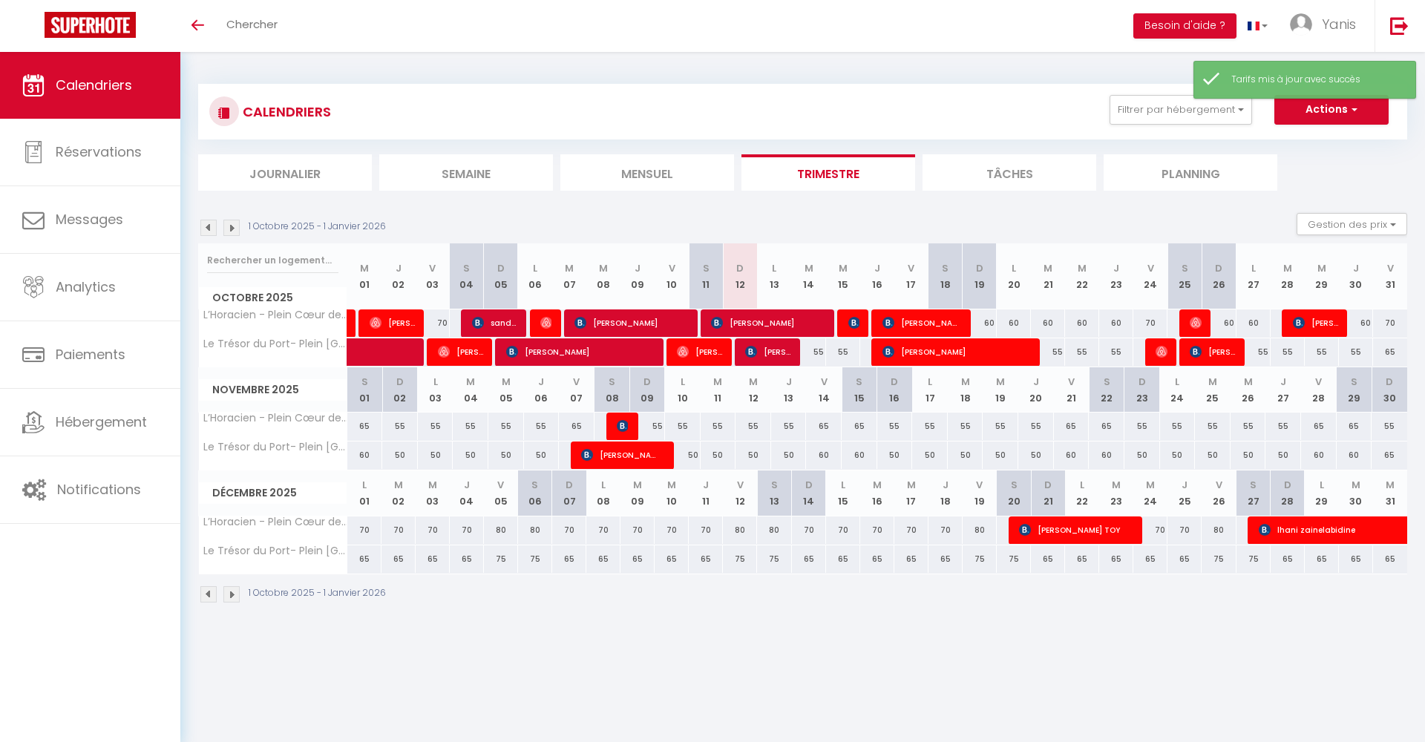
click at [1390, 448] on div "65" at bounding box center [1390, 455] width 36 height 27
type input "65"
type input "Dim 30 Novembre 2025"
type input "Lun 01 Décembre 2025"
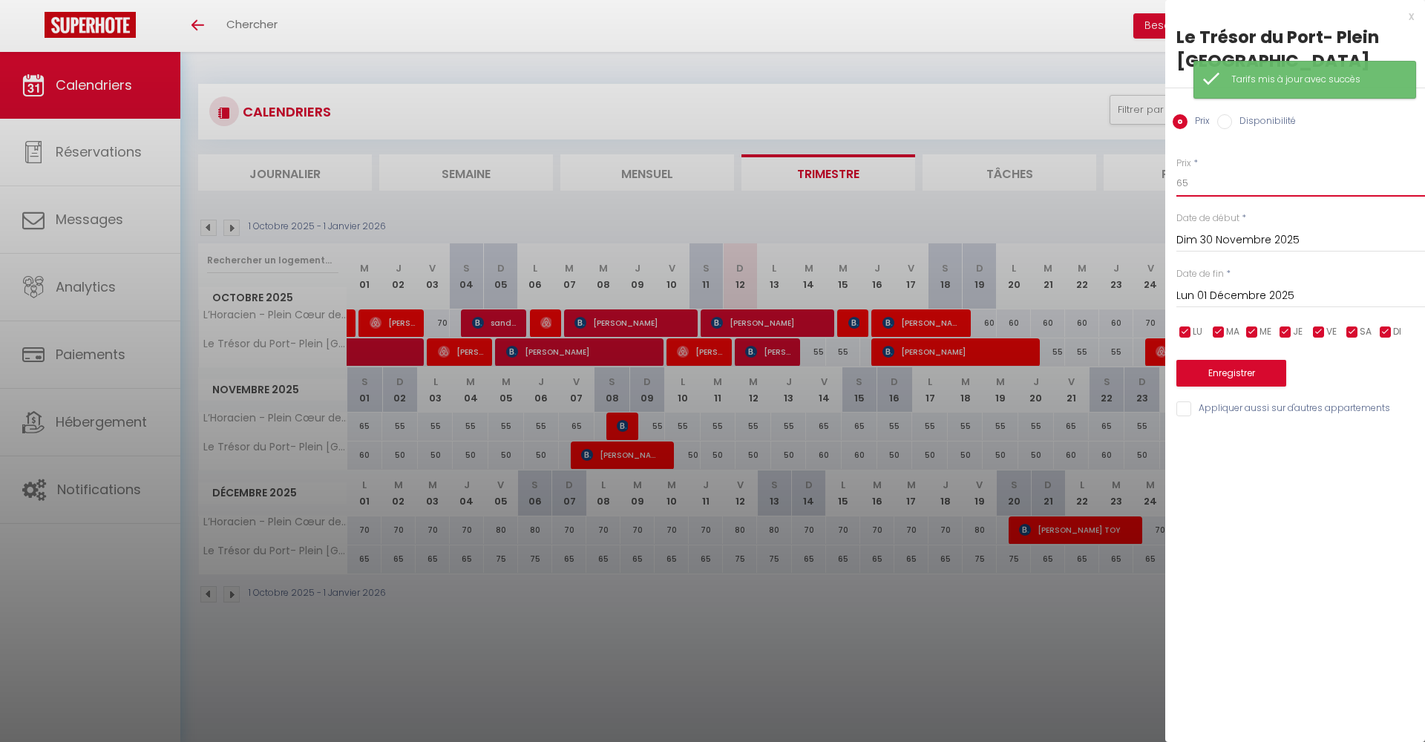
click at [1284, 183] on input "65" at bounding box center [1300, 183] width 249 height 27
type input "50"
click at [1250, 360] on button "Enregistrer" at bounding box center [1231, 373] width 110 height 27
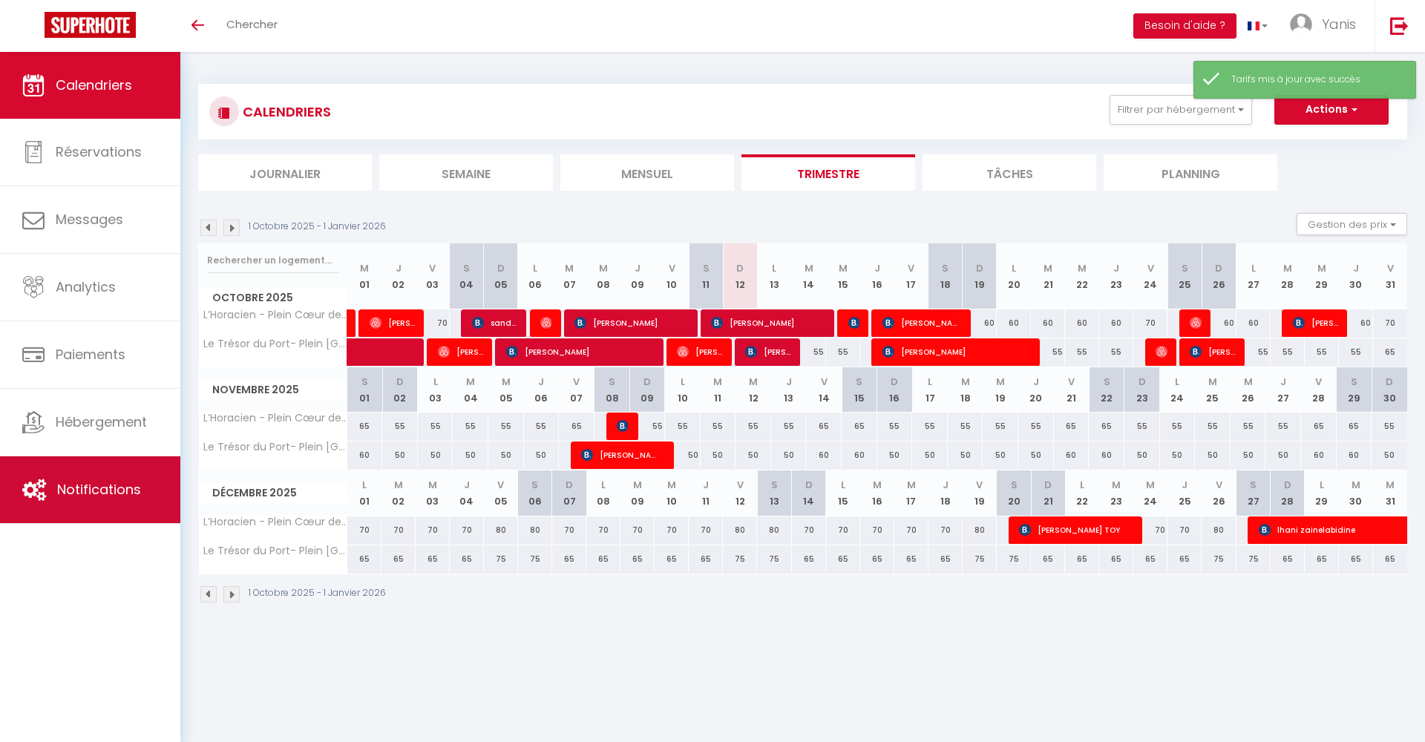
click at [89, 511] on link "Notifications" at bounding box center [90, 489] width 180 height 67
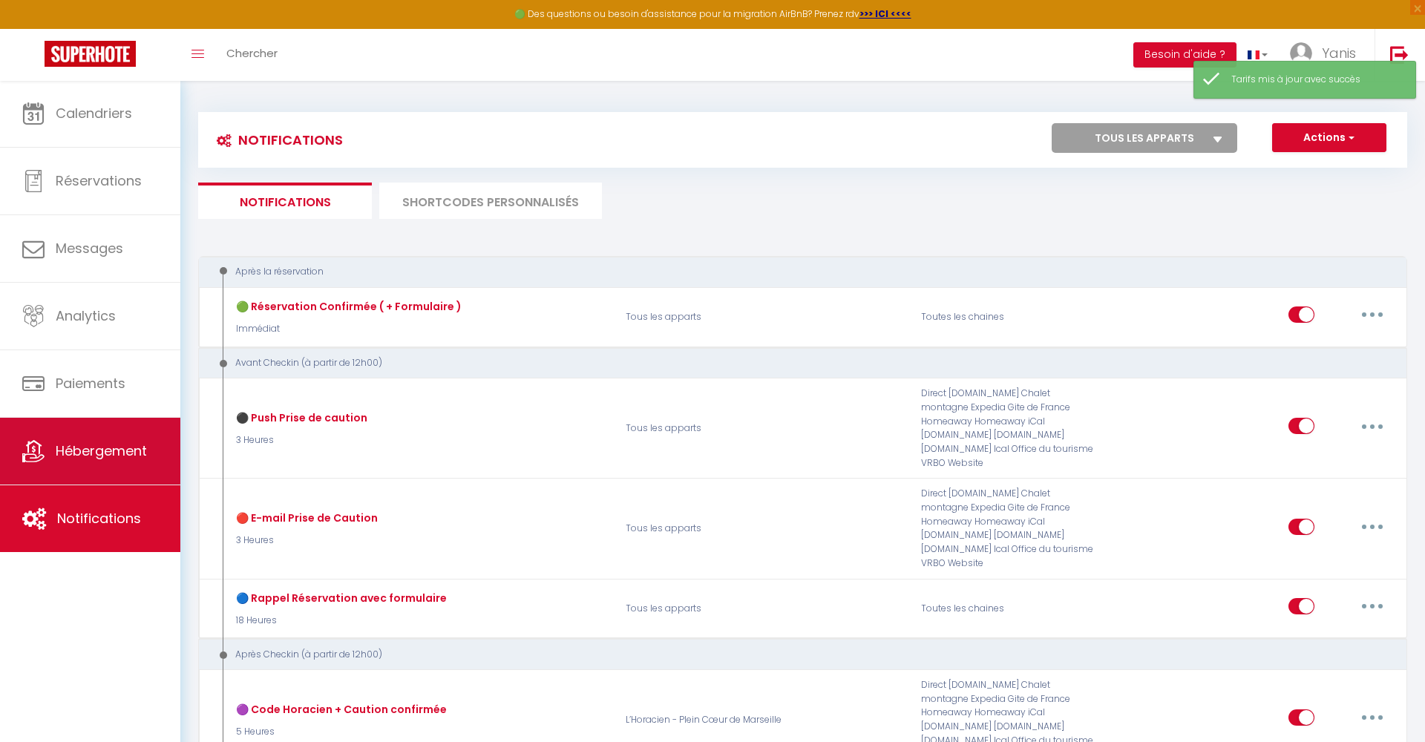
click at [95, 439] on link "Hébergement" at bounding box center [90, 451] width 180 height 67
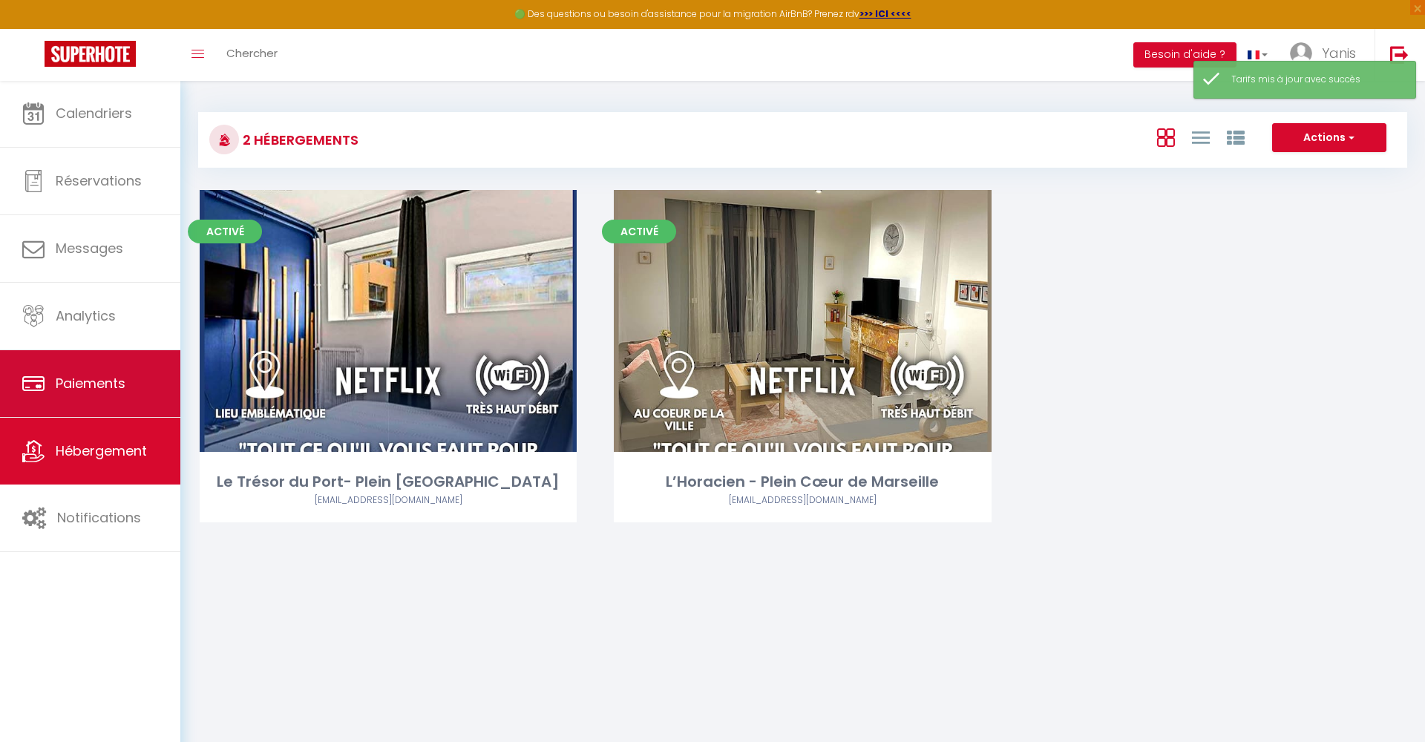
click at [111, 384] on span "Paiements" at bounding box center [91, 383] width 70 height 19
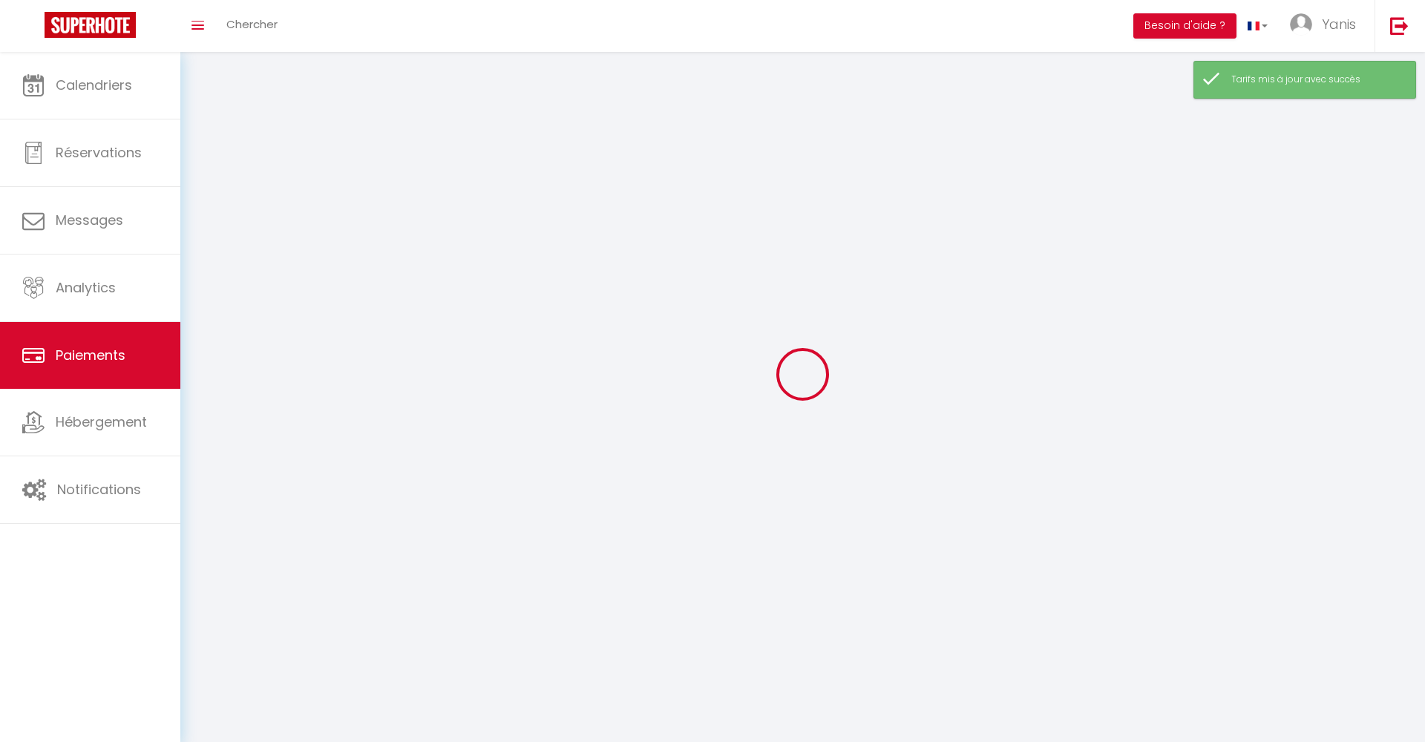
select select "2"
select select "0"
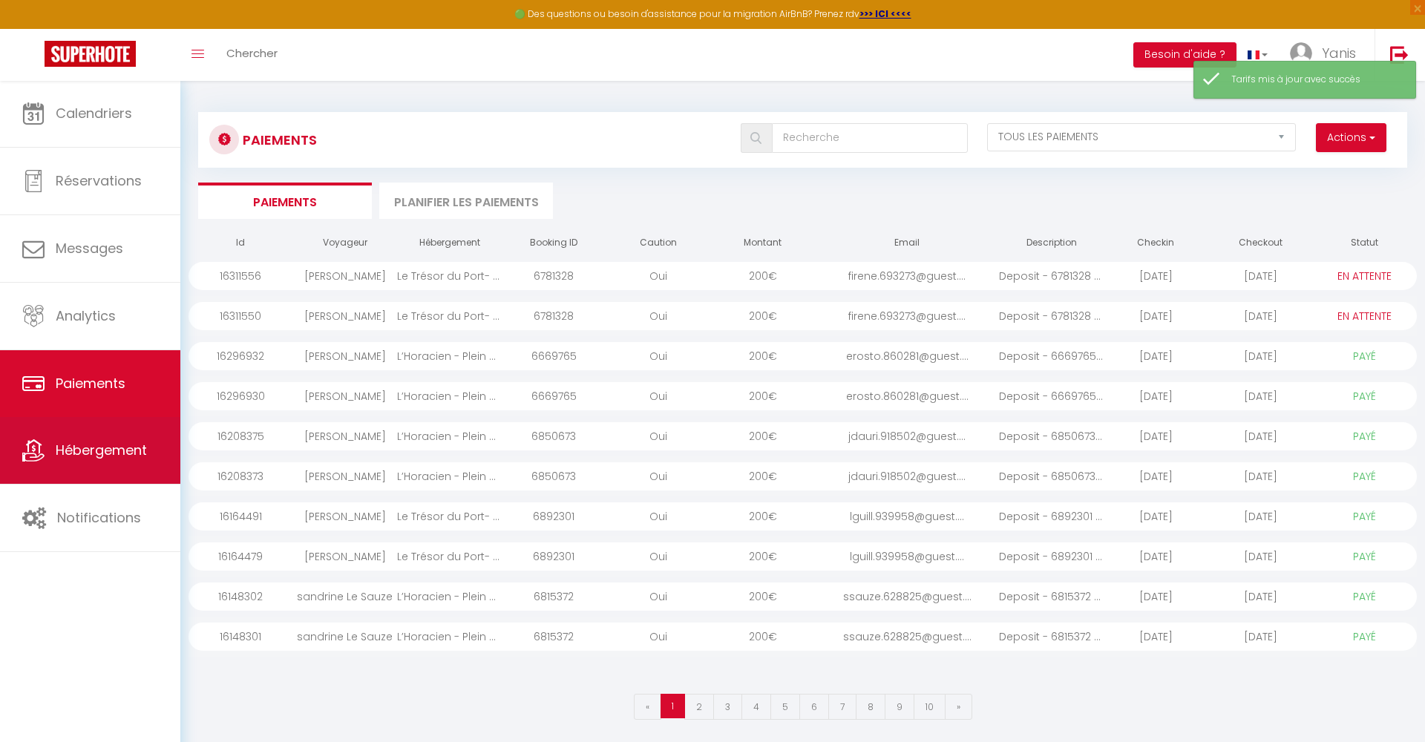
click at [97, 462] on link "Hébergement" at bounding box center [90, 450] width 180 height 67
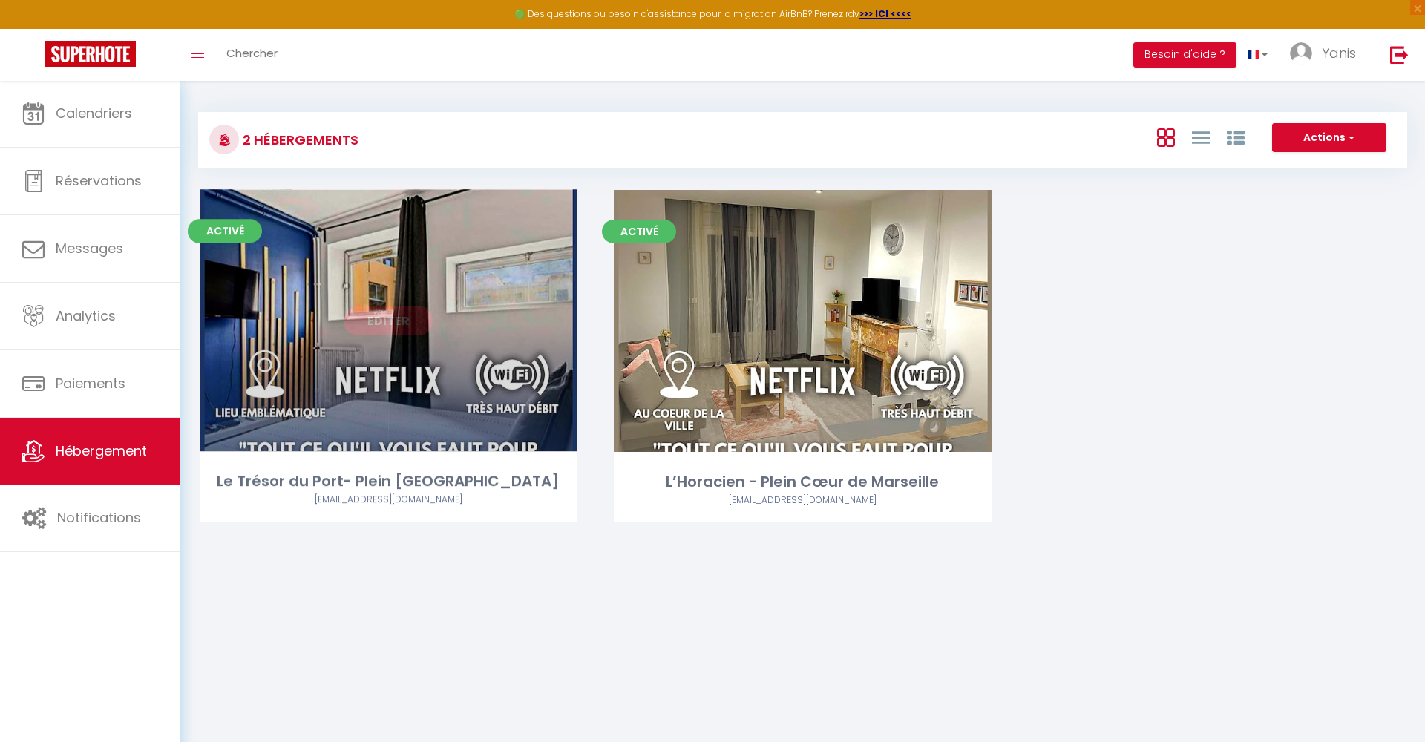
click at [471, 438] on div "Editer" at bounding box center [388, 321] width 377 height 262
click at [413, 476] on div "Le Trésor du Port- Plein [GEOGRAPHIC_DATA]" at bounding box center [388, 482] width 377 height 23
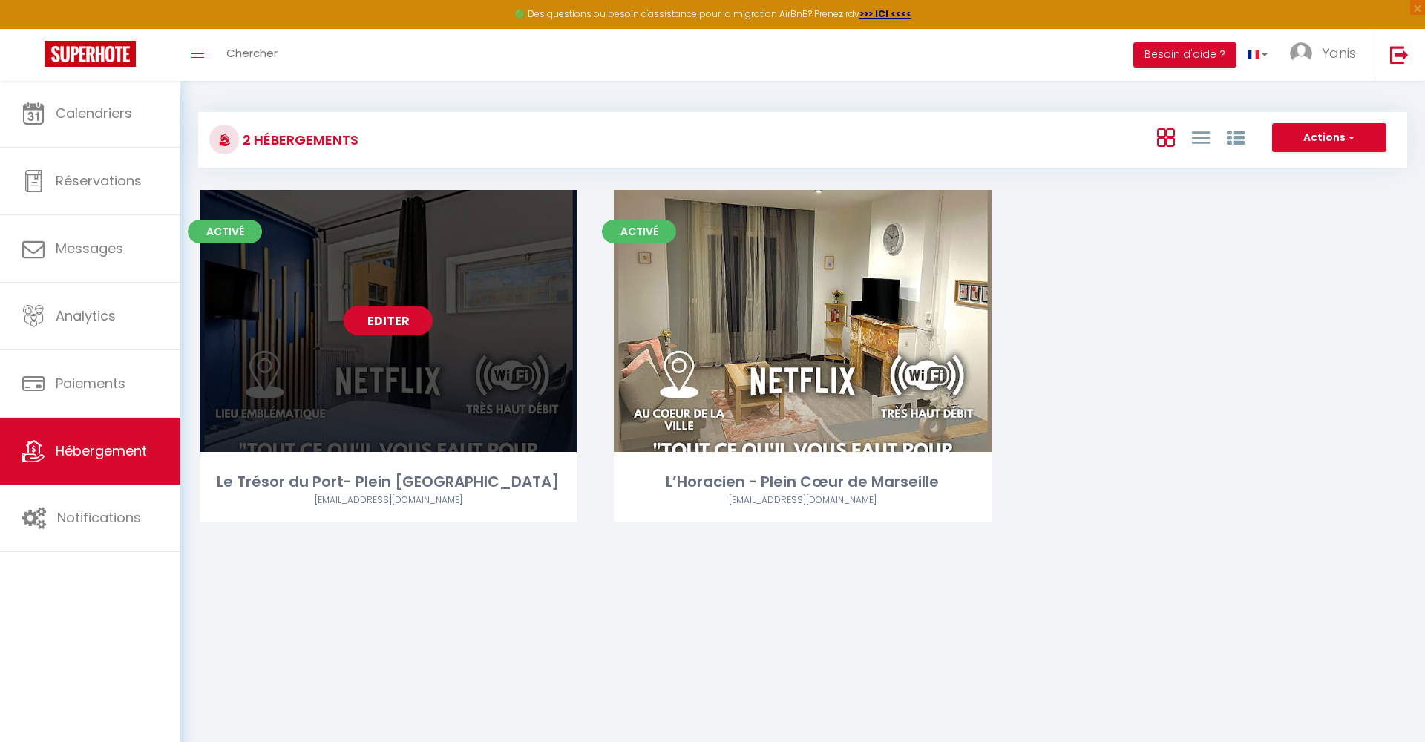
click at [382, 312] on link "Editer" at bounding box center [388, 321] width 89 height 30
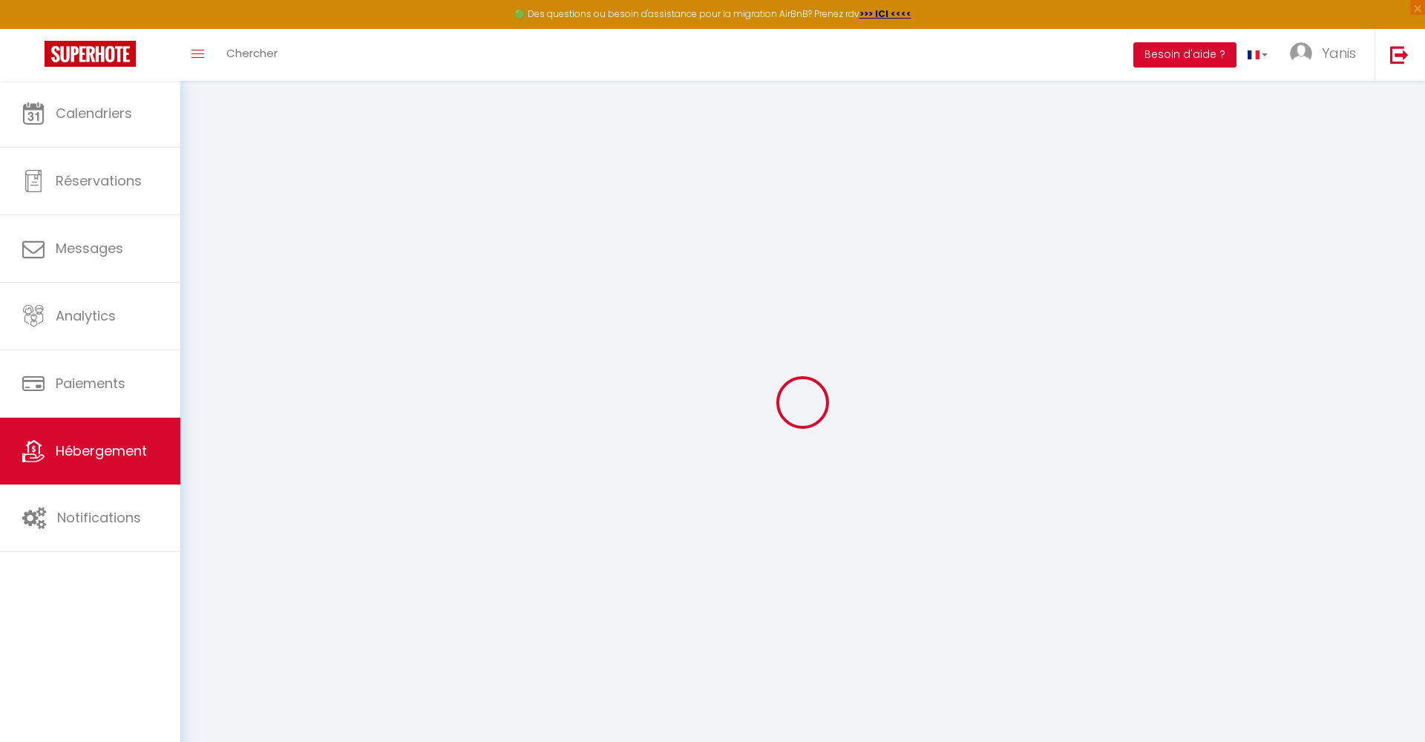
checkbox input "false"
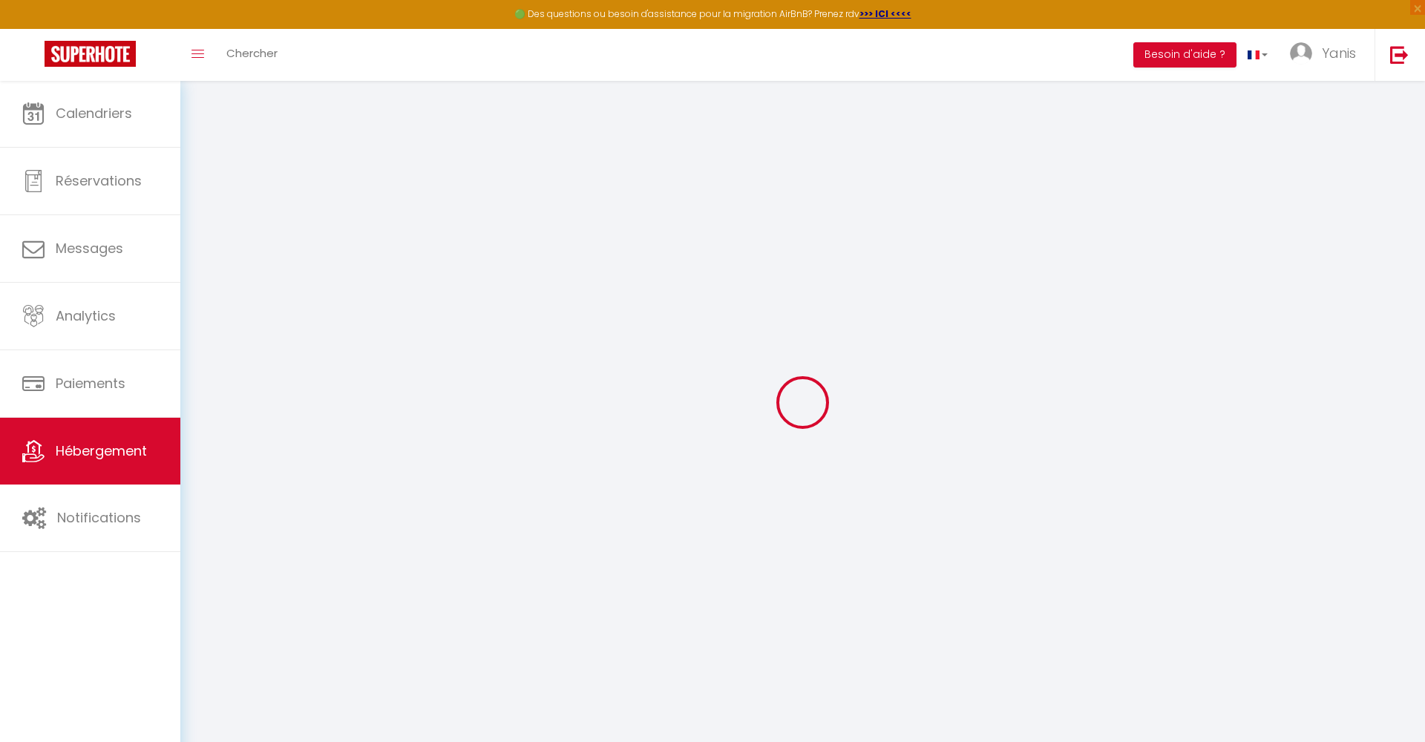
select select "17:00"
select select "00:00"
select select "11:00"
select select "30"
select select "120"
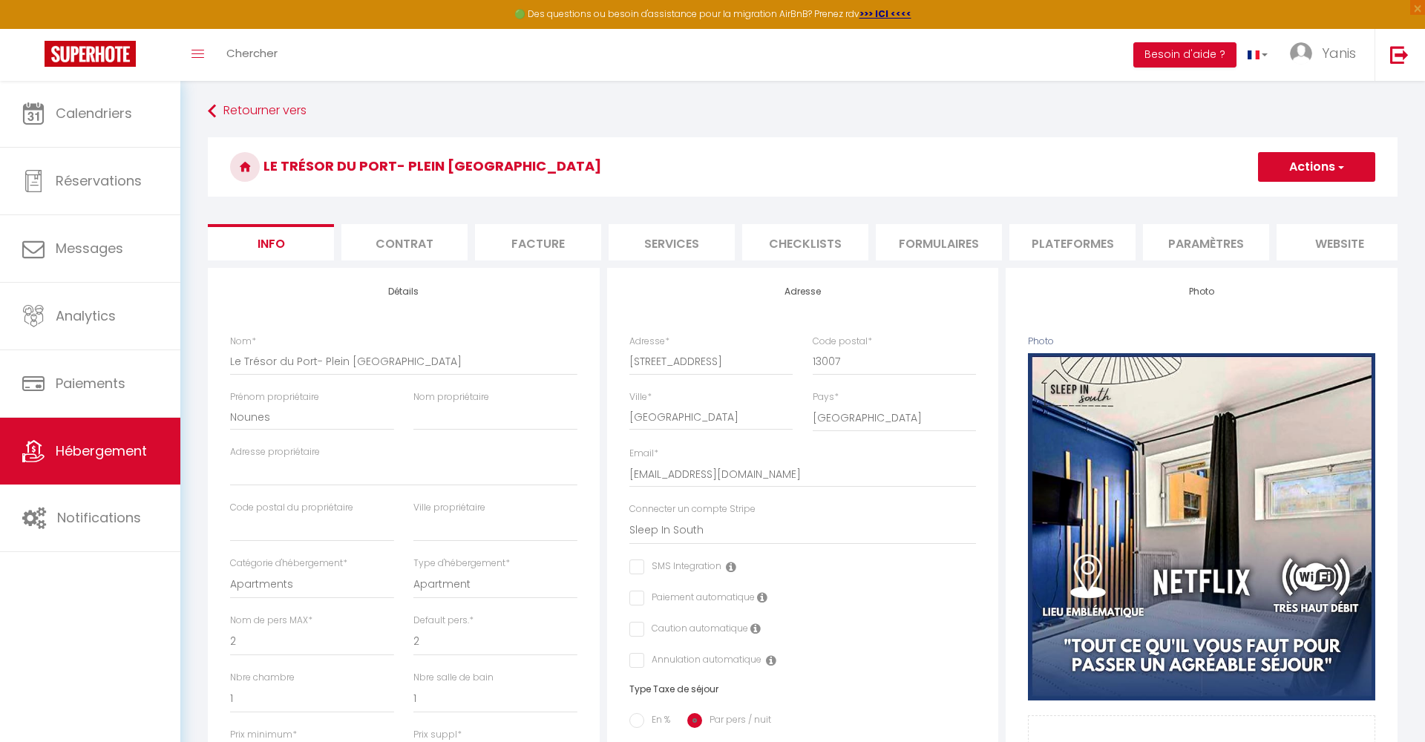
click at [956, 250] on li "Formulaires" at bounding box center [939, 242] width 126 height 36
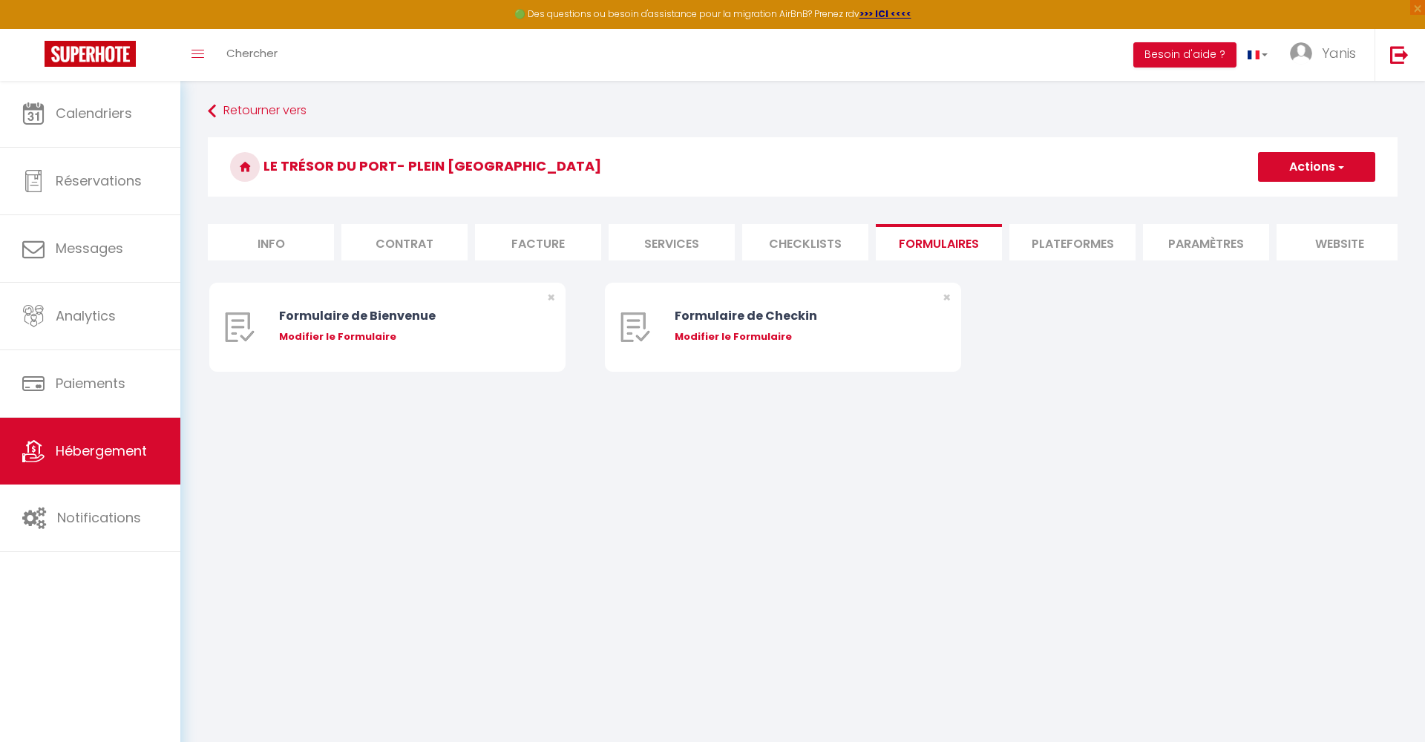
click at [834, 253] on li "Checklists" at bounding box center [805, 242] width 126 height 36
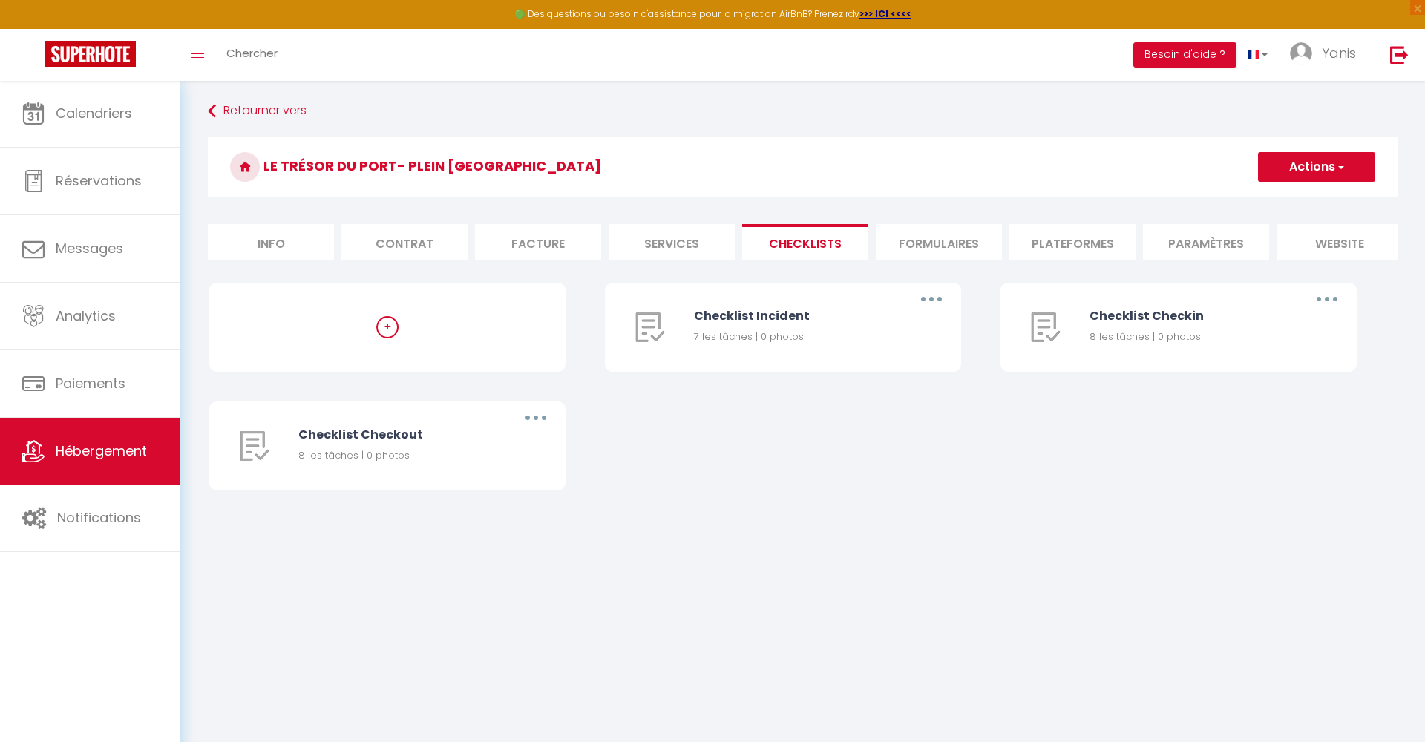
click at [709, 238] on li "Services" at bounding box center [672, 242] width 126 height 36
select select
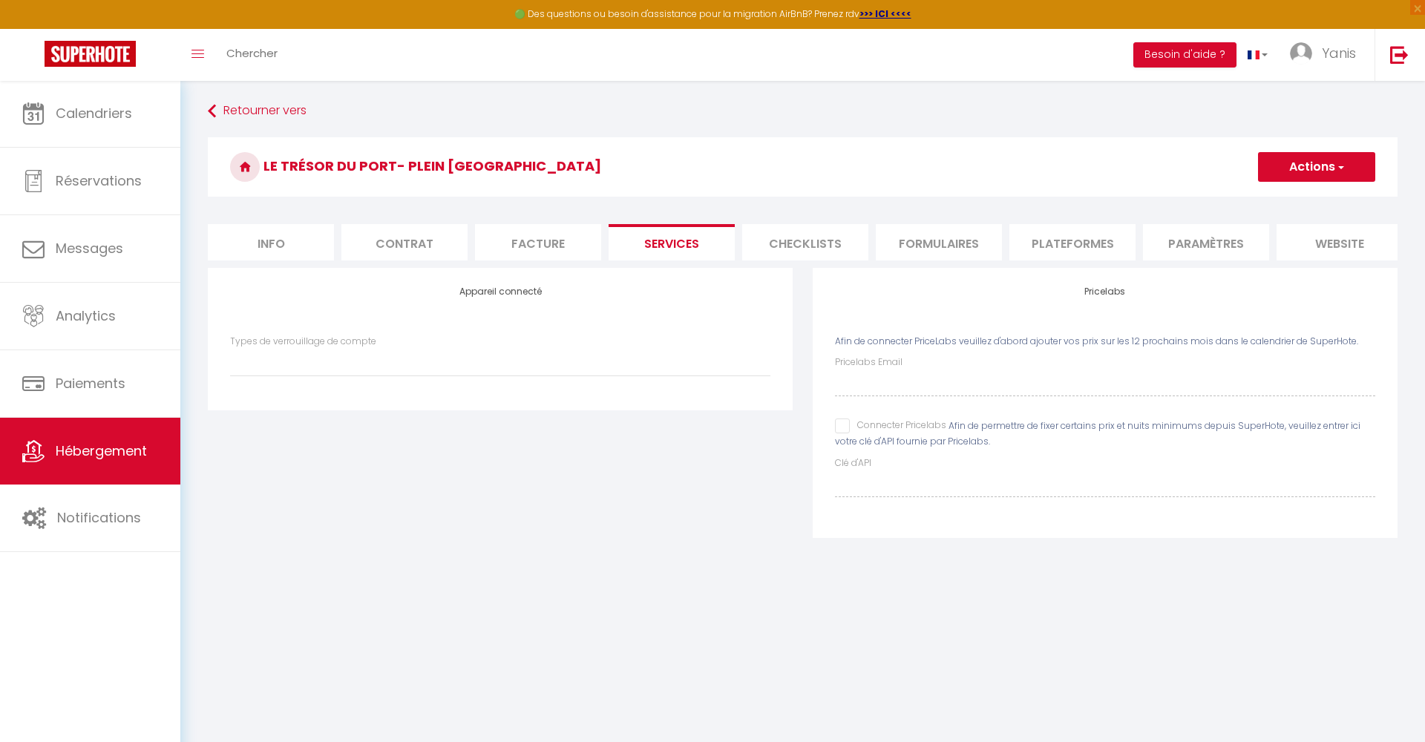
click at [554, 235] on li "Facture" at bounding box center [538, 242] width 126 height 36
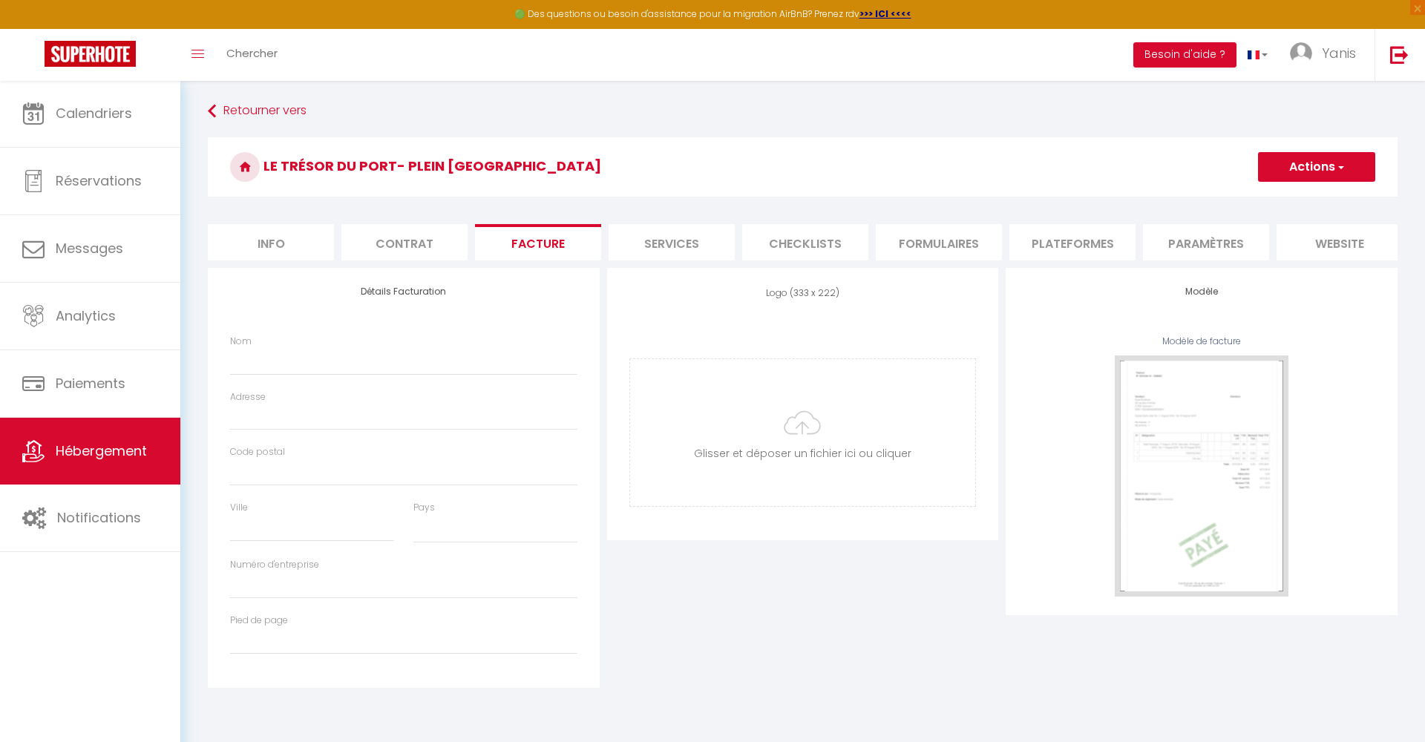
select select
click at [419, 238] on li "Contrat" at bounding box center [404, 242] width 126 height 36
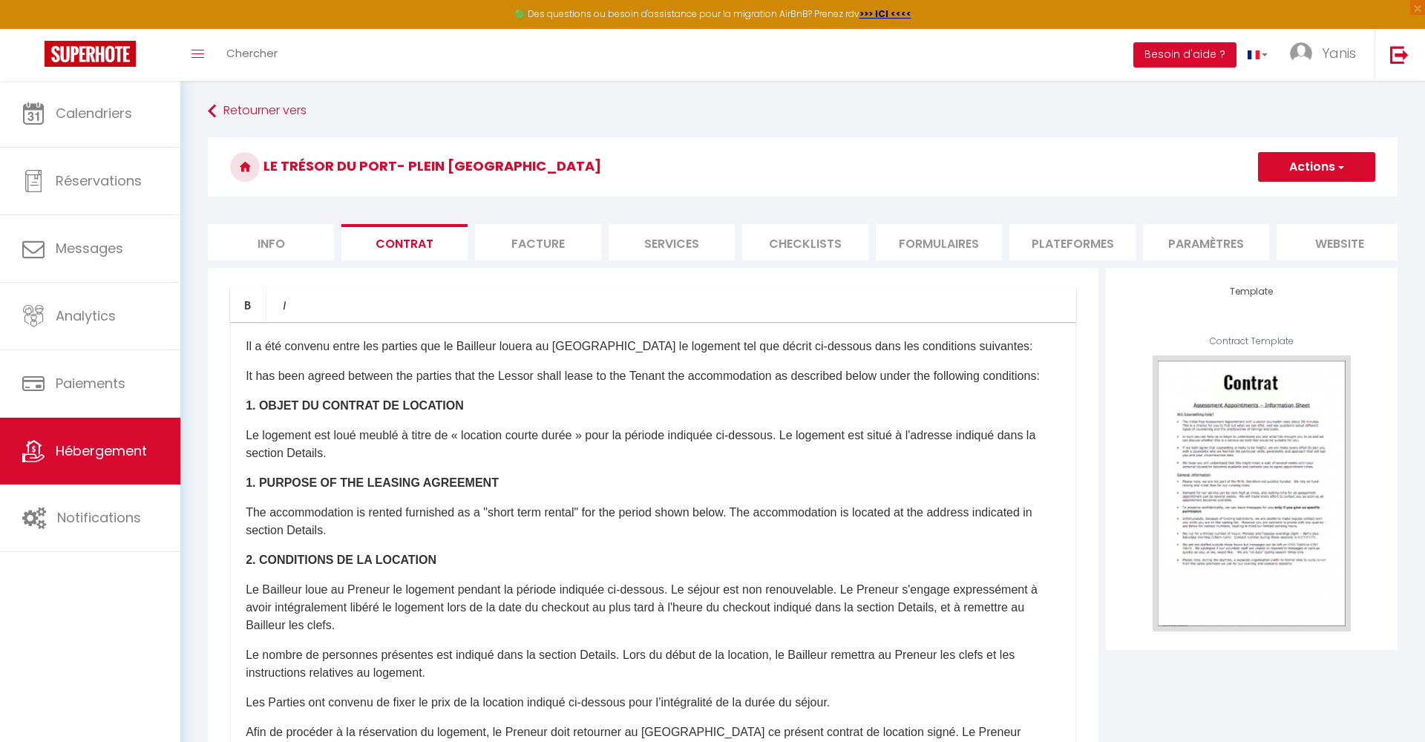
click at [1173, 245] on li "Paramètres" at bounding box center [1206, 242] width 126 height 36
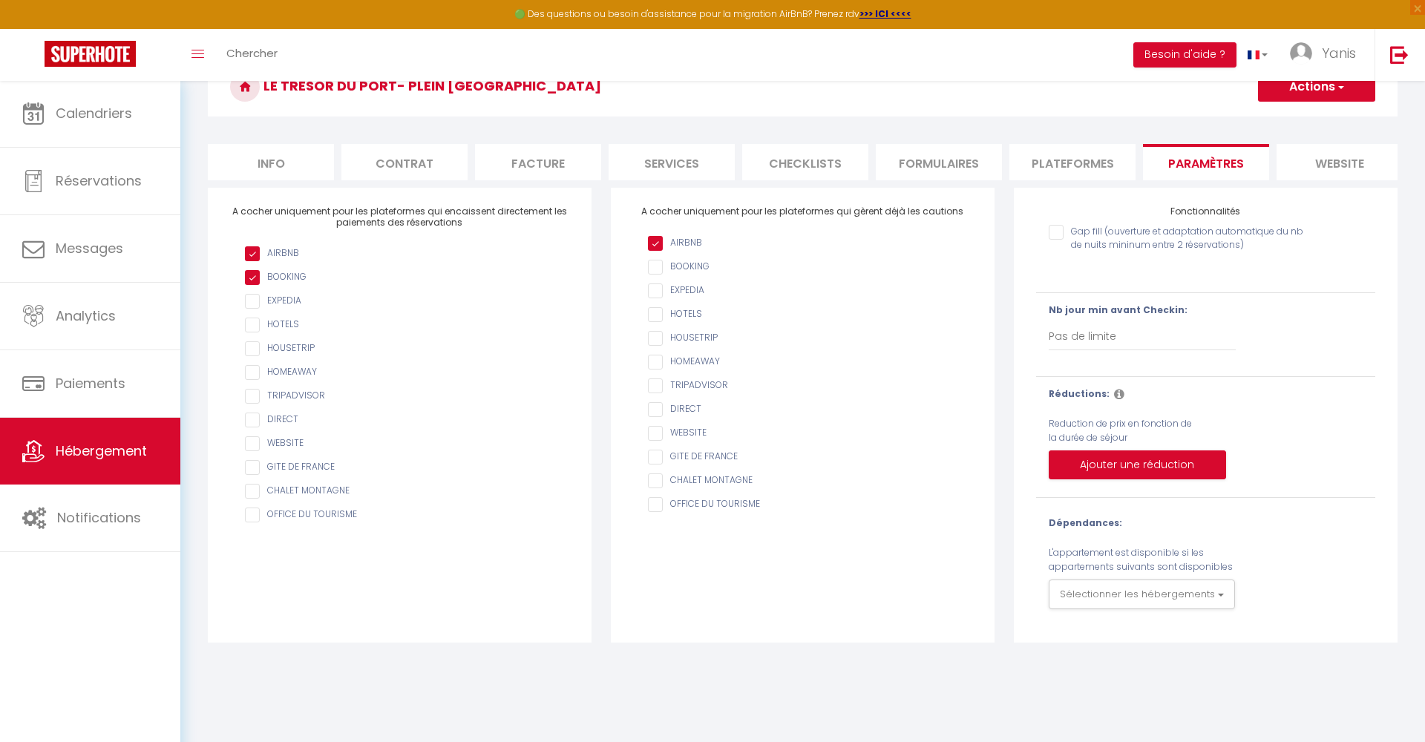
scroll to position [80, 0]
click at [1325, 164] on li "website" at bounding box center [1340, 162] width 126 height 36
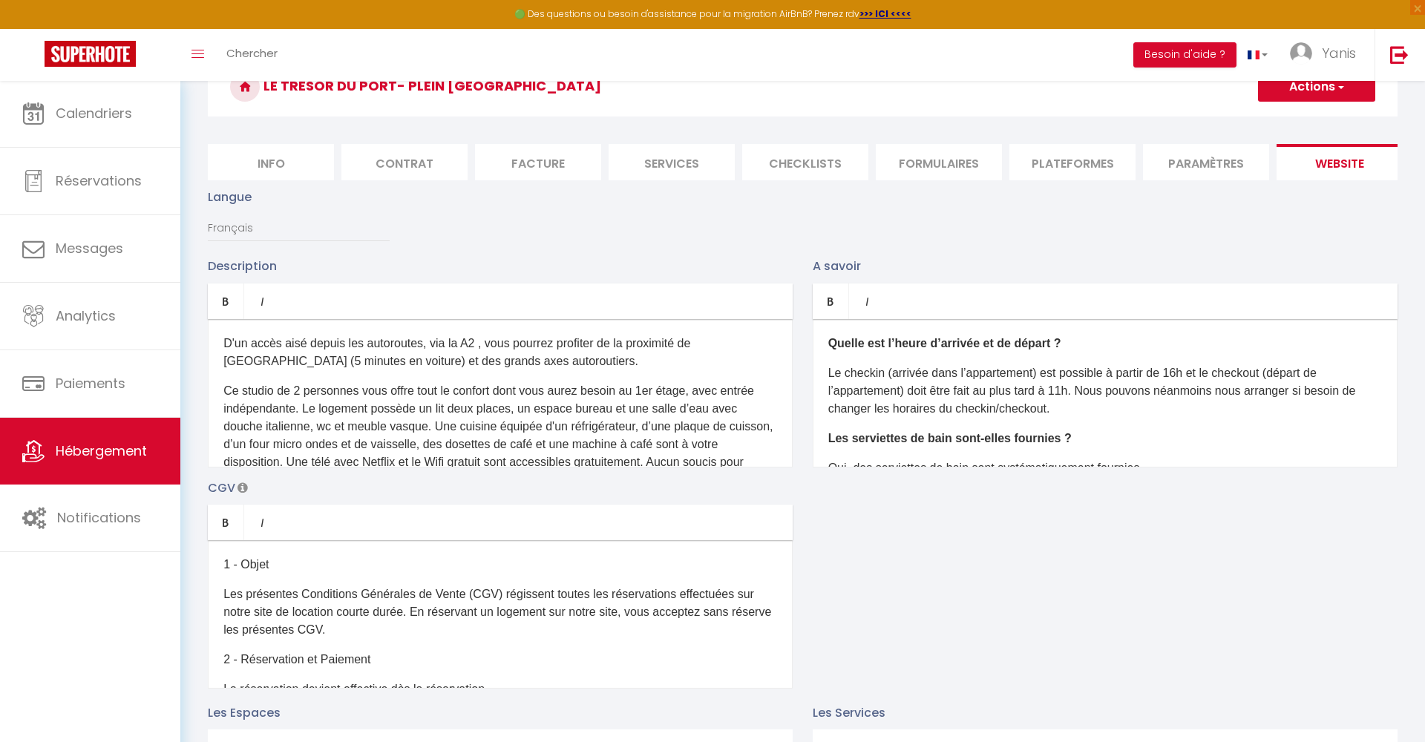
click at [1173, 162] on li "Paramètres" at bounding box center [1206, 162] width 126 height 36
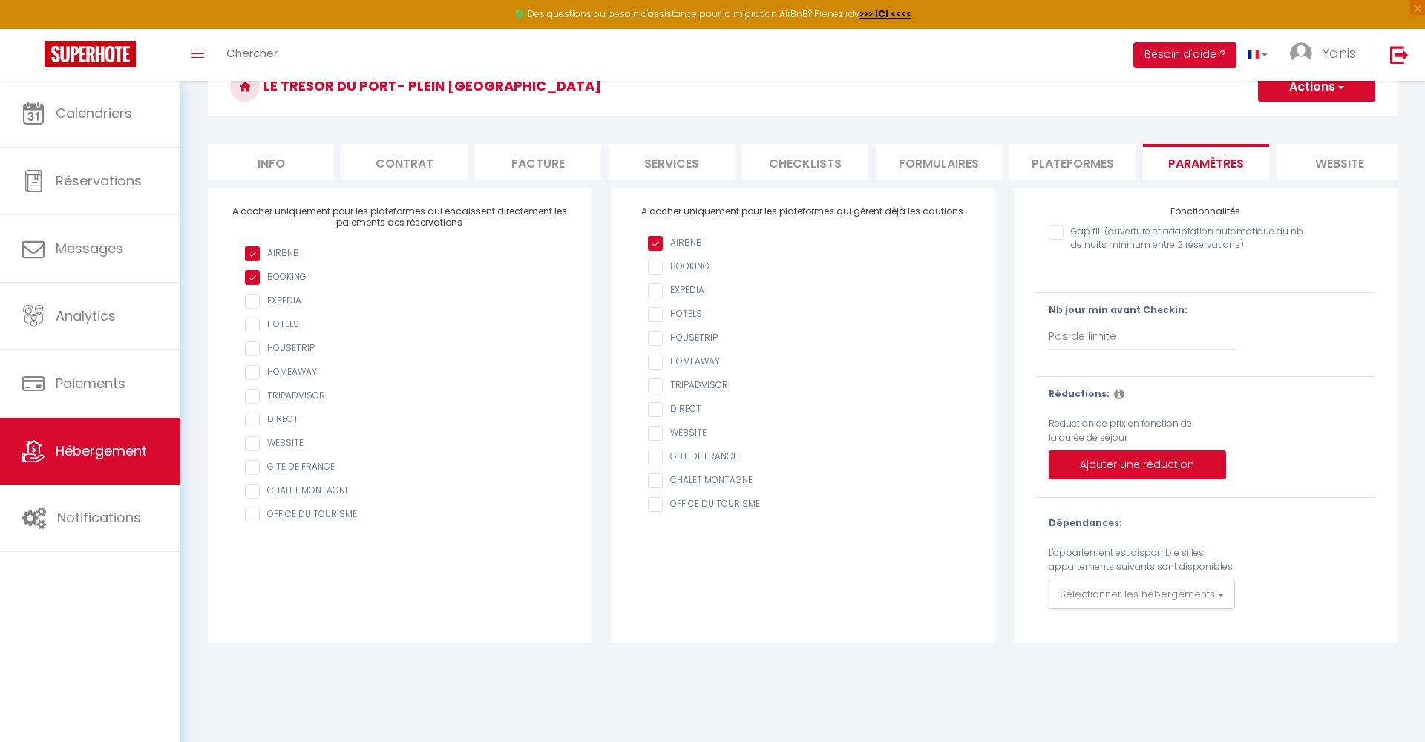
click at [1073, 169] on li "Plateformes" at bounding box center [1072, 162] width 126 height 36
select select
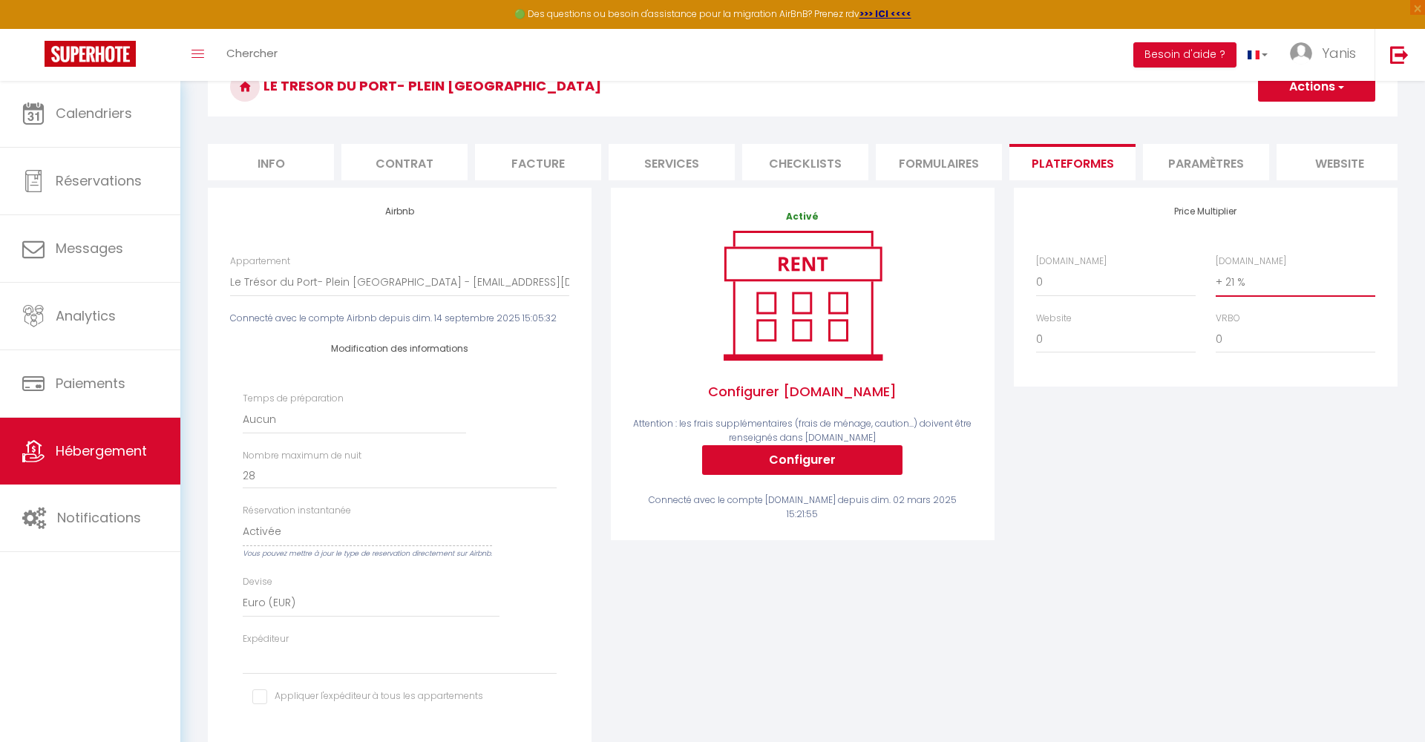
click at [1085, 541] on div "Price Multiplier Airbnb.com 0 + 1 % + 2 % + 3 % + 4 % + 5 % + 6 % + 7 %" at bounding box center [1205, 492] width 403 height 609
click at [1083, 400] on div "Price Multiplier Airbnb.com 0 + 1 % + 2 % + 3 % + 4 % + 5 % + 6 % + 7 %" at bounding box center [1205, 492] width 403 height 609
click at [84, 453] on span "Hébergement" at bounding box center [101, 451] width 91 height 19
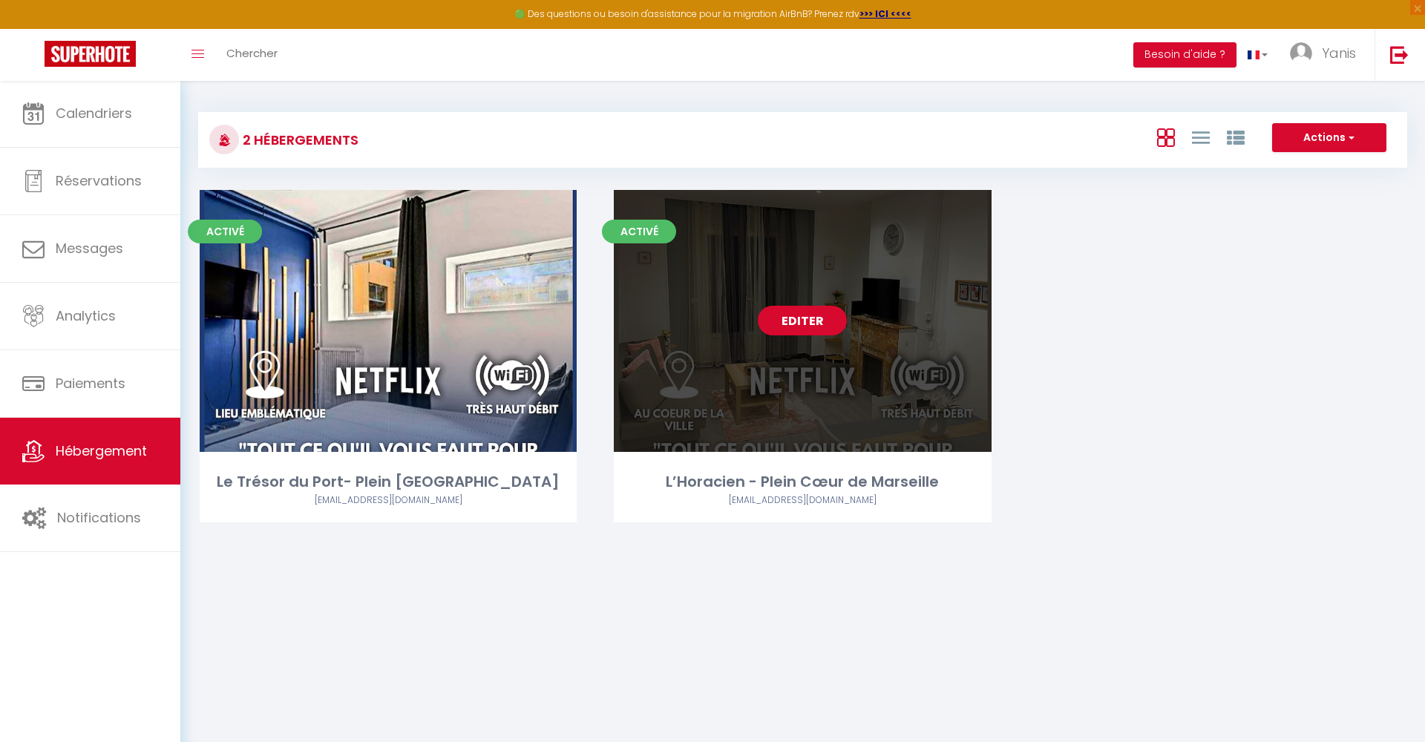
click at [805, 318] on link "Editer" at bounding box center [802, 321] width 89 height 30
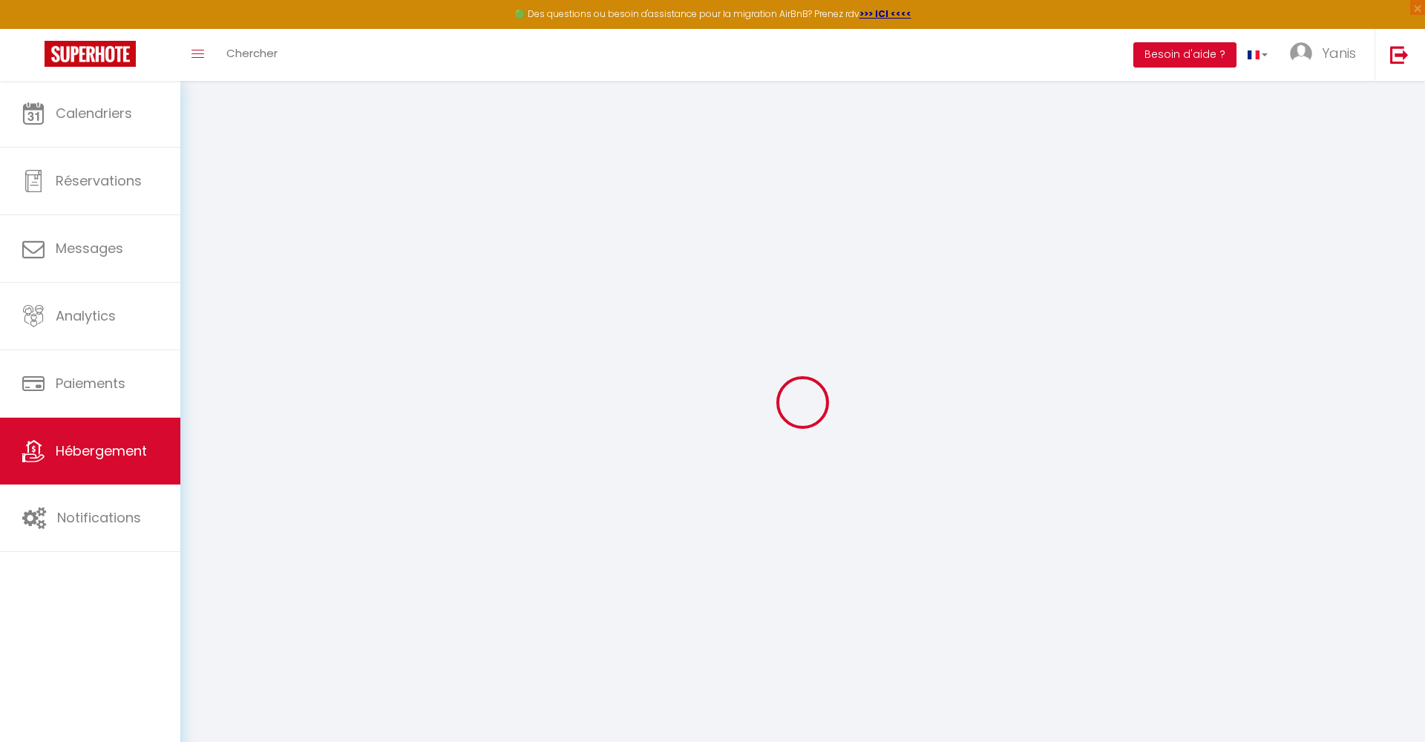
select select
checkbox input "false"
checkbox input "true"
checkbox input "false"
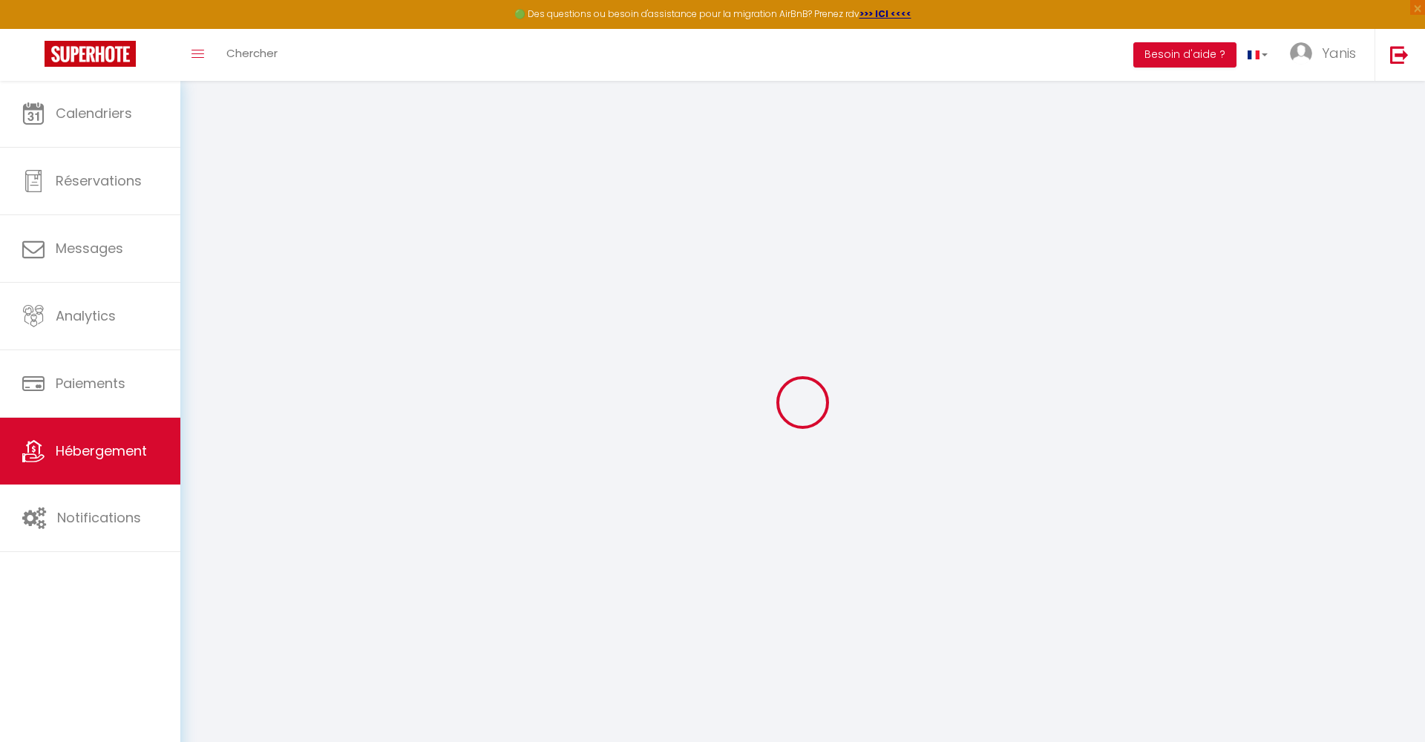
select select "16:00"
select select
select select "12:00"
select select "30"
select select "120"
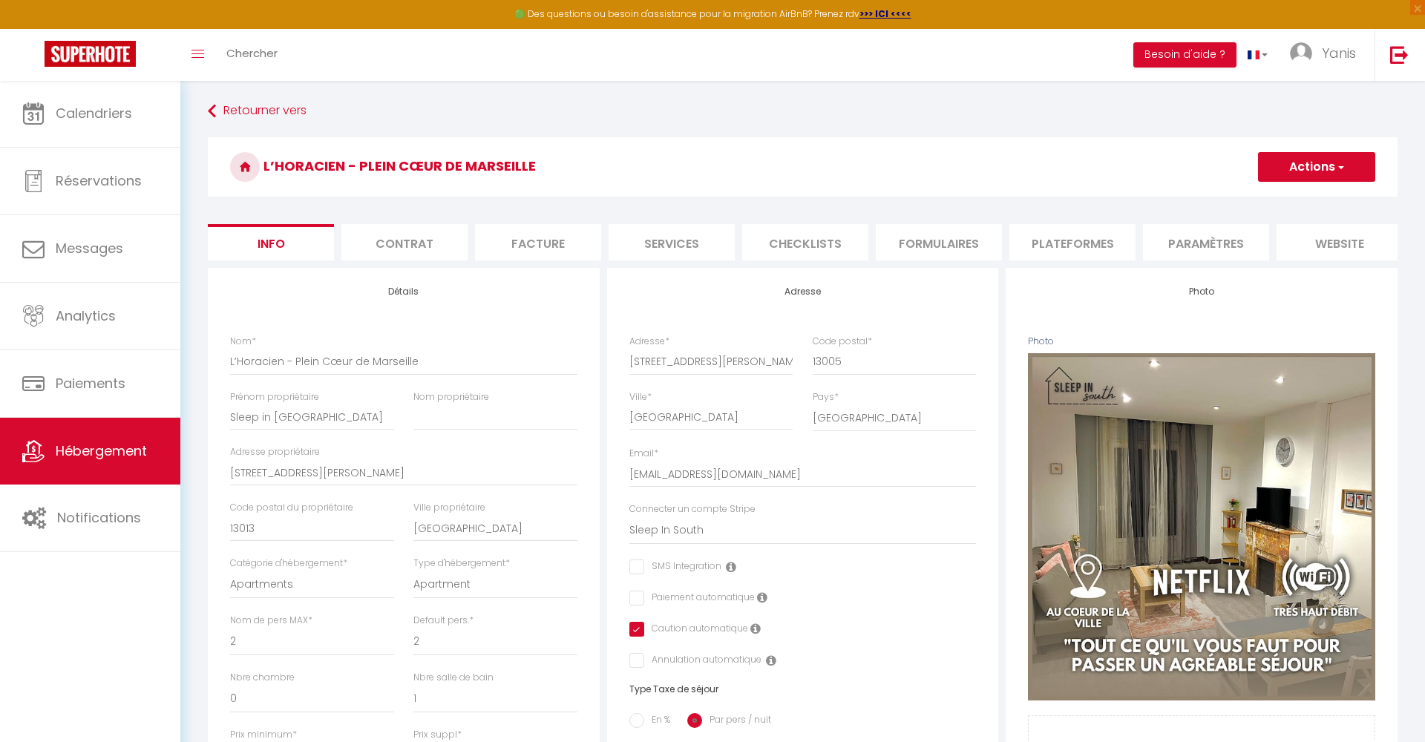
click at [641, 232] on li "Services" at bounding box center [672, 242] width 126 height 36
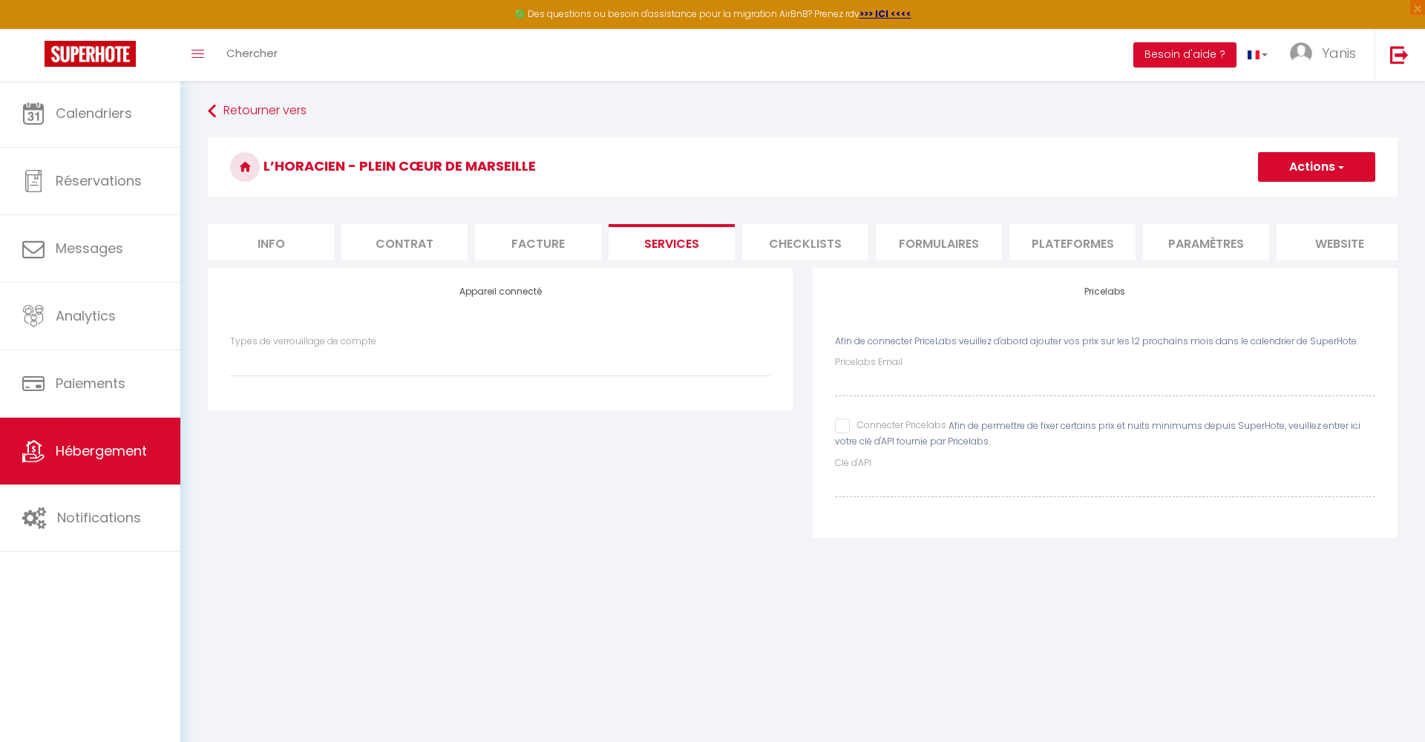
click at [545, 233] on li "Facture" at bounding box center [538, 242] width 126 height 36
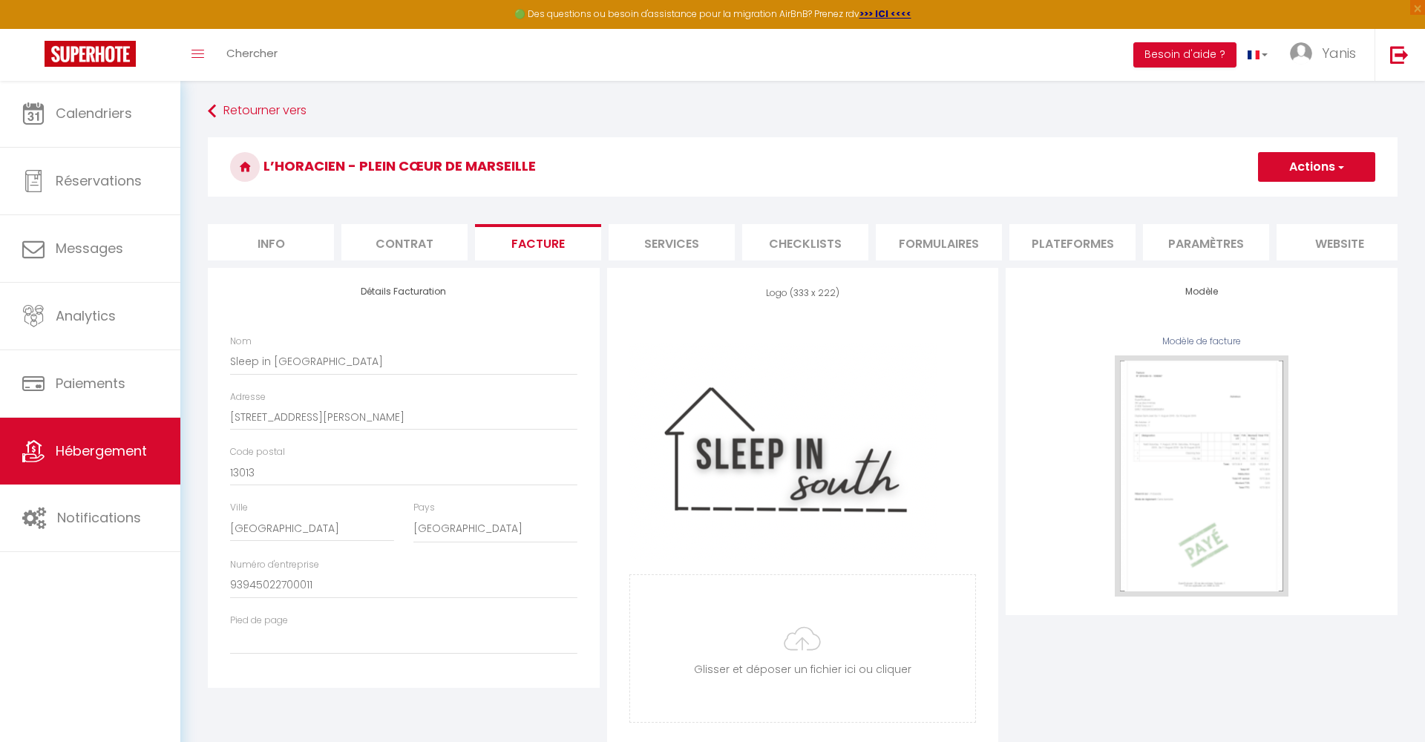
click at [434, 238] on li "Contrat" at bounding box center [404, 242] width 126 height 36
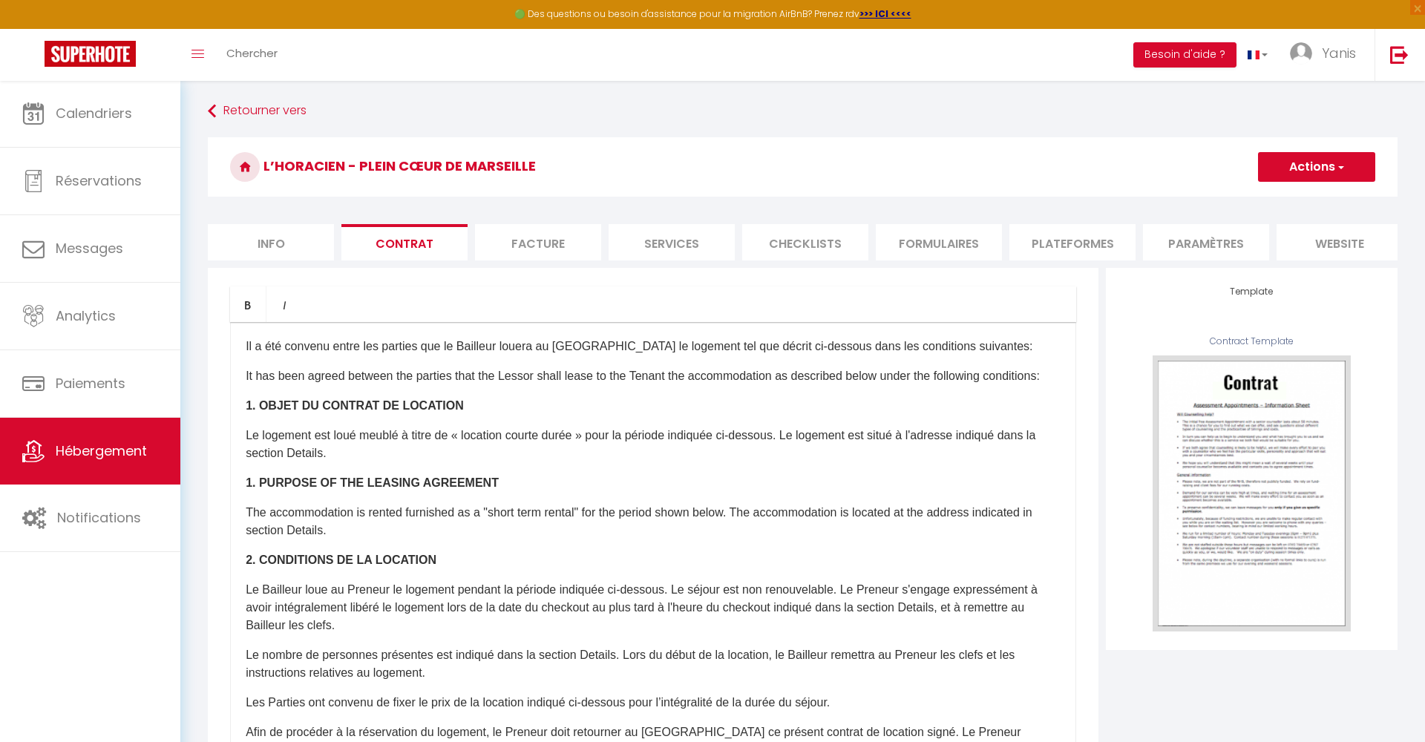
click at [627, 263] on form "L’Horacien - Plein Cœur de Marseille Actions Enregistrer Sauvegarder en tant qu…" at bounding box center [803, 535] width 1190 height 797
click at [650, 249] on li "Services" at bounding box center [672, 242] width 126 height 36
select select
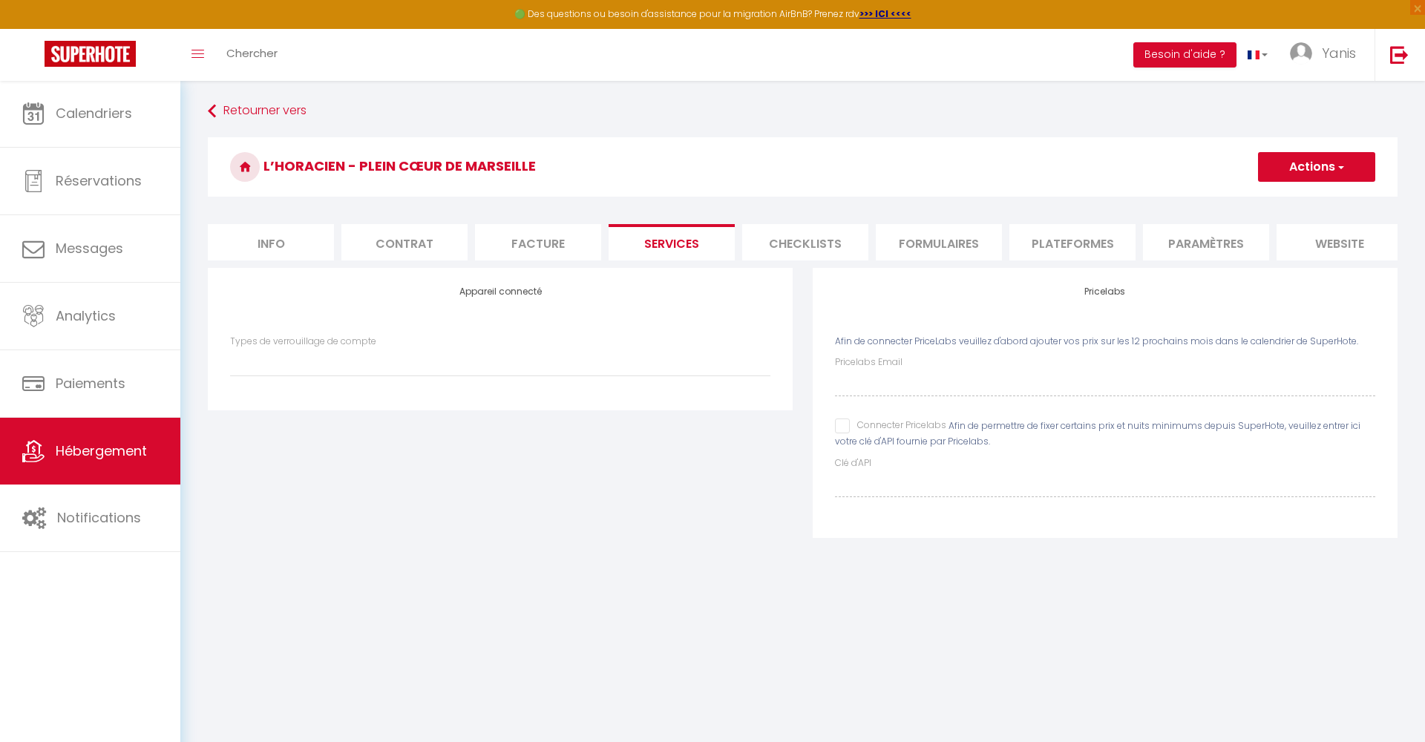
click at [782, 239] on li "Checklists" at bounding box center [805, 242] width 126 height 36
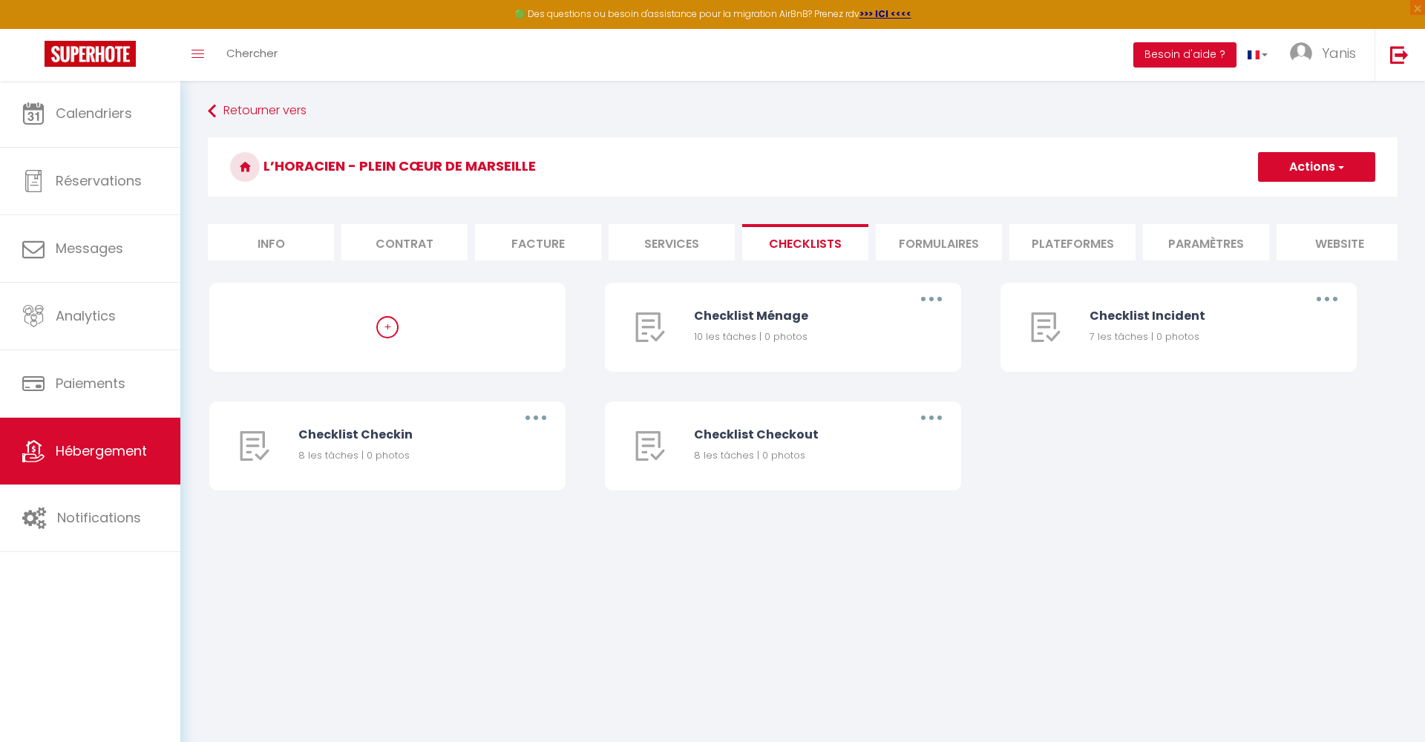
click at [915, 240] on li "Formulaires" at bounding box center [939, 242] width 126 height 36
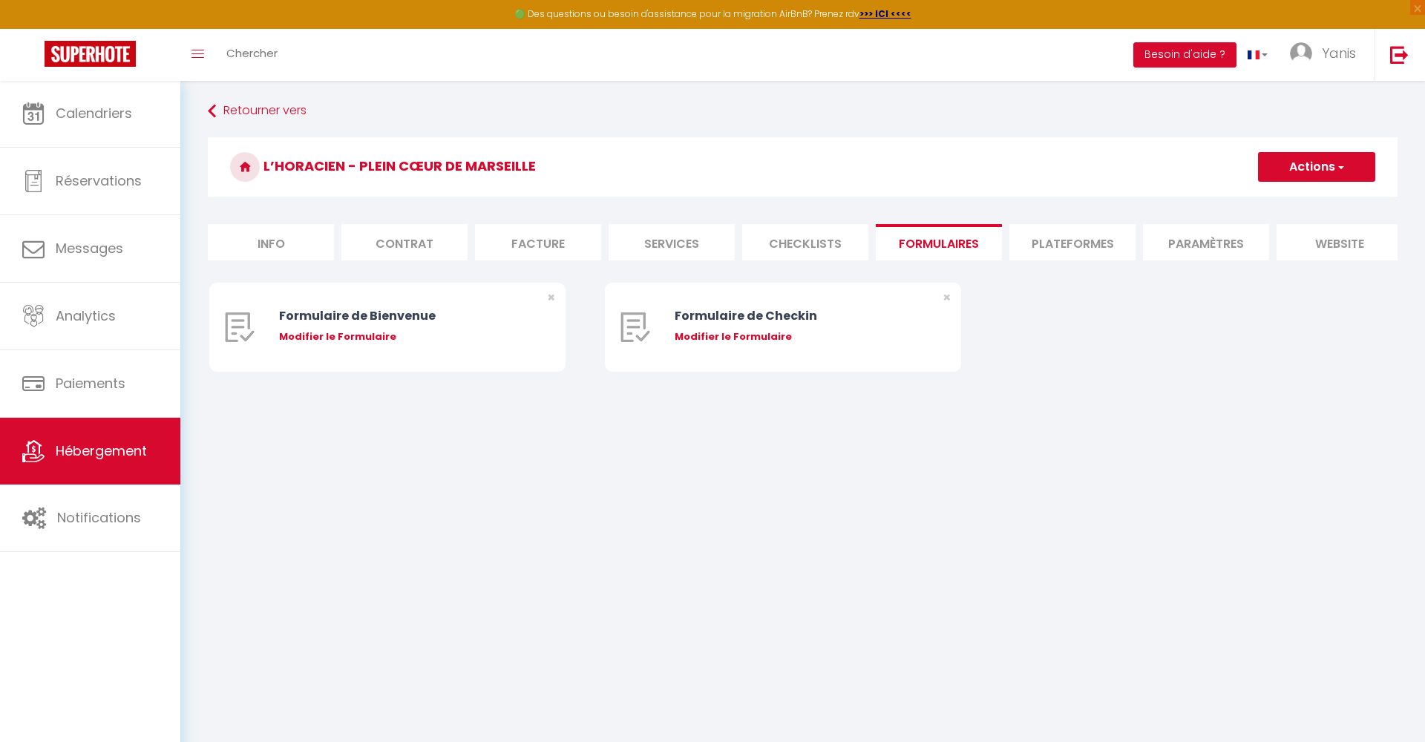
click at [1056, 243] on li "Plateformes" at bounding box center [1072, 242] width 126 height 36
select select
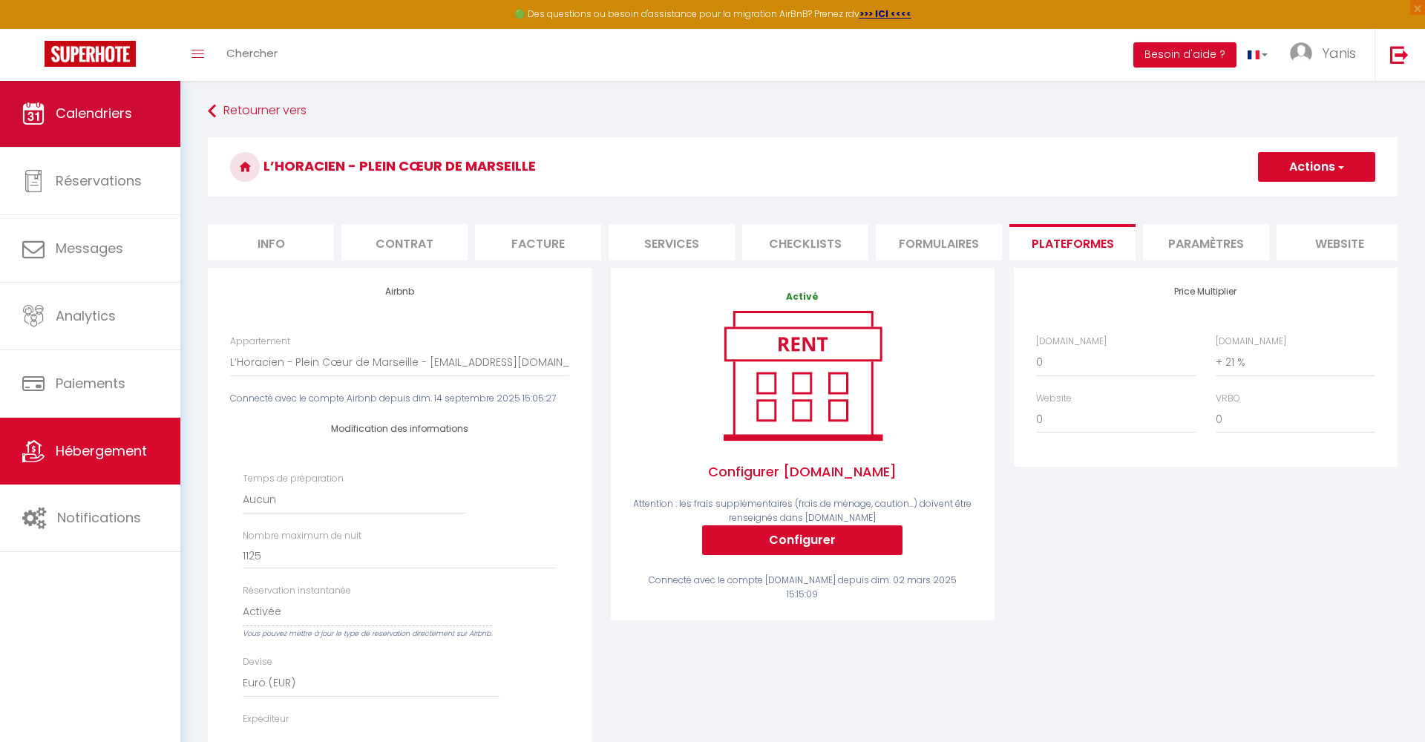
click at [130, 102] on link "Calendriers" at bounding box center [90, 113] width 180 height 67
